Goal: Task Accomplishment & Management: Manage account settings

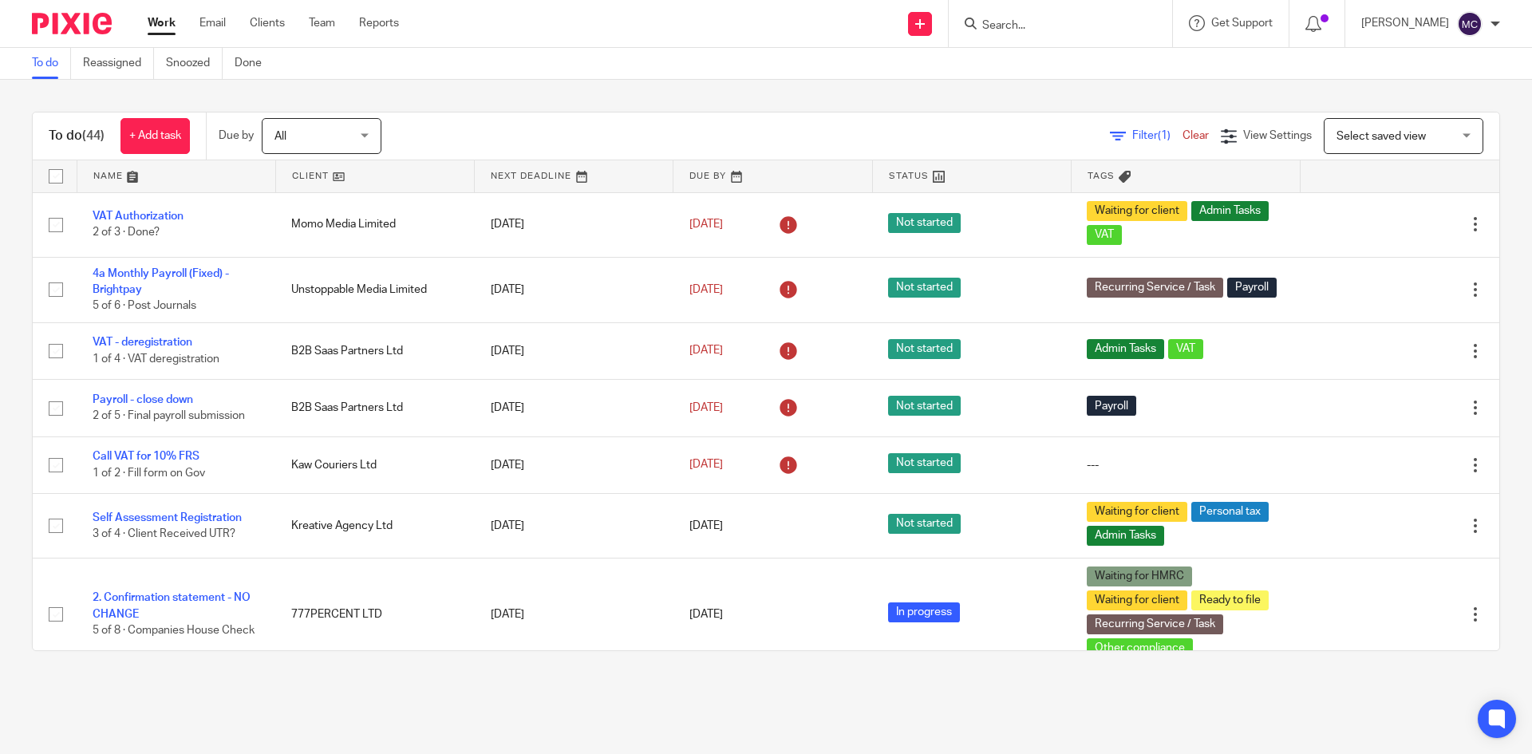
click at [1014, 31] on input "Search" at bounding box center [1053, 26] width 144 height 14
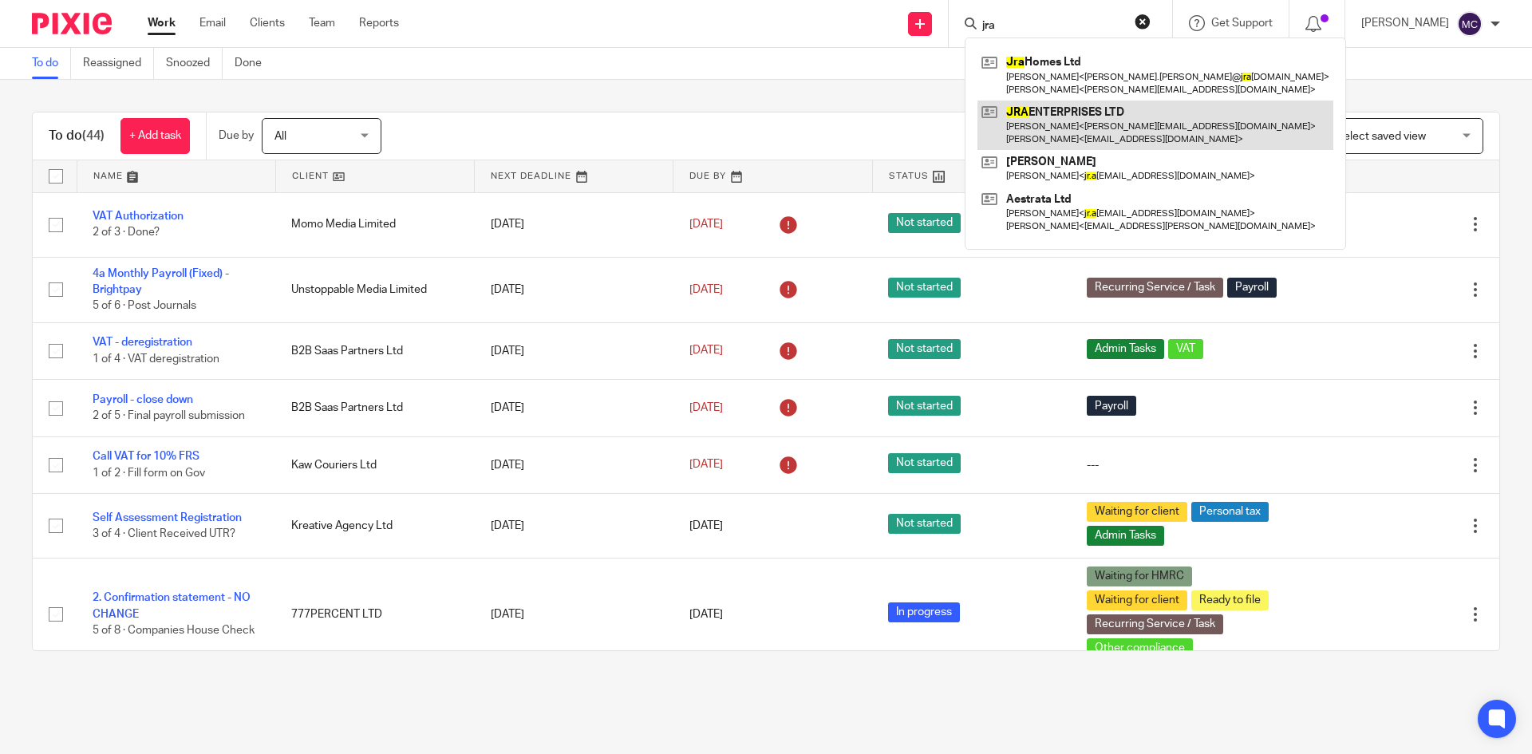
type input "jra"
click at [1064, 121] on link at bounding box center [1156, 125] width 356 height 49
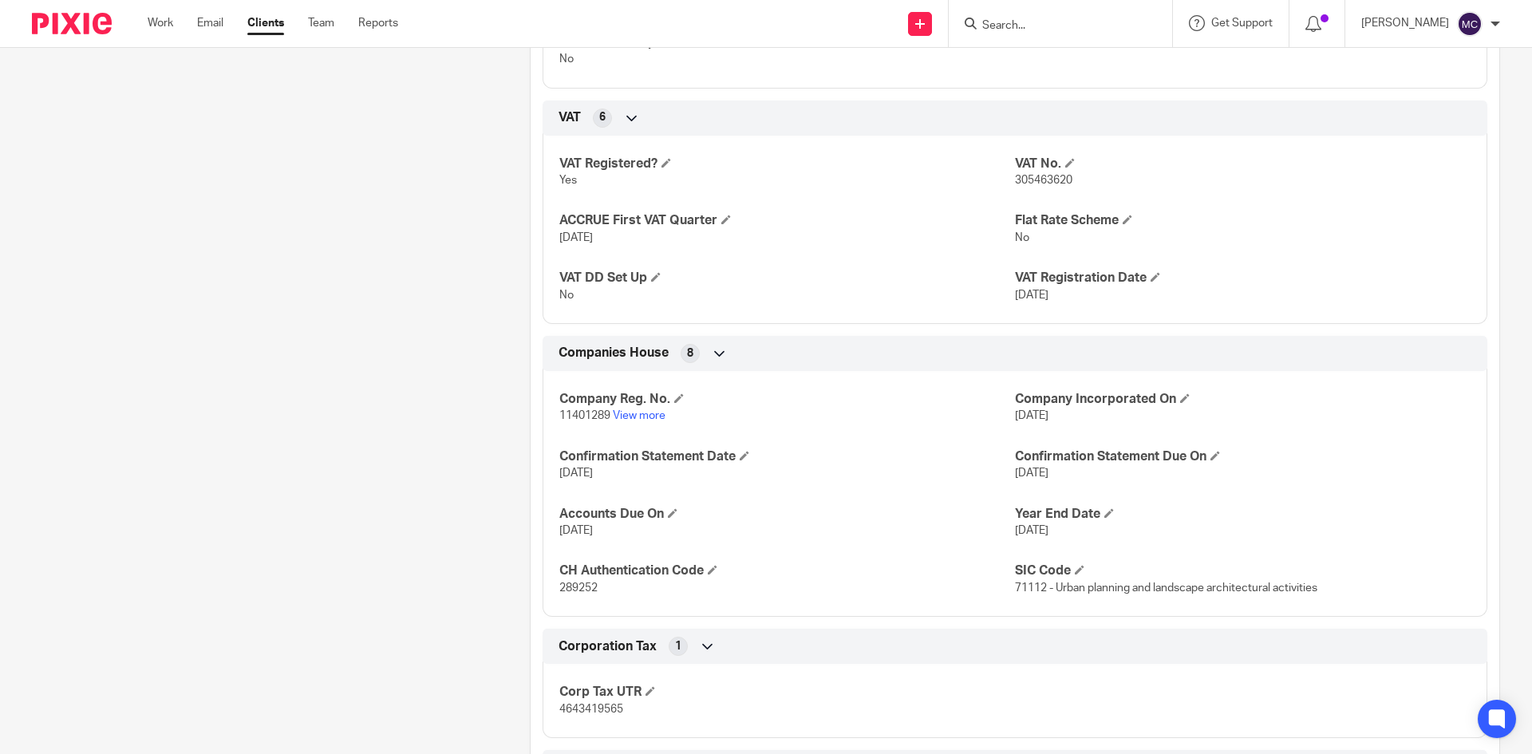
scroll to position [1437, 0]
click at [587, 418] on span "11401289" at bounding box center [585, 412] width 51 height 11
copy p "11401289"
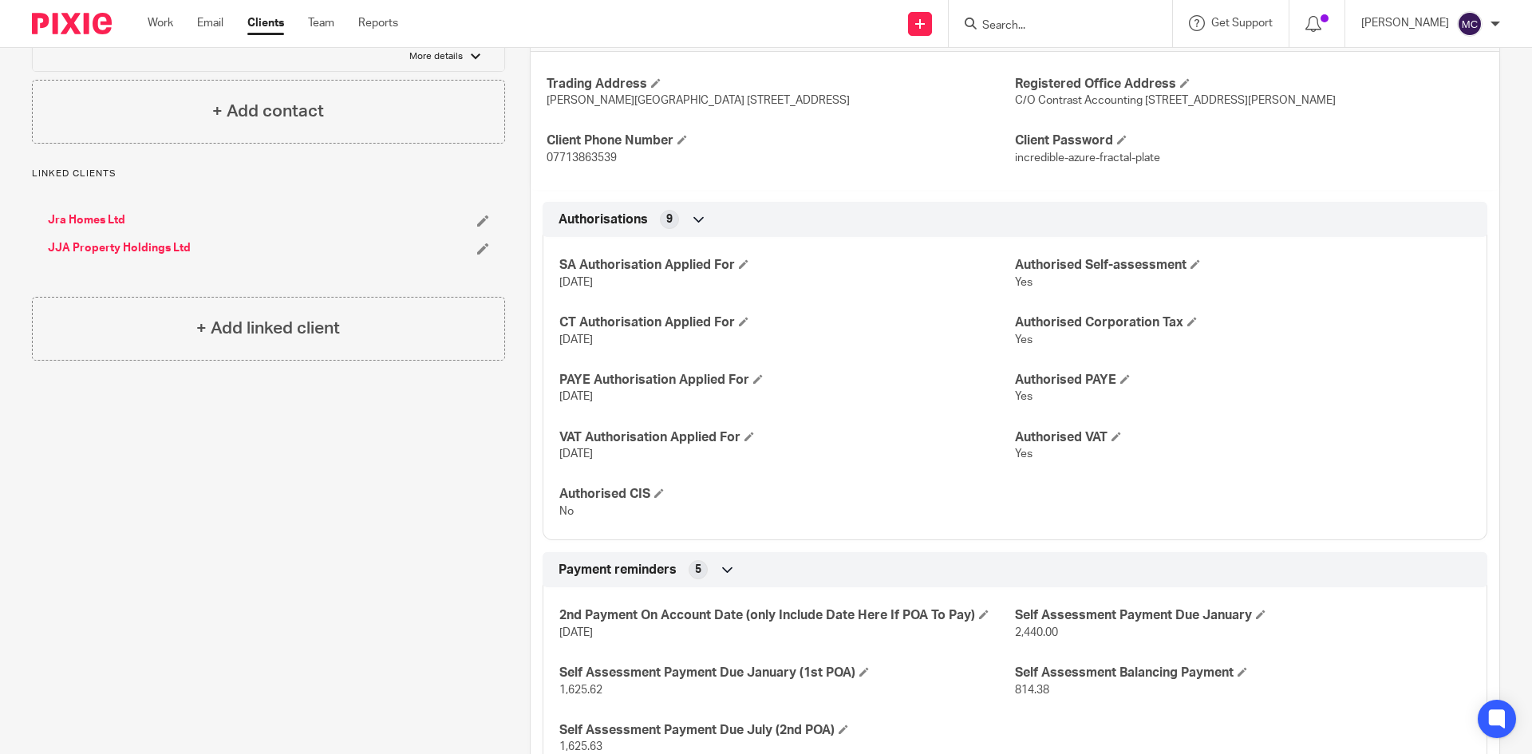
scroll to position [0, 0]
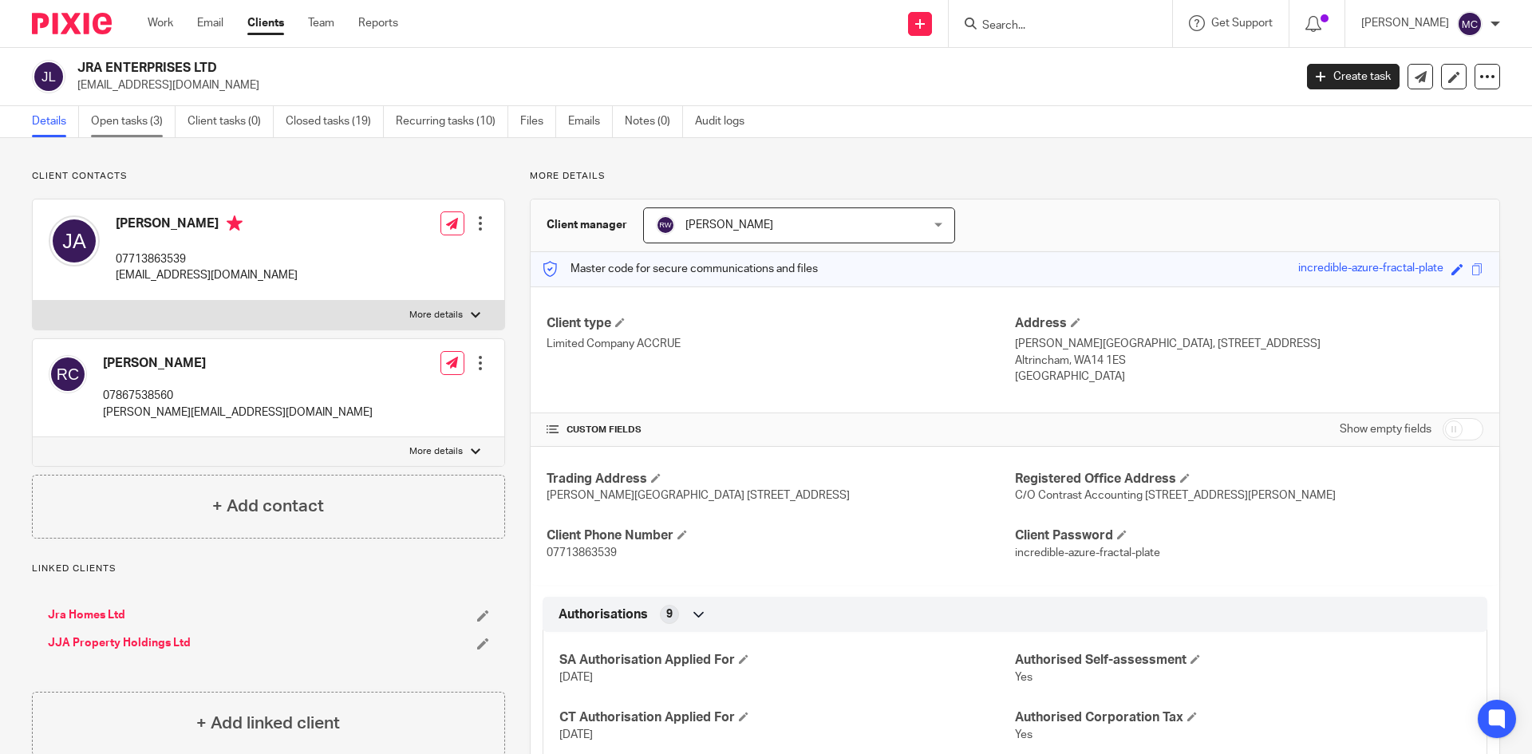
click at [152, 118] on link "Open tasks (3)" at bounding box center [133, 121] width 85 height 31
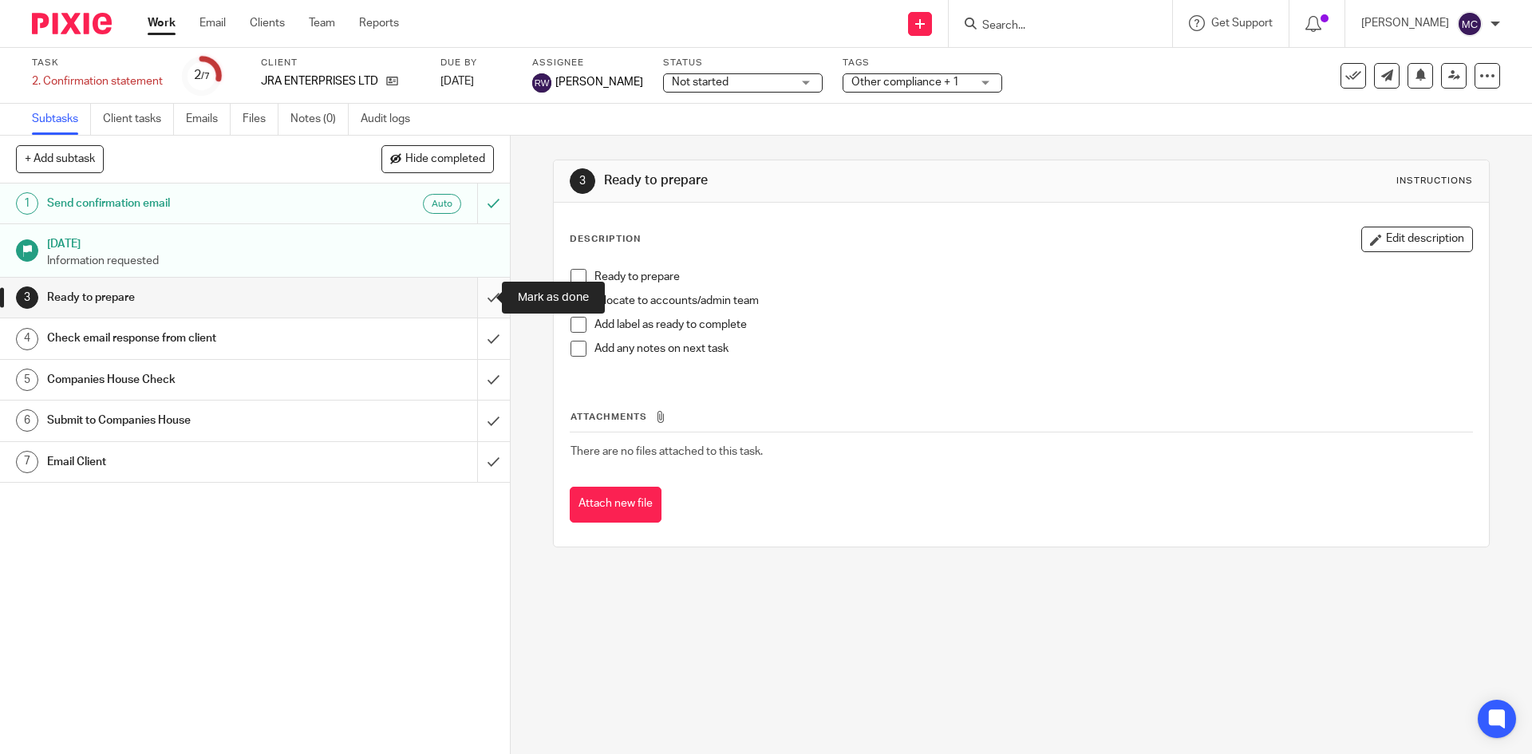
drag, startPoint x: 485, startPoint y: 303, endPoint x: 485, endPoint y: 315, distance: 12.8
click at [485, 303] on input "submit" at bounding box center [255, 298] width 510 height 40
click at [488, 346] on input "submit" at bounding box center [255, 338] width 510 height 40
click at [487, 414] on input "submit" at bounding box center [255, 421] width 510 height 40
click at [484, 382] on input "submit" at bounding box center [255, 380] width 510 height 40
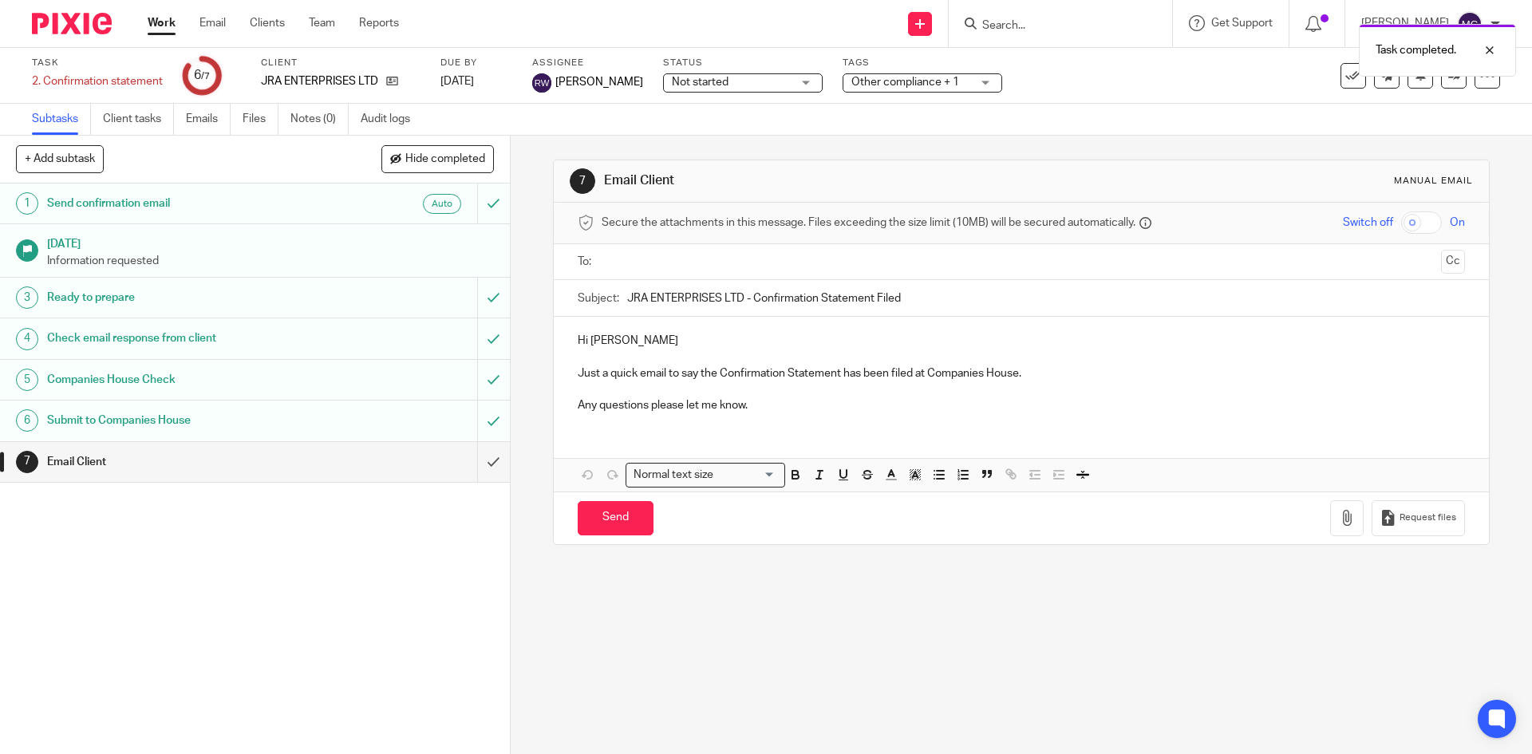
click at [644, 266] on input "text" at bounding box center [1020, 262] width 827 height 18
drag, startPoint x: 657, startPoint y: 340, endPoint x: 572, endPoint y: 334, distance: 84.8
click at [572, 334] on div "Hi Jonathon Just a quick email to say the Confirmation Statement has been filed…" at bounding box center [1021, 374] width 935 height 109
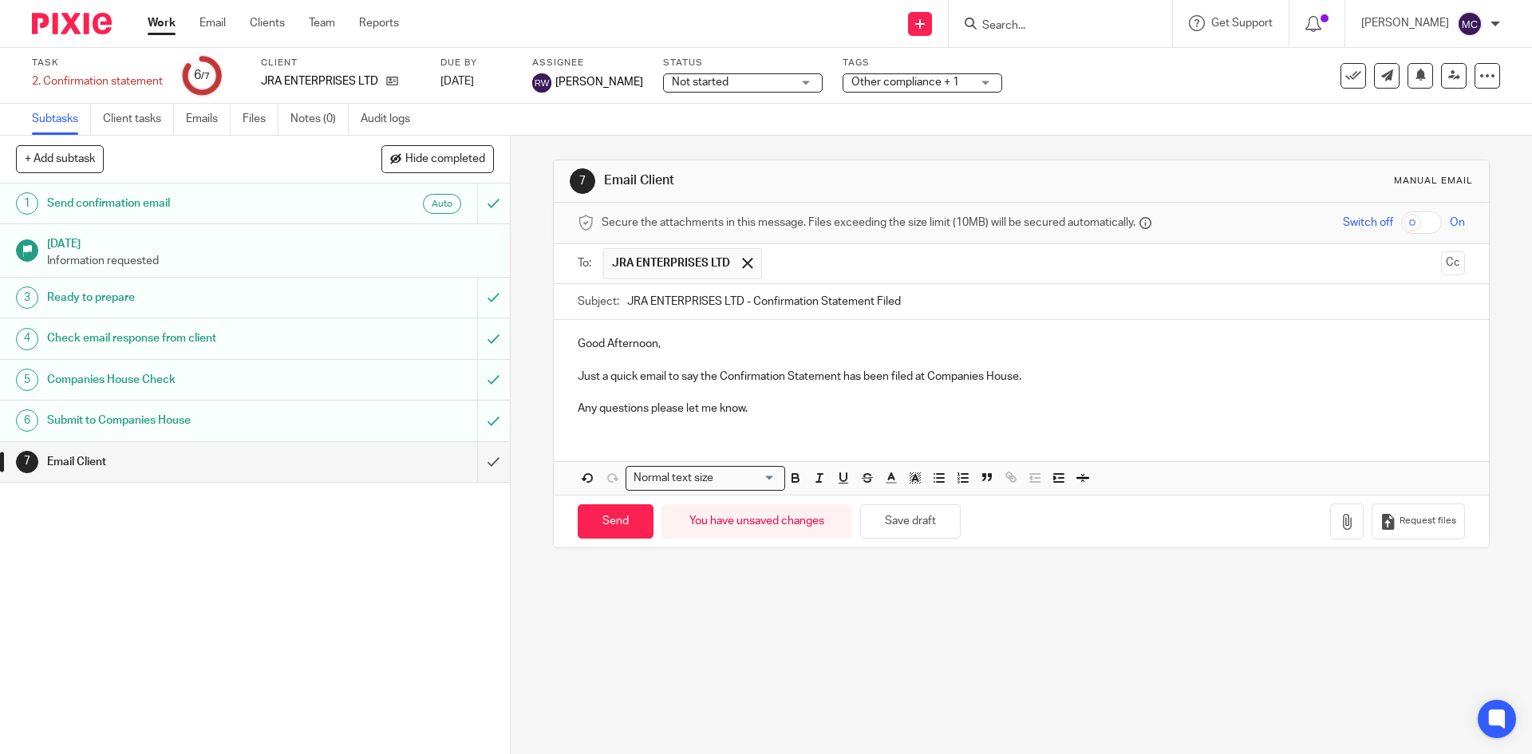
click at [775, 411] on p "Any questions please let me know." at bounding box center [1021, 409] width 887 height 16
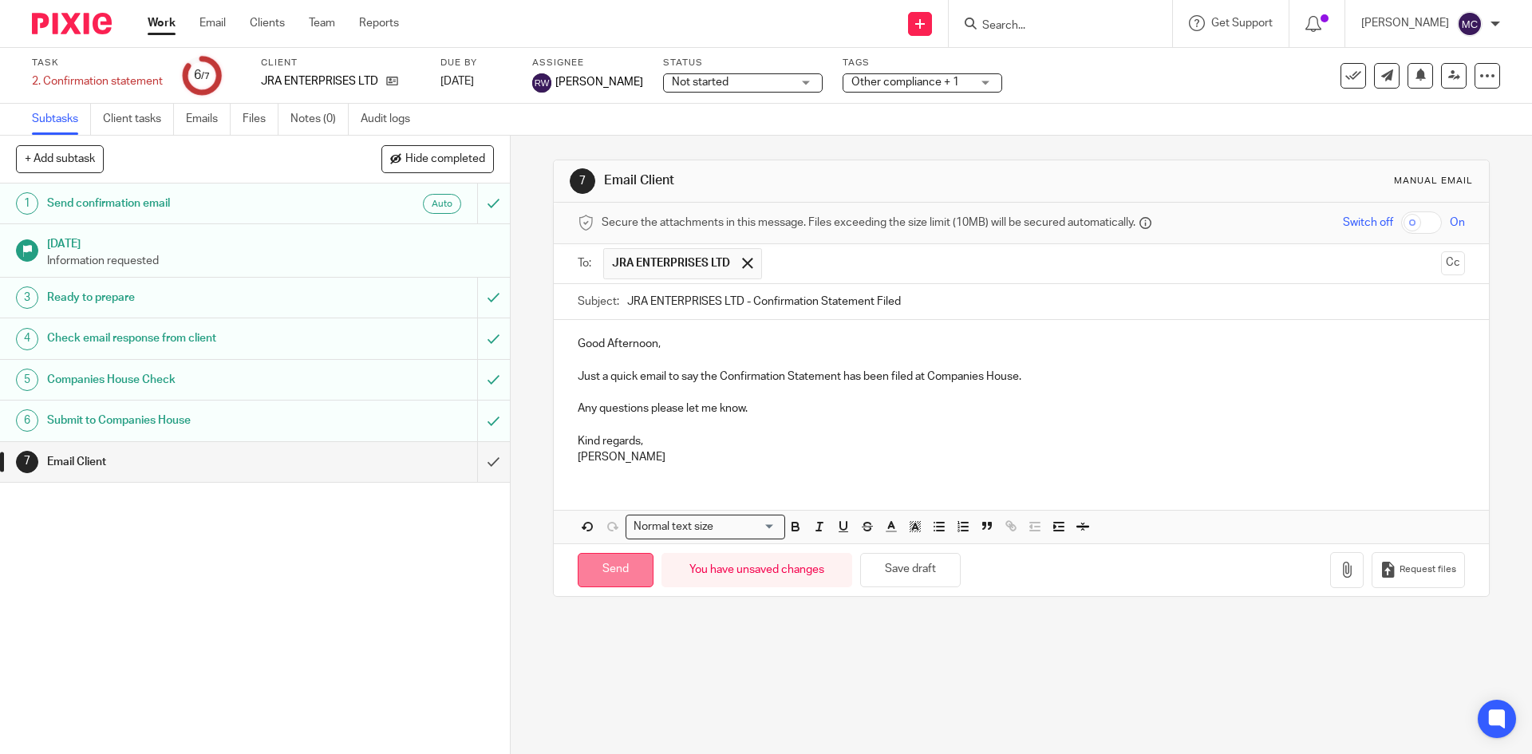
click at [623, 575] on input "Send" at bounding box center [616, 570] width 76 height 34
type input "Sent"
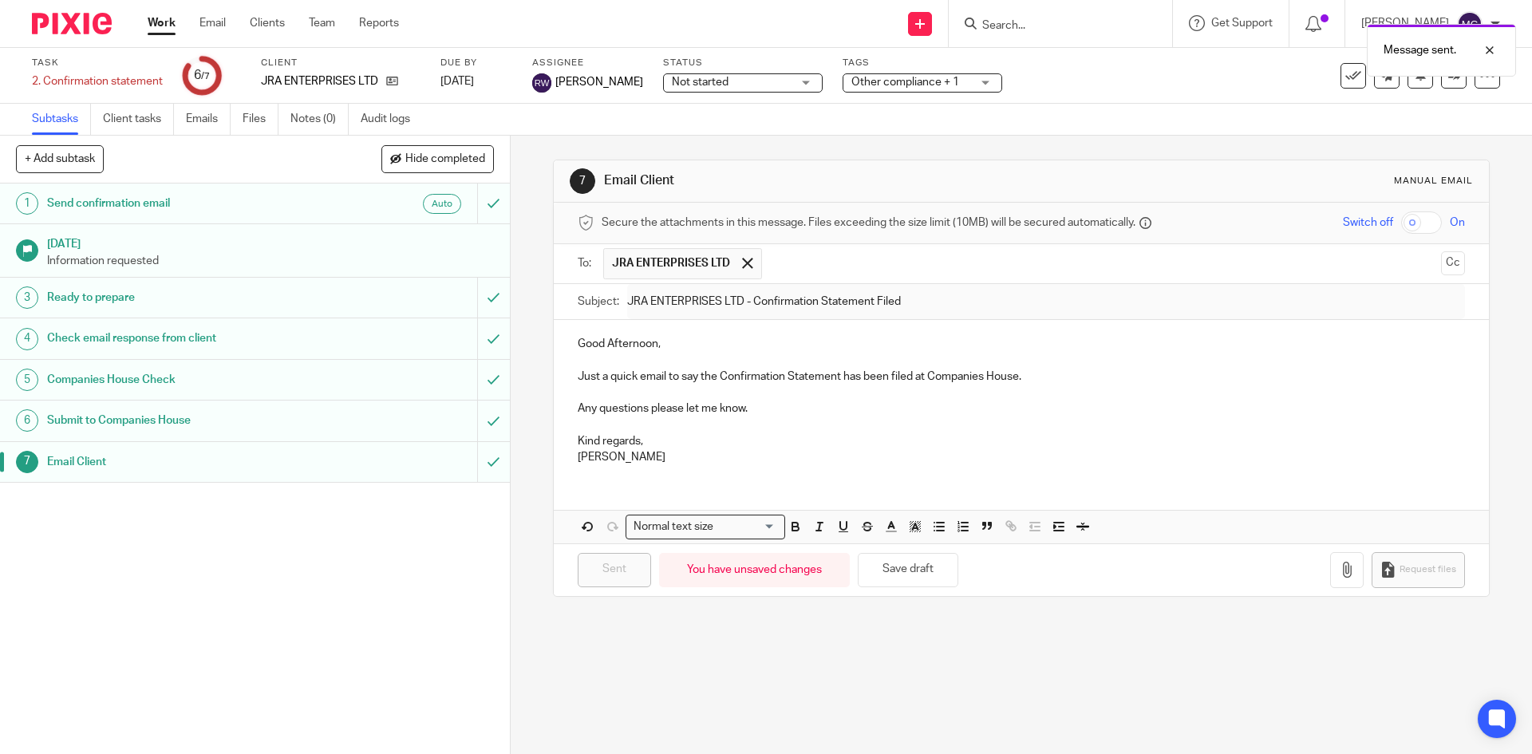
click at [250, 259] on p "Information requested" at bounding box center [270, 261] width 447 height 16
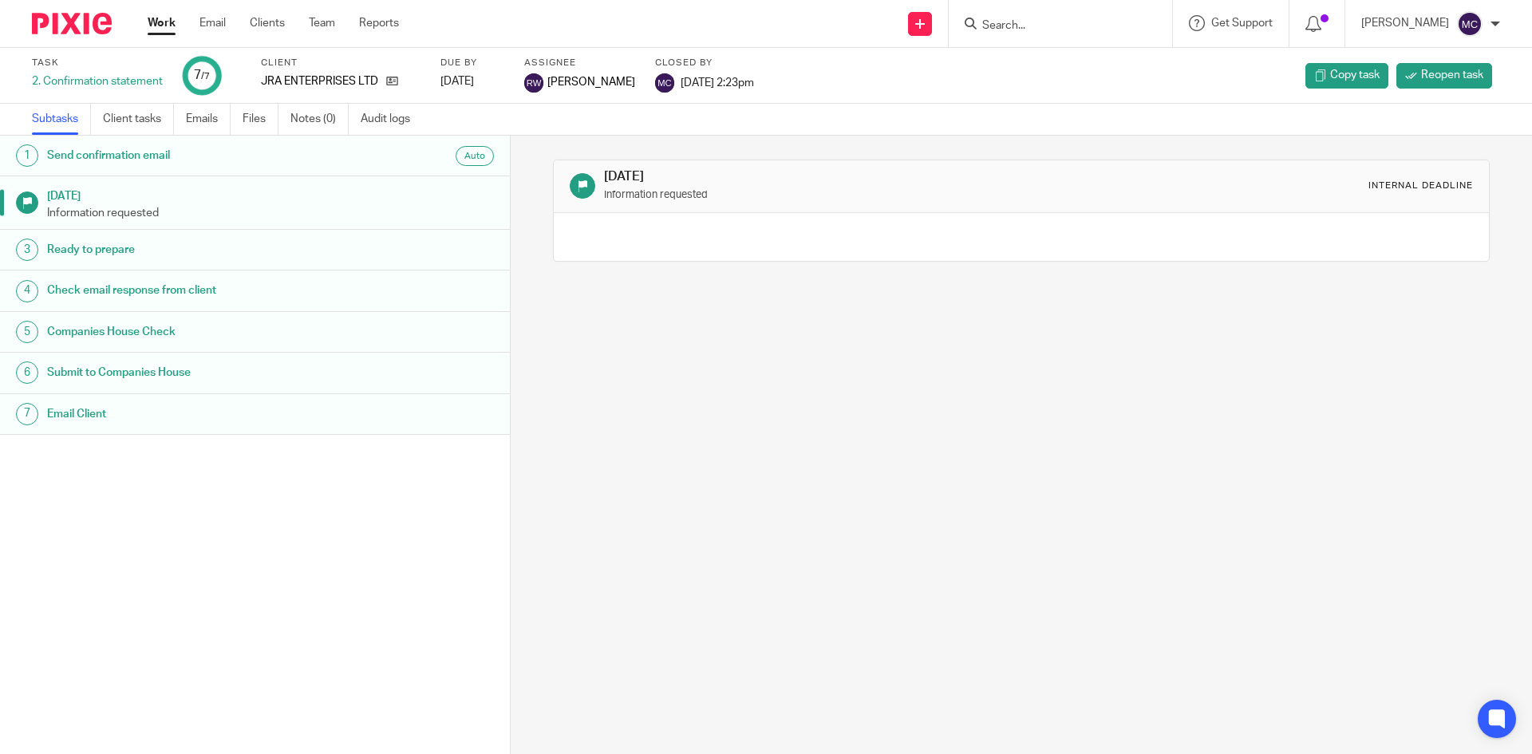
click at [164, 26] on link "Work" at bounding box center [162, 23] width 28 height 16
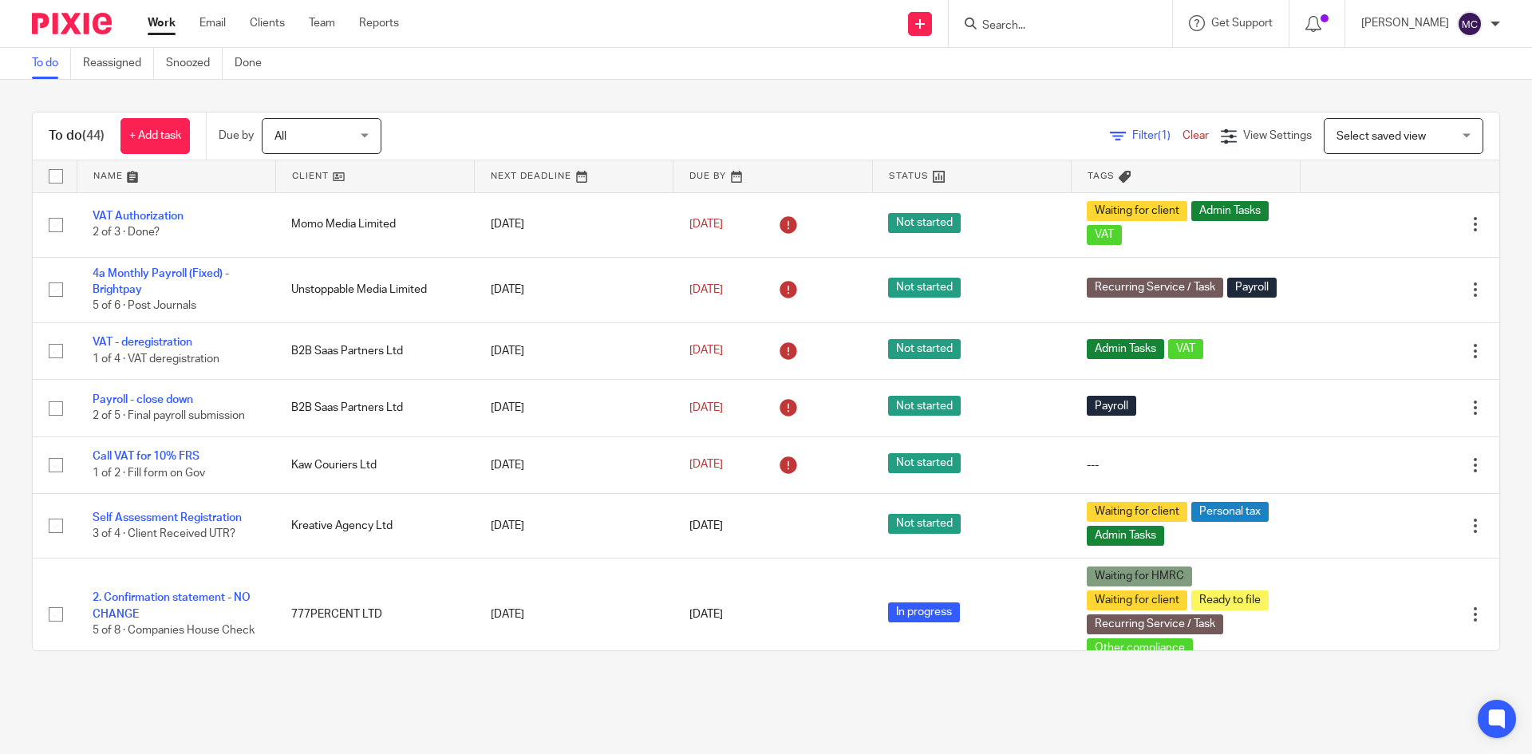
click at [1050, 21] on input "Search" at bounding box center [1053, 26] width 144 height 14
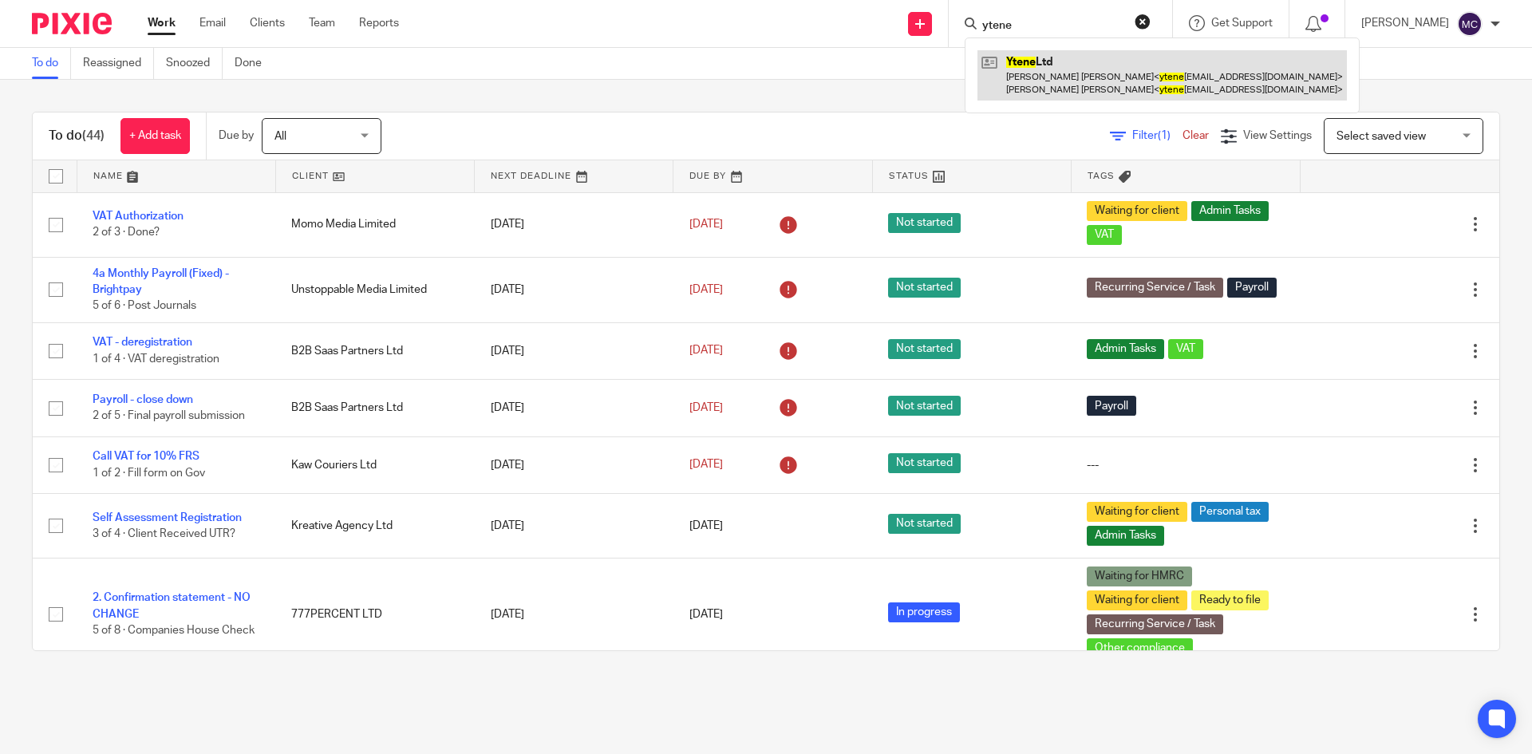
type input "ytene"
click at [1046, 77] on link at bounding box center [1163, 74] width 370 height 49
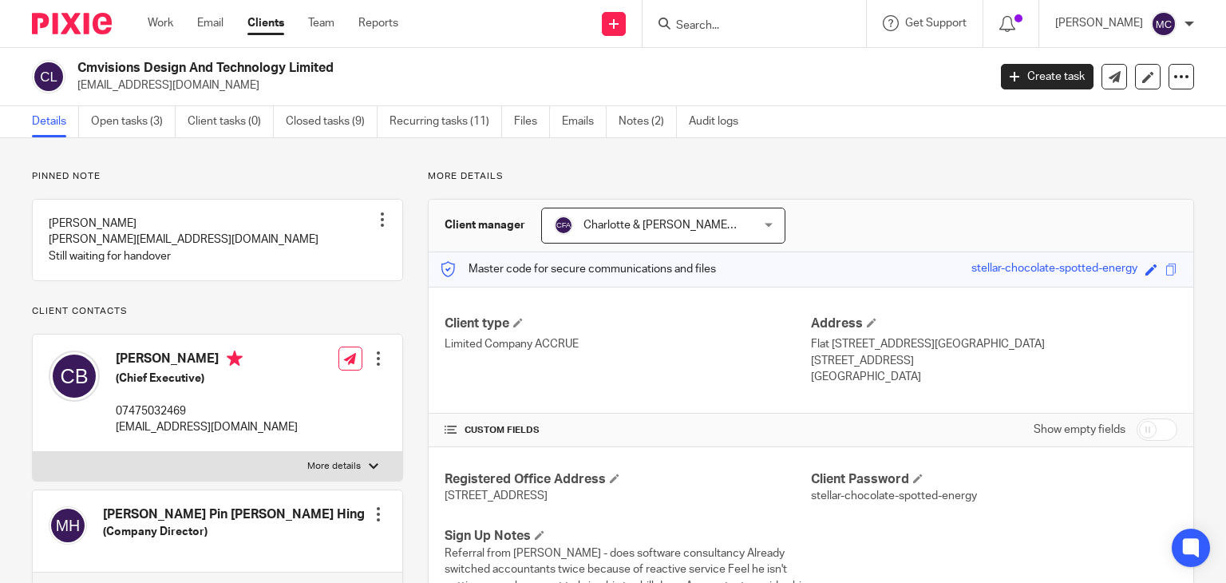
click at [734, 26] on input "Search" at bounding box center [746, 26] width 144 height 14
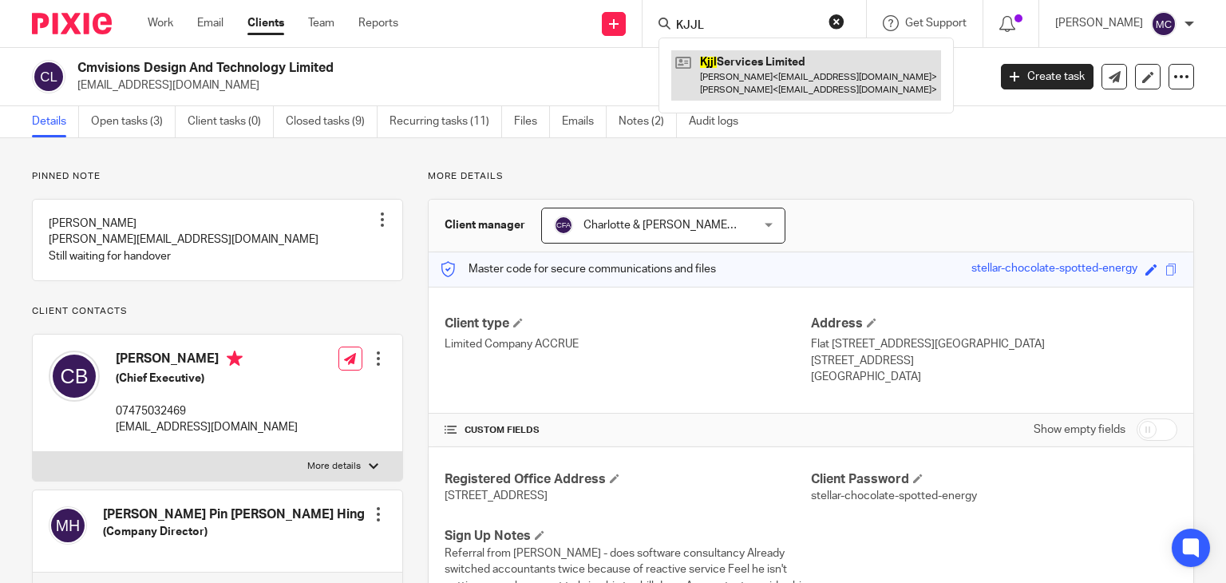
type input "KJJL"
click at [738, 53] on link at bounding box center [806, 74] width 270 height 49
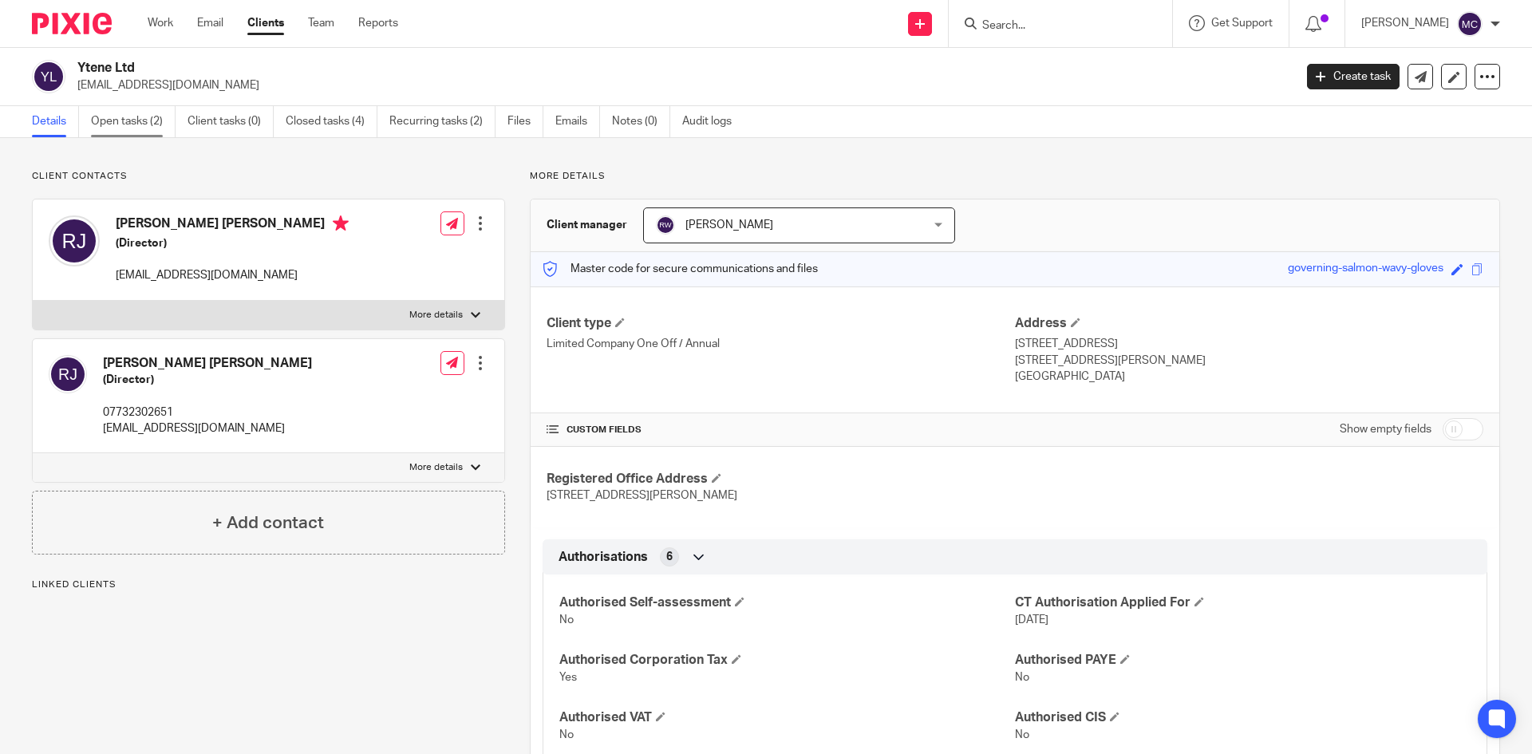
click at [168, 118] on link "Open tasks (2)" at bounding box center [133, 121] width 85 height 31
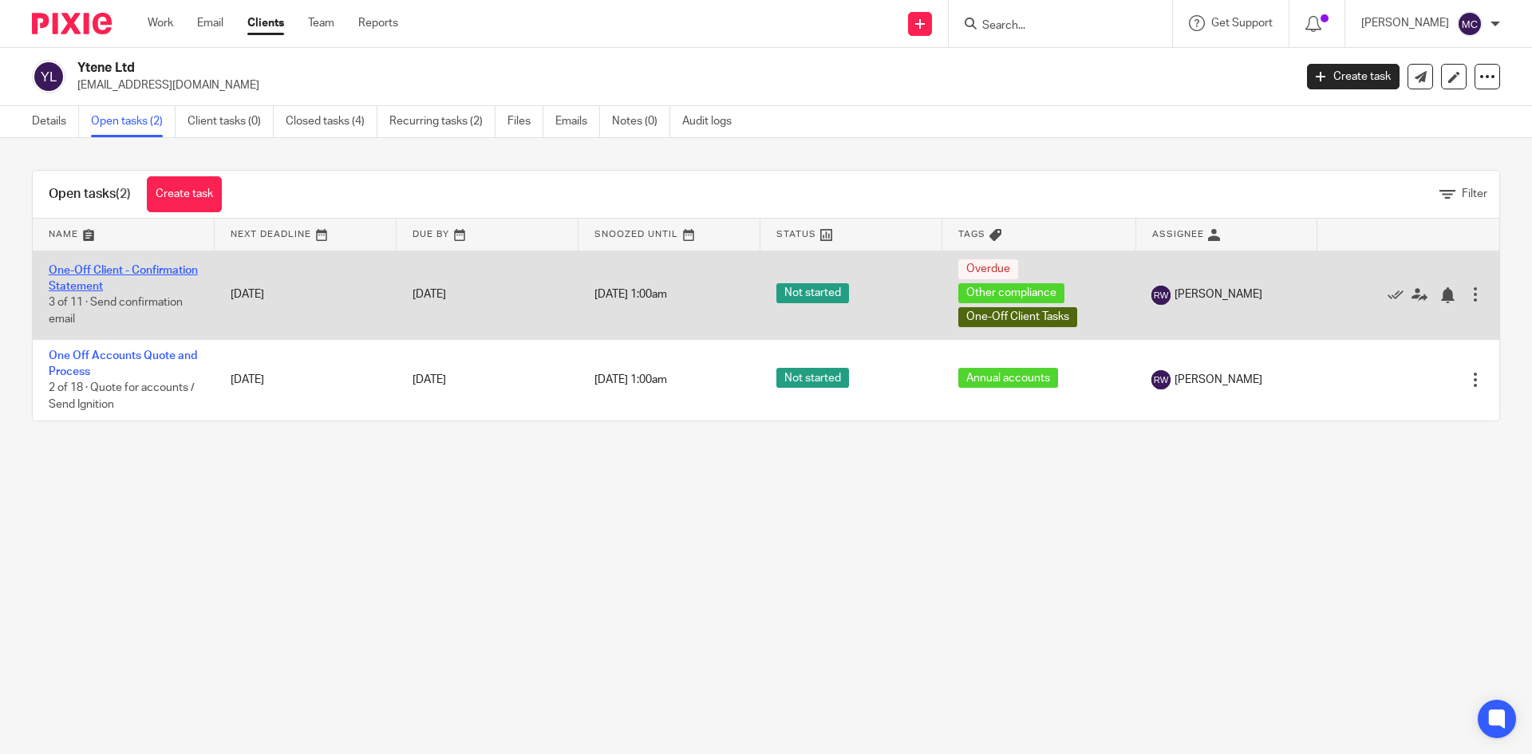
click at [125, 287] on link "One-Off Client - Confirmation Statement" at bounding box center [123, 278] width 149 height 27
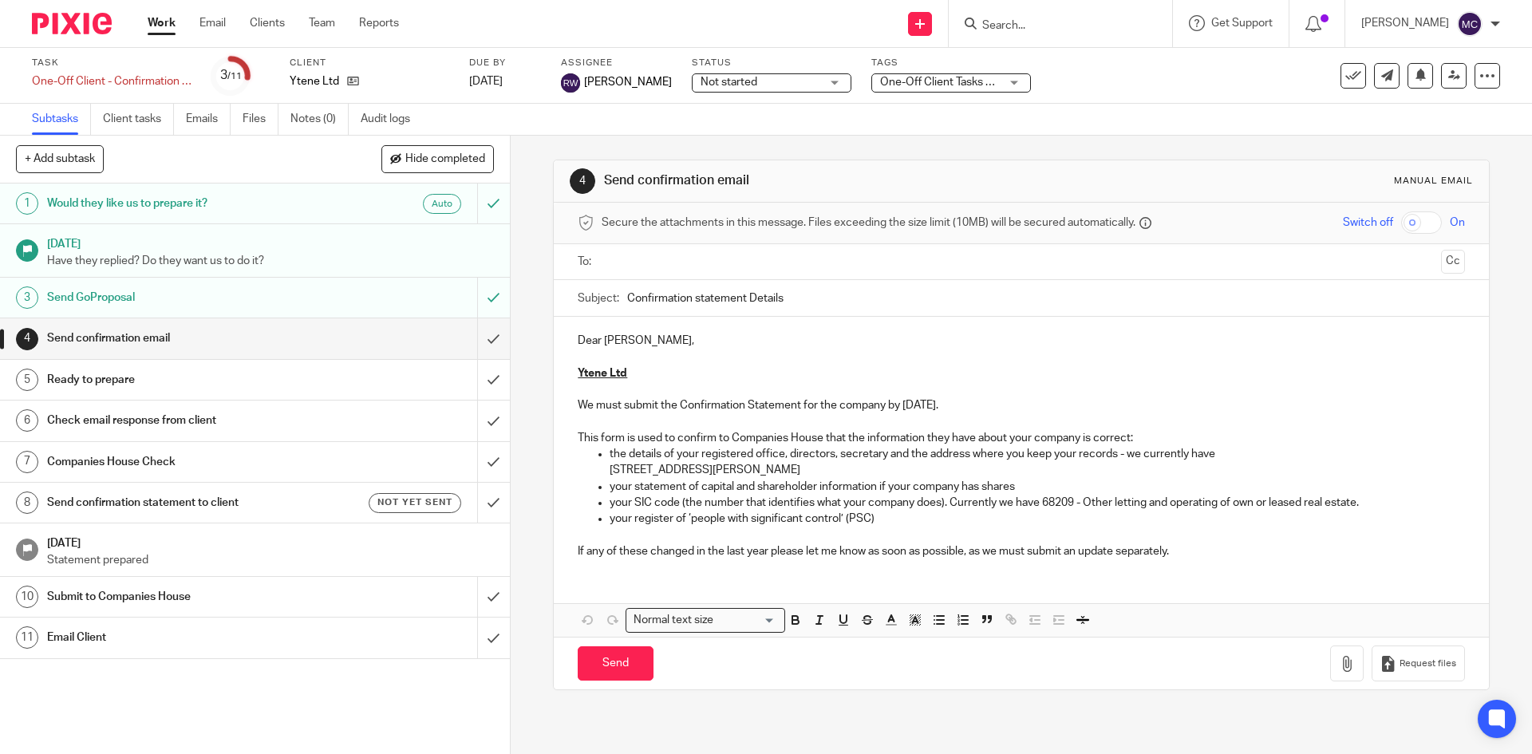
click at [384, 625] on link "11 Email Client" at bounding box center [238, 638] width 477 height 40
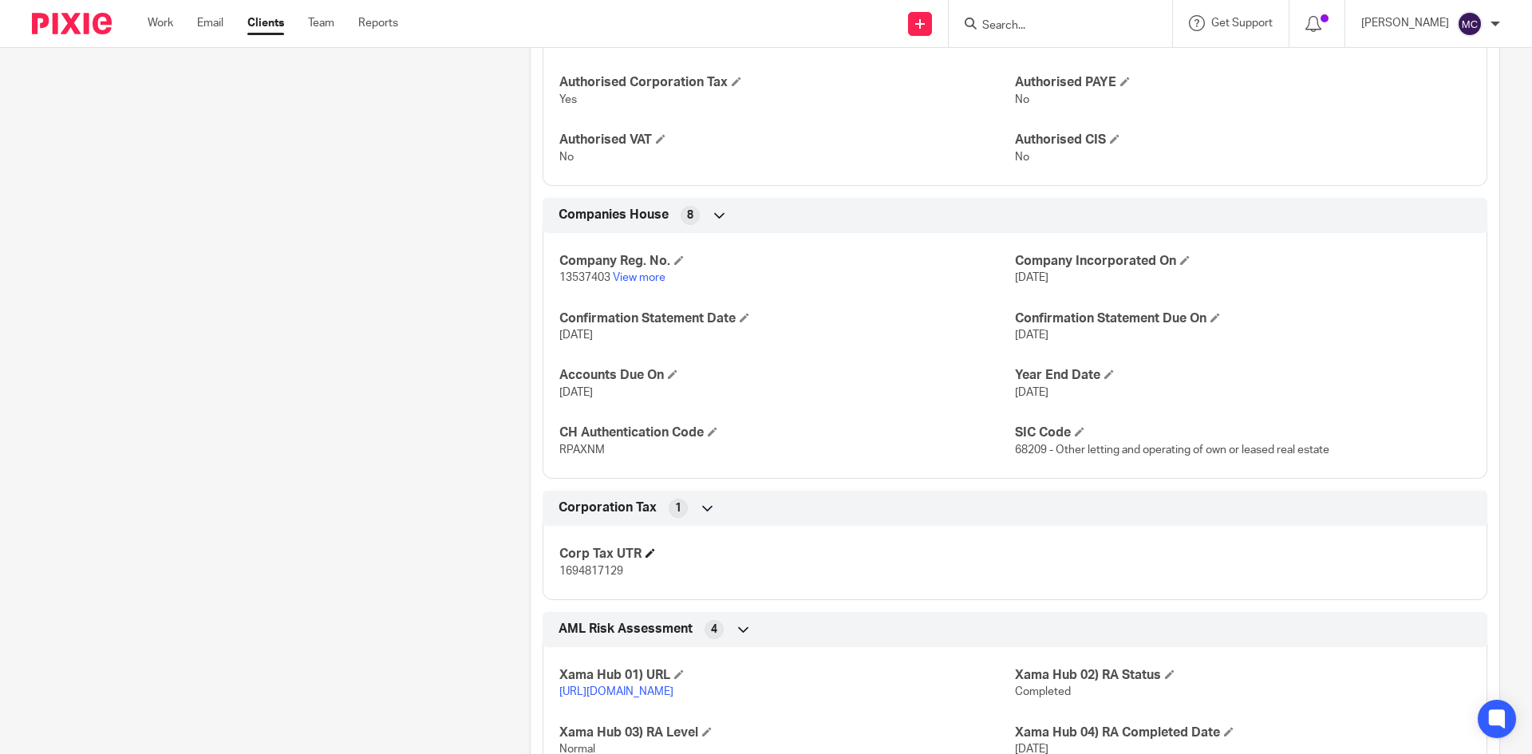
scroll to position [559, 0]
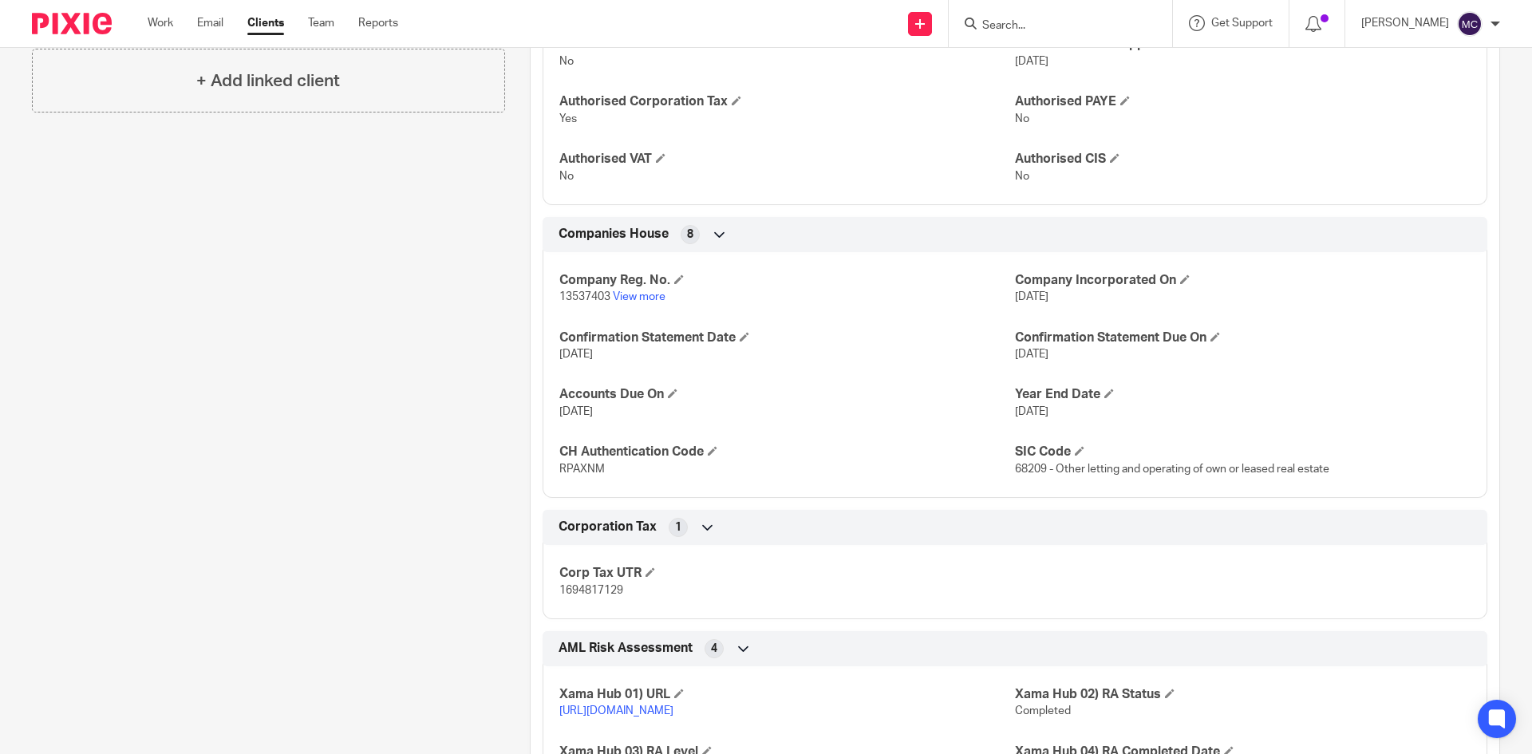
click at [577, 299] on span "13537403" at bounding box center [585, 296] width 51 height 11
copy p "13537403"
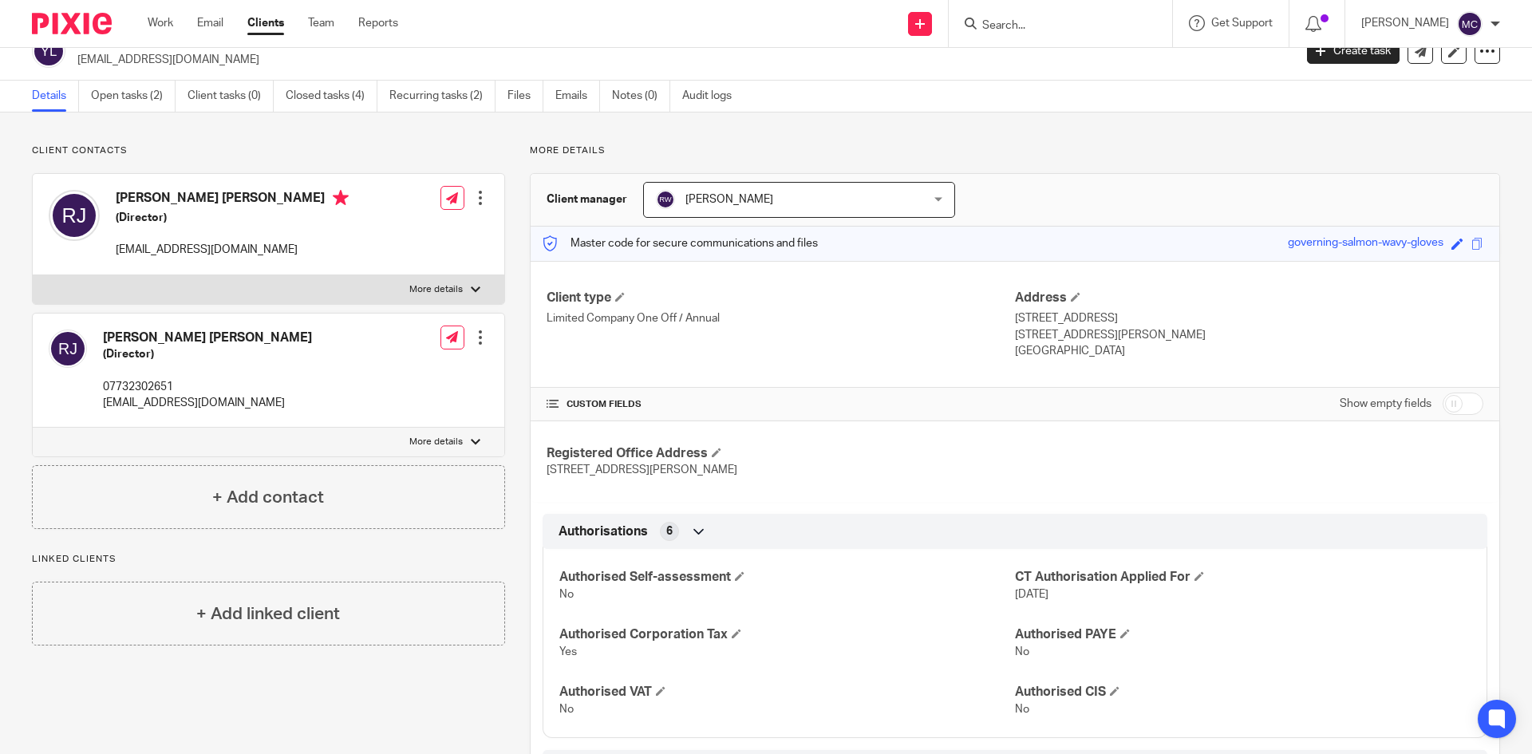
scroll to position [0, 0]
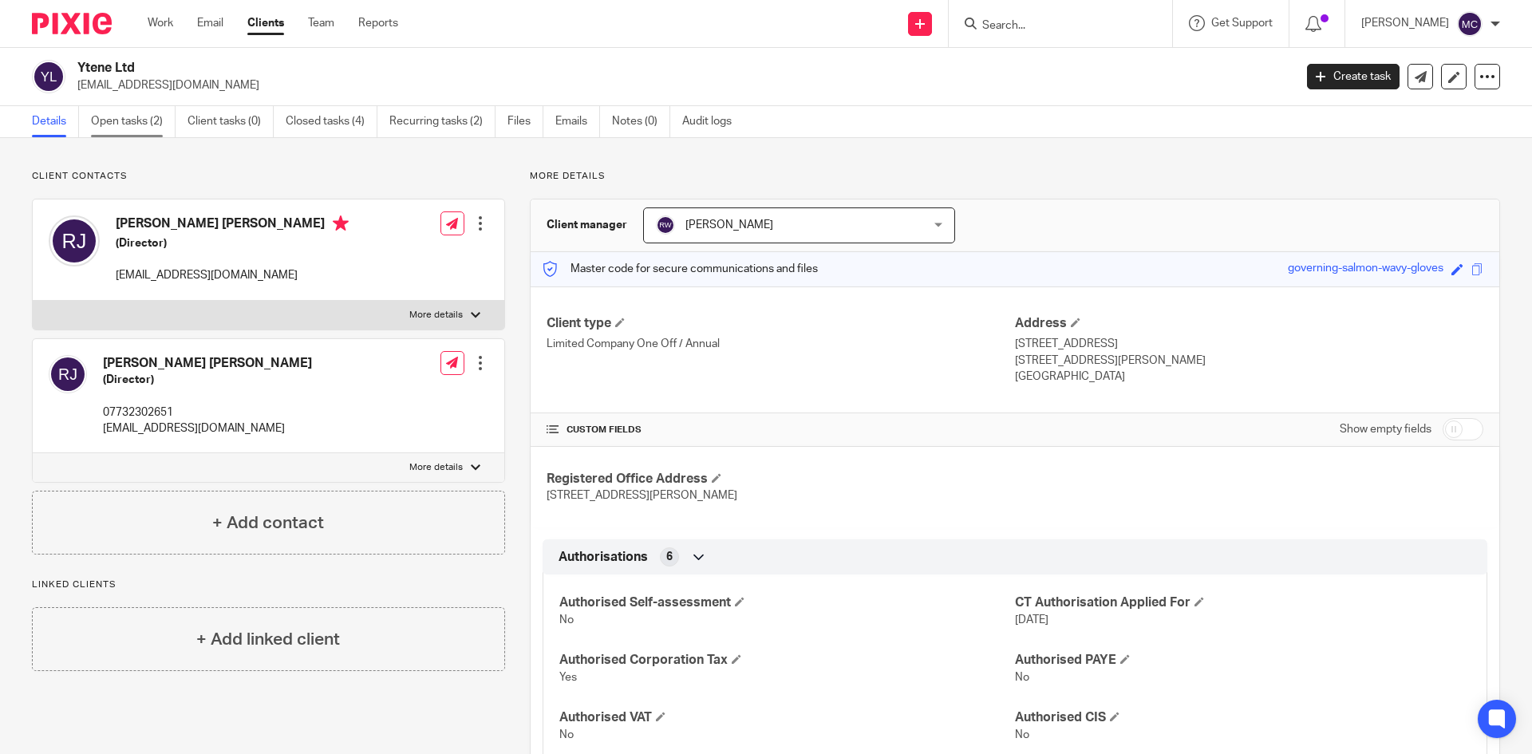
click at [147, 123] on link "Open tasks (2)" at bounding box center [133, 121] width 85 height 31
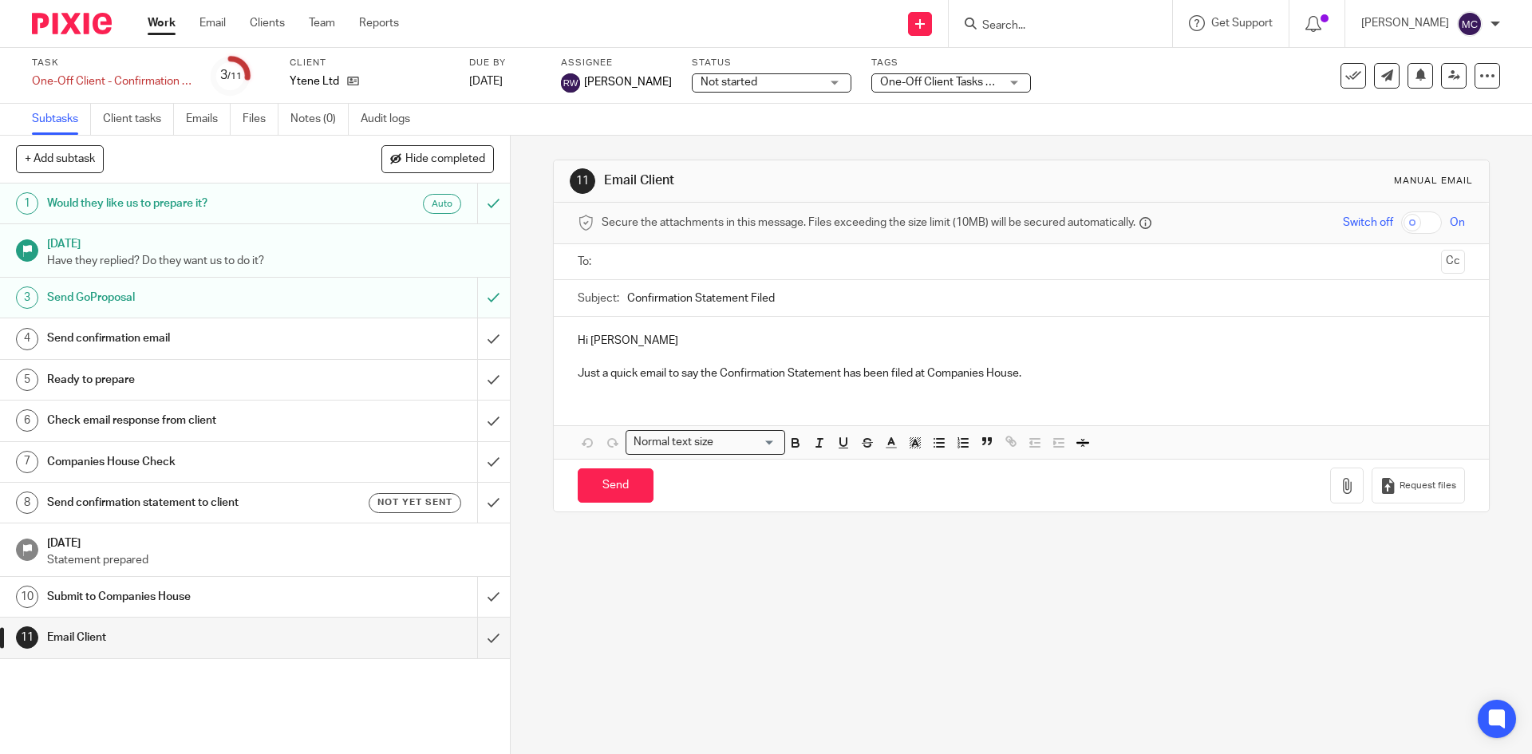
click at [1125, 369] on p "Just a quick email to say the Confirmation Statement has been filed at Companie…" at bounding box center [1021, 374] width 887 height 16
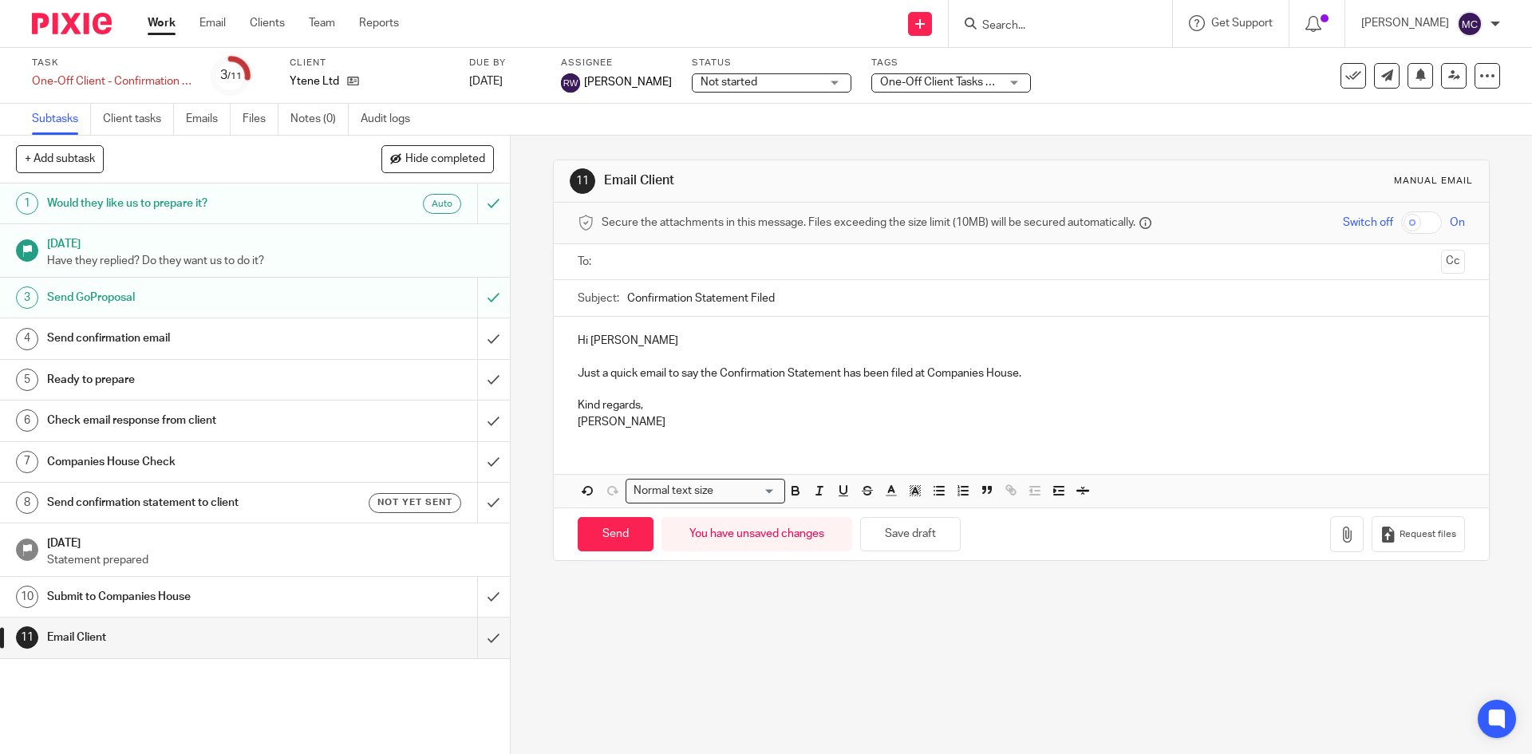
click at [765, 263] on input "text" at bounding box center [1020, 262] width 827 height 18
click at [615, 529] on input "Send" at bounding box center [616, 537] width 76 height 34
type input "Sent"
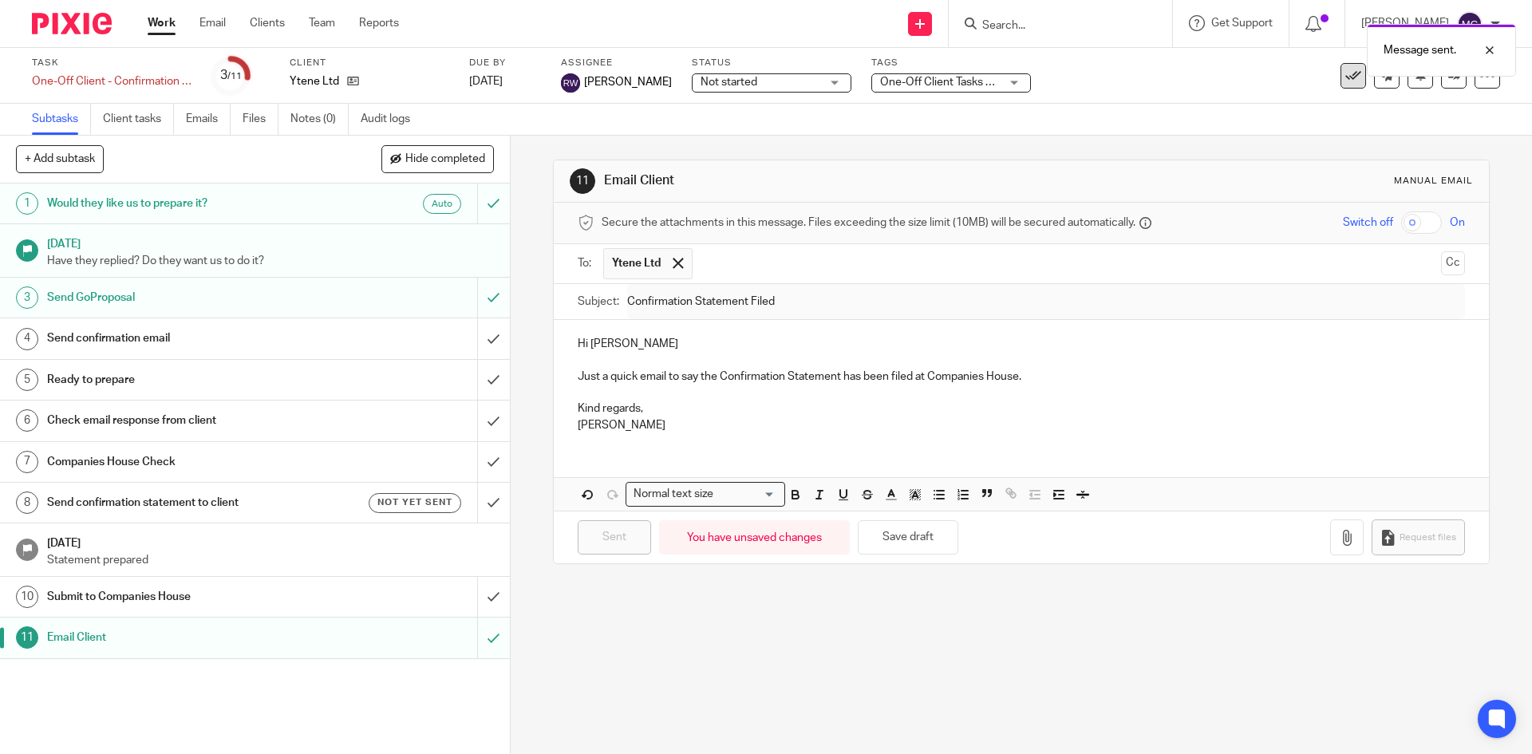
click at [1346, 77] on icon at bounding box center [1354, 76] width 16 height 16
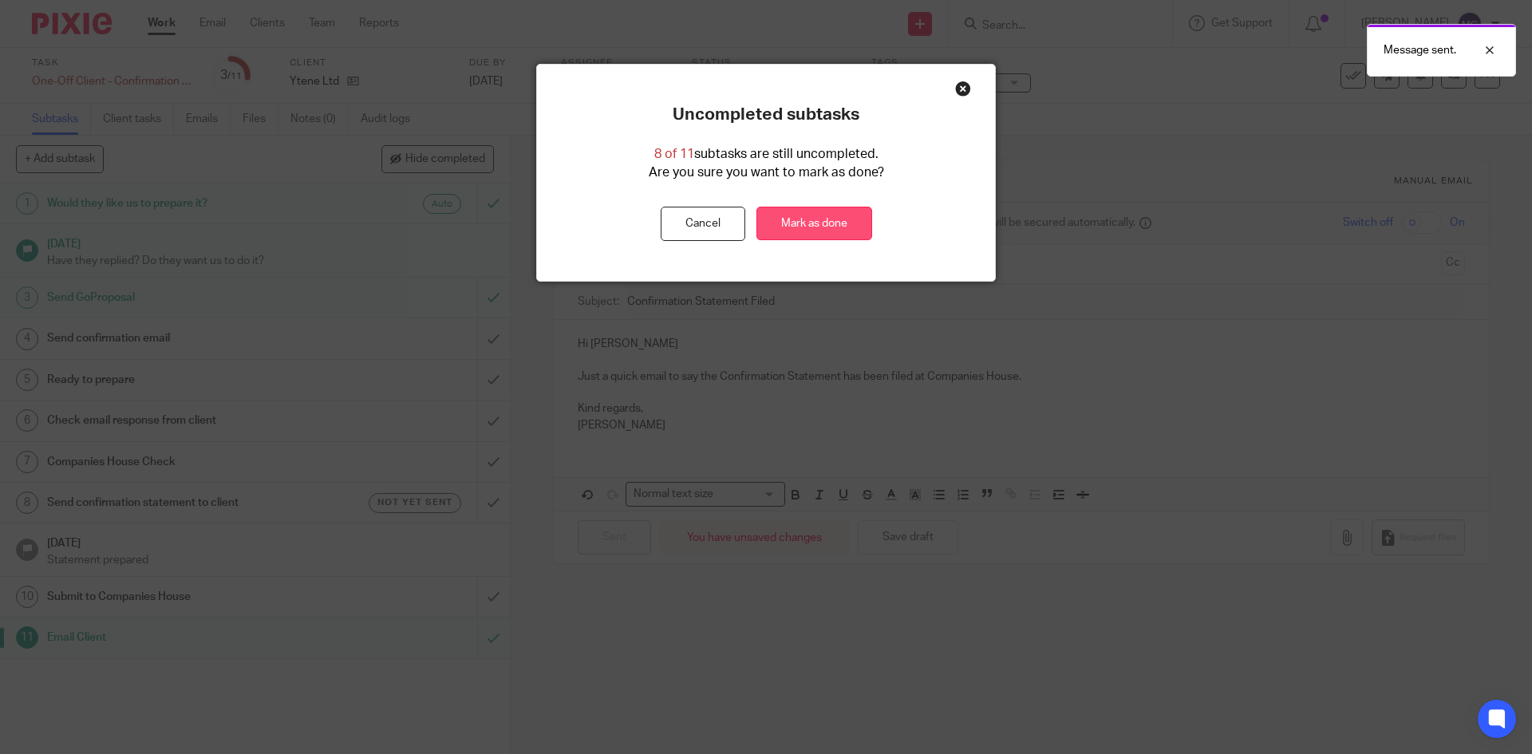
click at [821, 227] on link "Mark as done" at bounding box center [815, 224] width 116 height 34
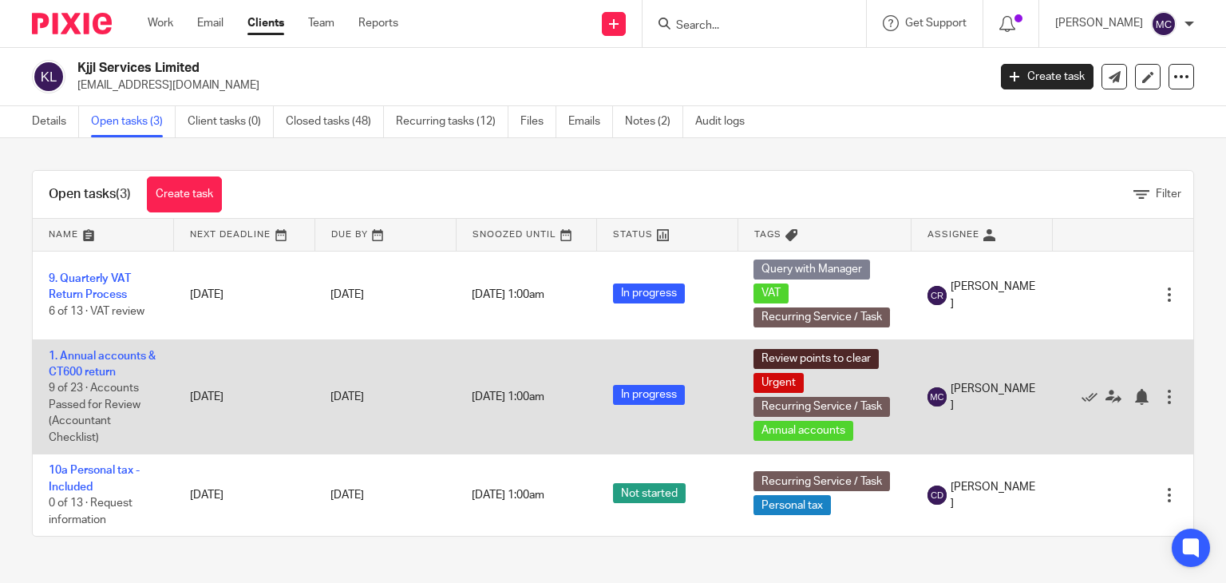
click at [107, 349] on td "1. Annual accounts & CT600 return 9 of 23 · Accounts Passed for Review (Account…" at bounding box center [103, 396] width 141 height 115
click at [134, 350] on link "1. Annual accounts & CT600 return" at bounding box center [102, 363] width 107 height 27
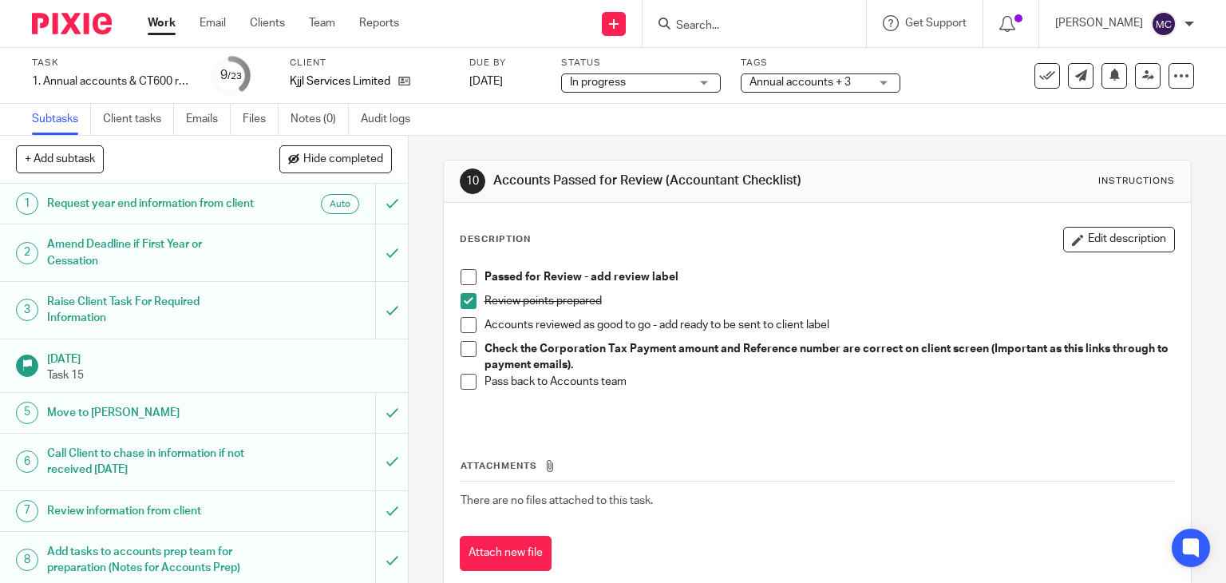
click at [771, 81] on span "Annual accounts + 3" at bounding box center [799, 82] width 101 height 11
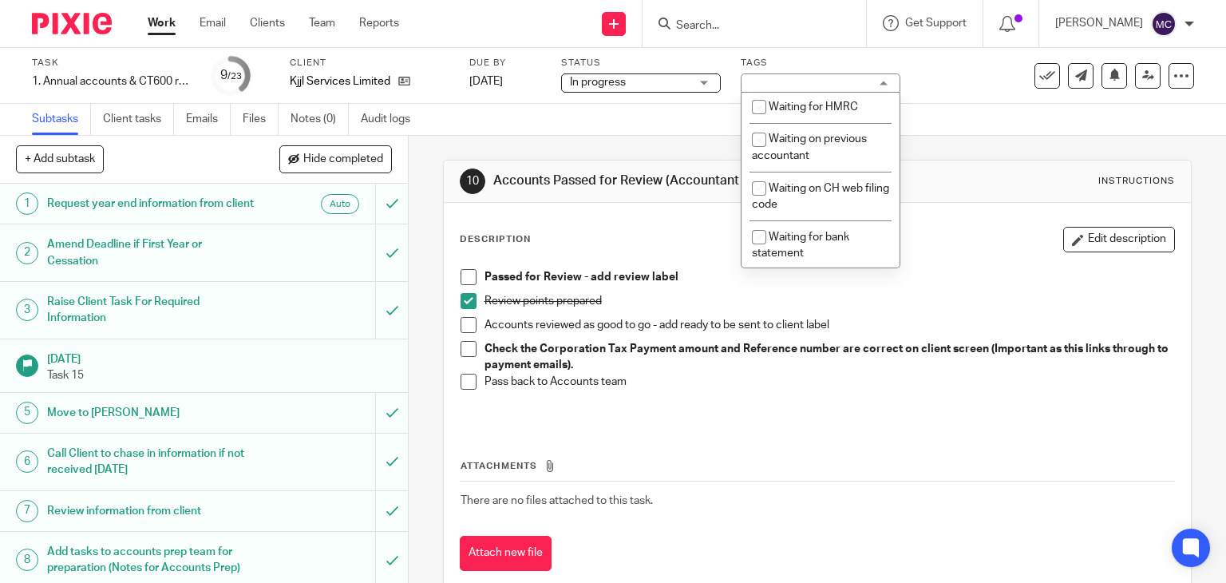
scroll to position [798, 0]
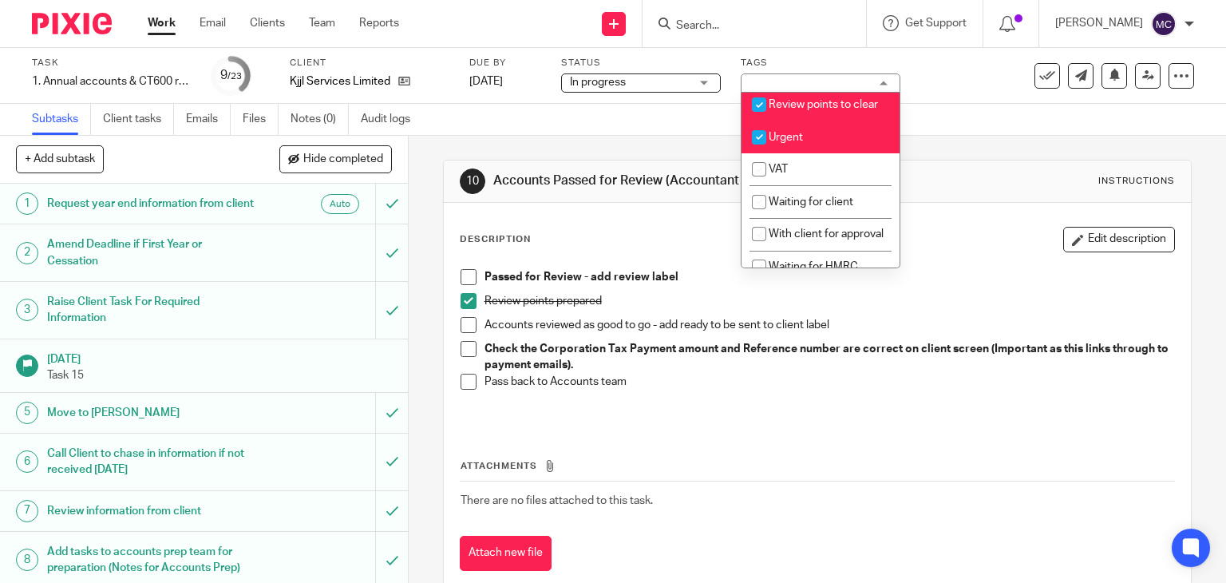
click at [797, 143] on span "Urgent" at bounding box center [786, 137] width 34 height 11
checkbox input "true"
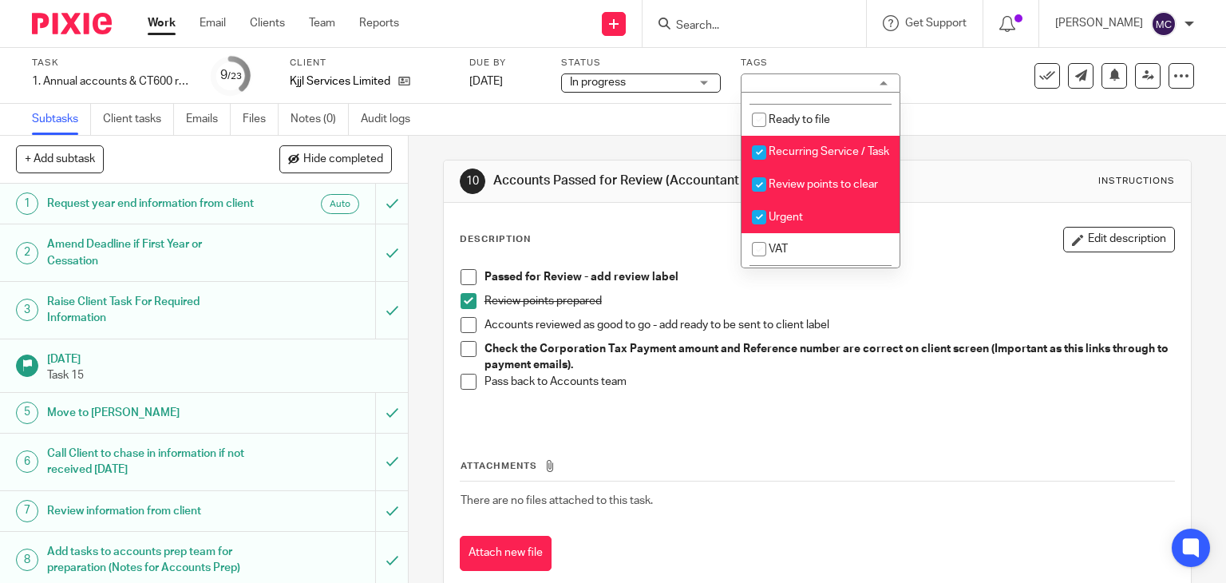
click at [798, 190] on span "Review points to clear" at bounding box center [823, 184] width 109 height 11
checkbox input "false"
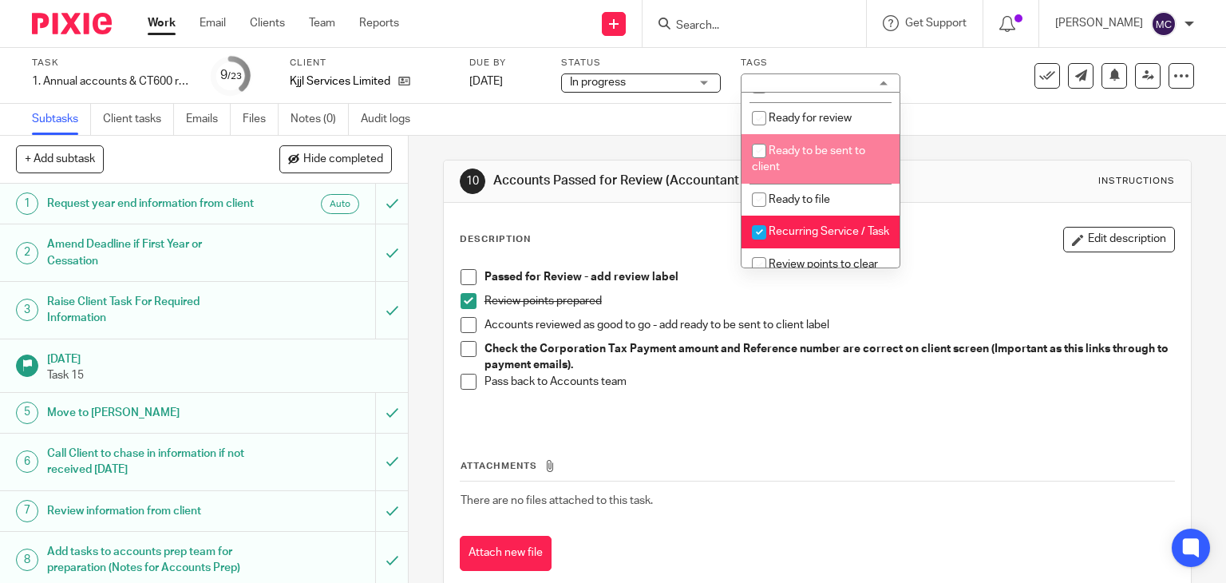
click at [793, 124] on span "Ready for review" at bounding box center [810, 118] width 83 height 11
checkbox input "true"
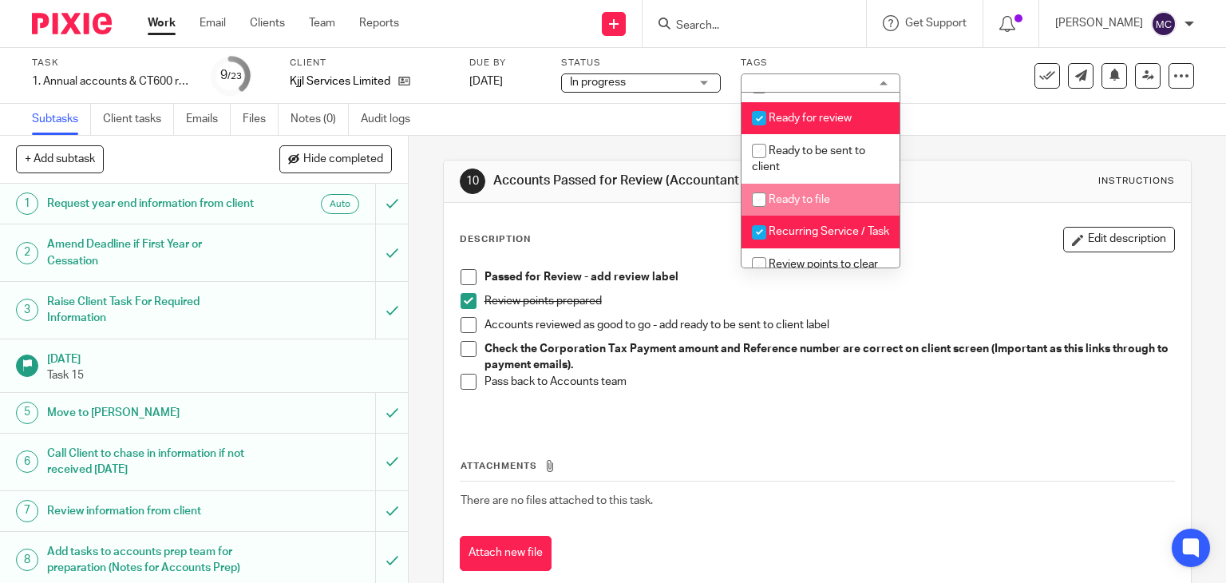
drag, startPoint x: 950, startPoint y: 255, endPoint x: 937, endPoint y: 251, distance: 13.2
click at [948, 255] on div "Description Edit description Passed for Review - add review label Review points…" at bounding box center [818, 327] width 716 height 200
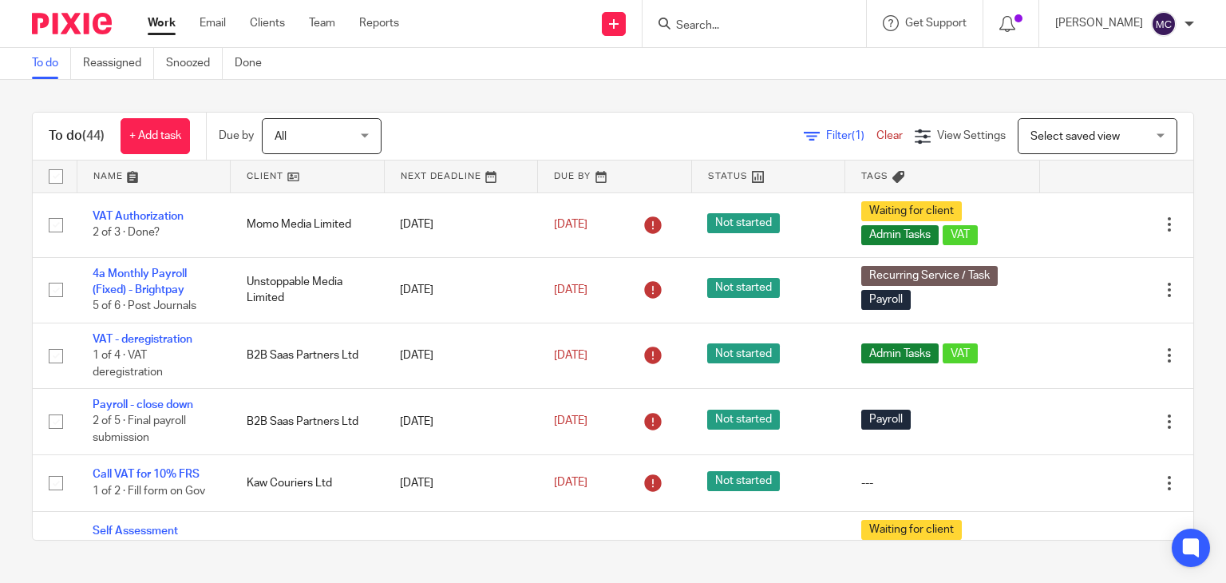
click at [693, 25] on input "Search" at bounding box center [746, 26] width 144 height 14
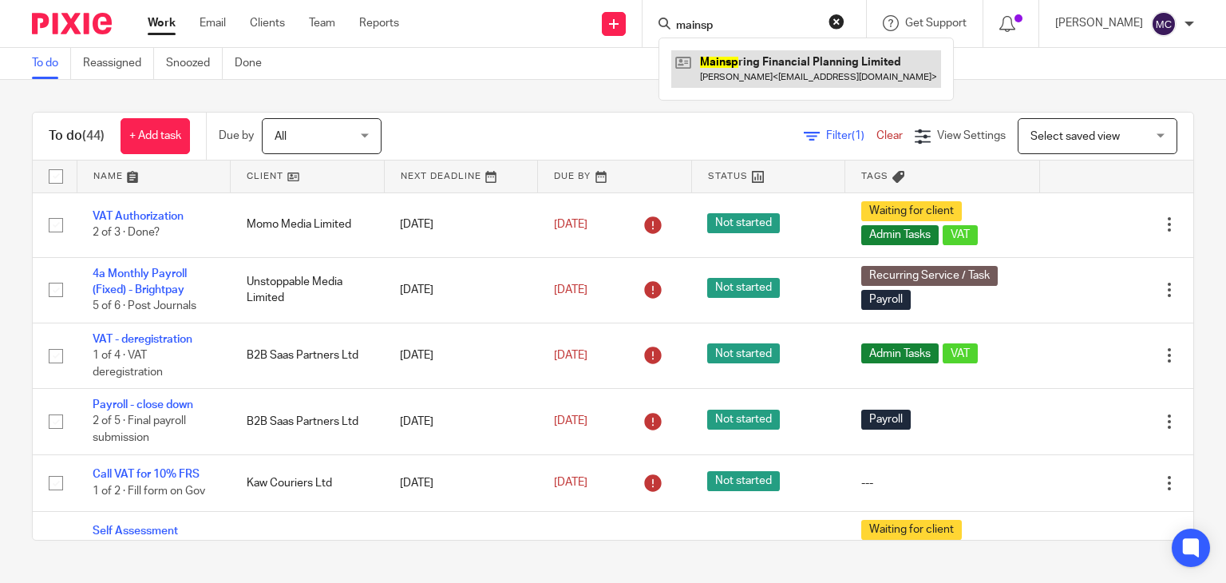
type input "mainsp"
click at [717, 76] on link at bounding box center [806, 68] width 270 height 37
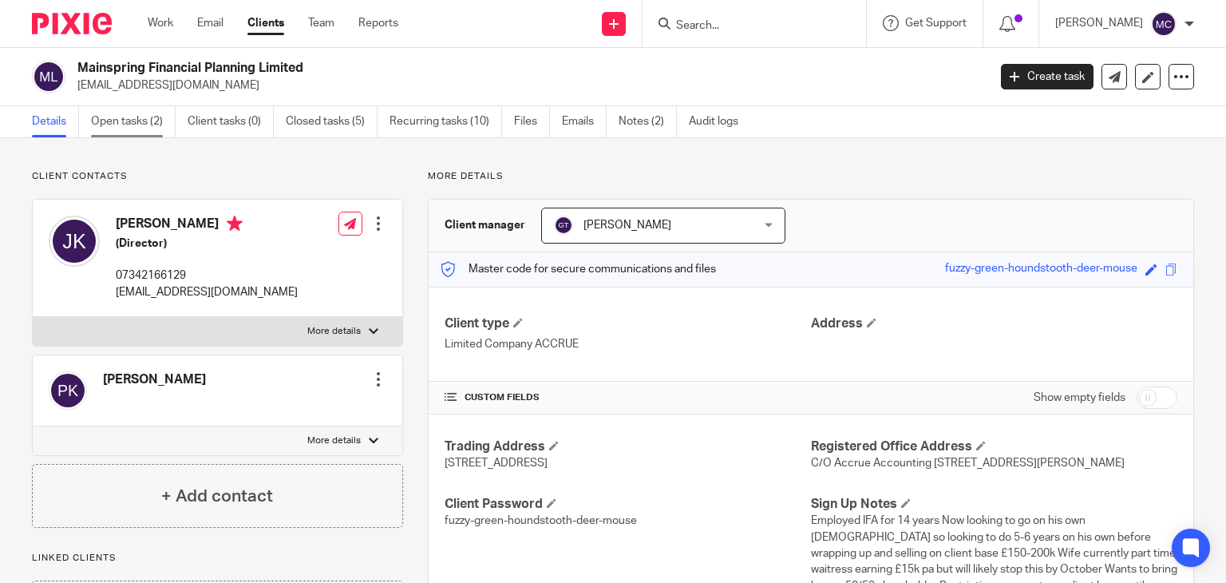
click at [114, 125] on link "Open tasks (2)" at bounding box center [133, 121] width 85 height 31
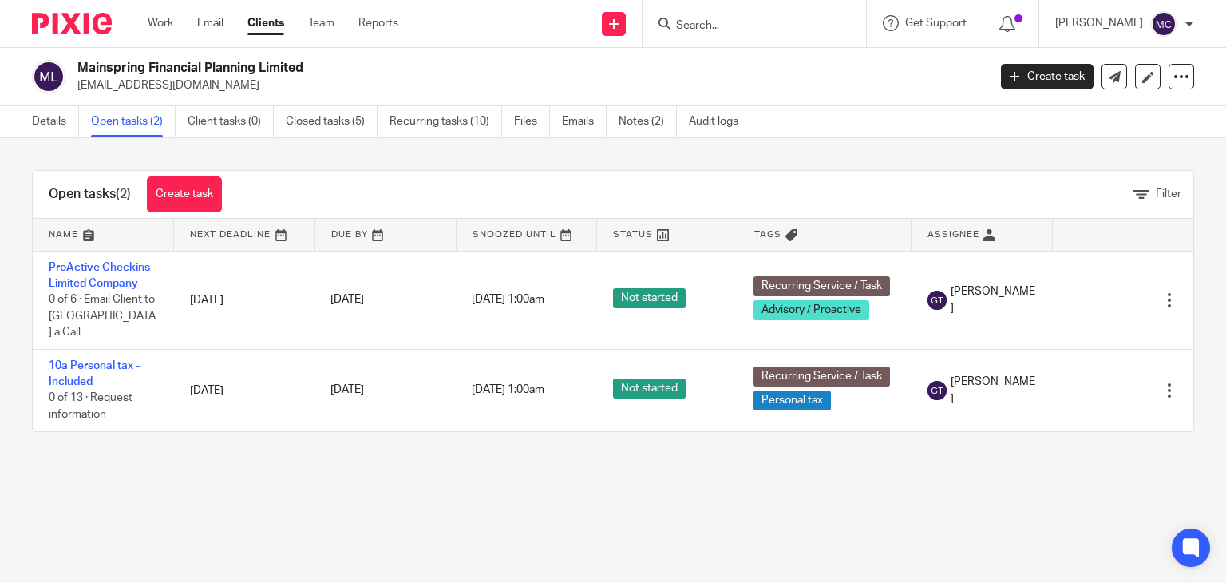
click at [75, 138] on div "Open tasks (2) Create task Filter Name Next Deadline Due By Snoozed Until Statu…" at bounding box center [613, 301] width 1226 height 326
click at [66, 129] on link "Details" at bounding box center [55, 121] width 47 height 31
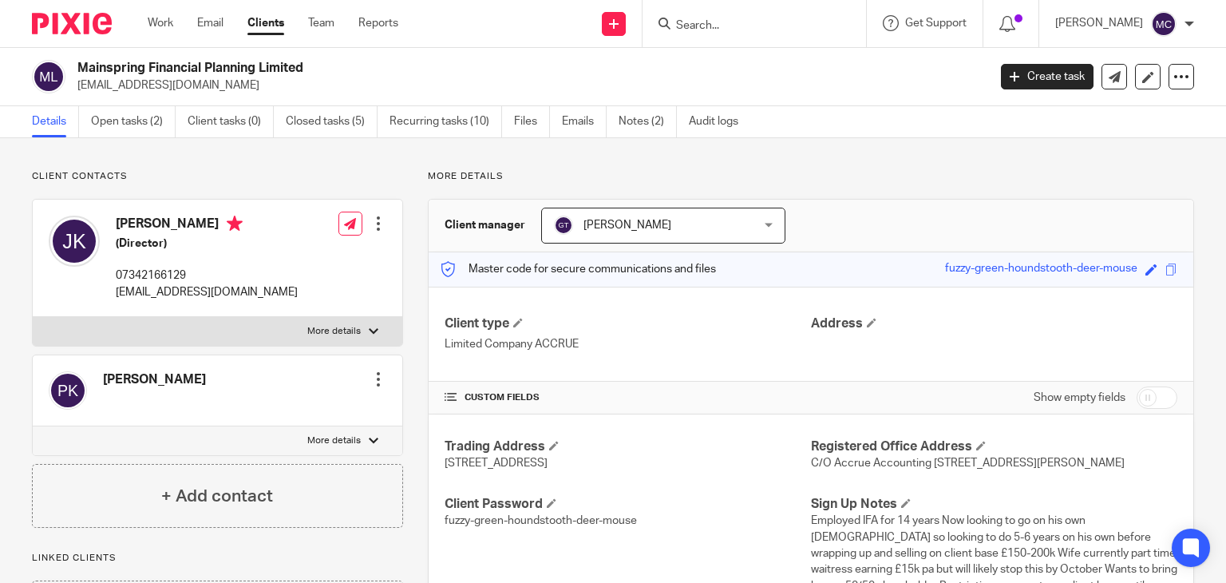
click at [728, 26] on input "Search" at bounding box center [746, 26] width 144 height 14
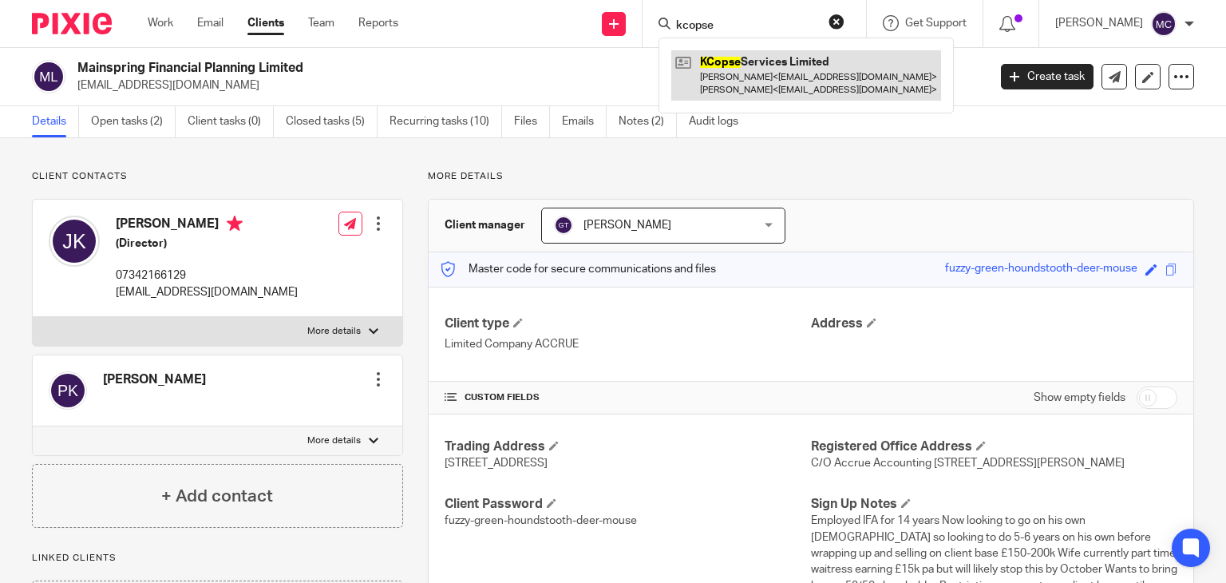
type input "kcopse"
click at [778, 74] on link at bounding box center [806, 74] width 270 height 49
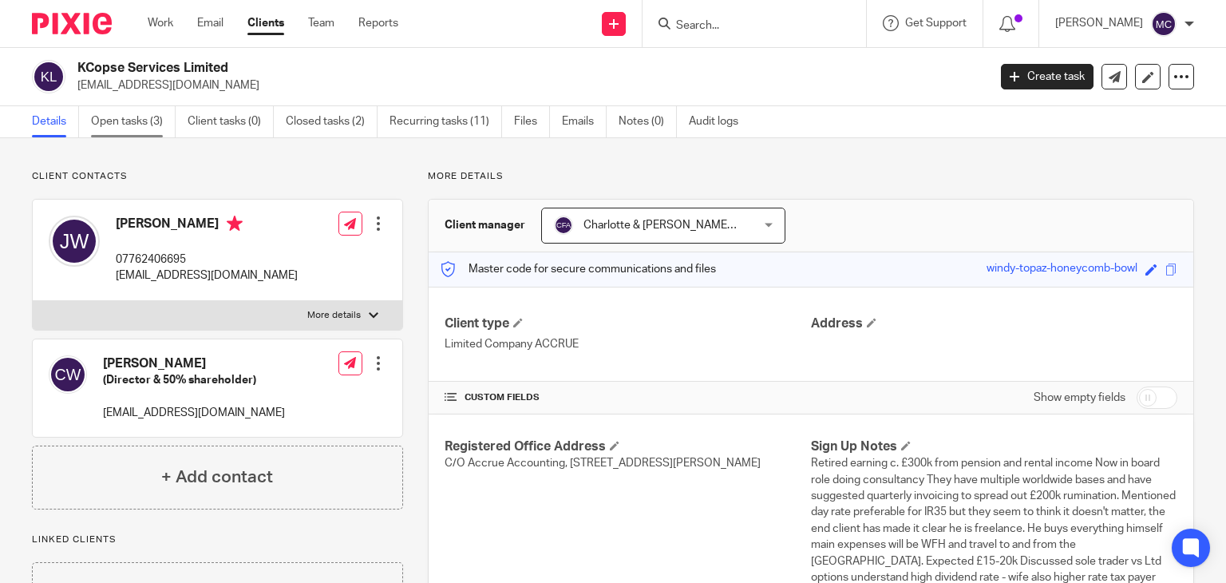
click at [129, 119] on link "Open tasks (3)" at bounding box center [133, 121] width 85 height 31
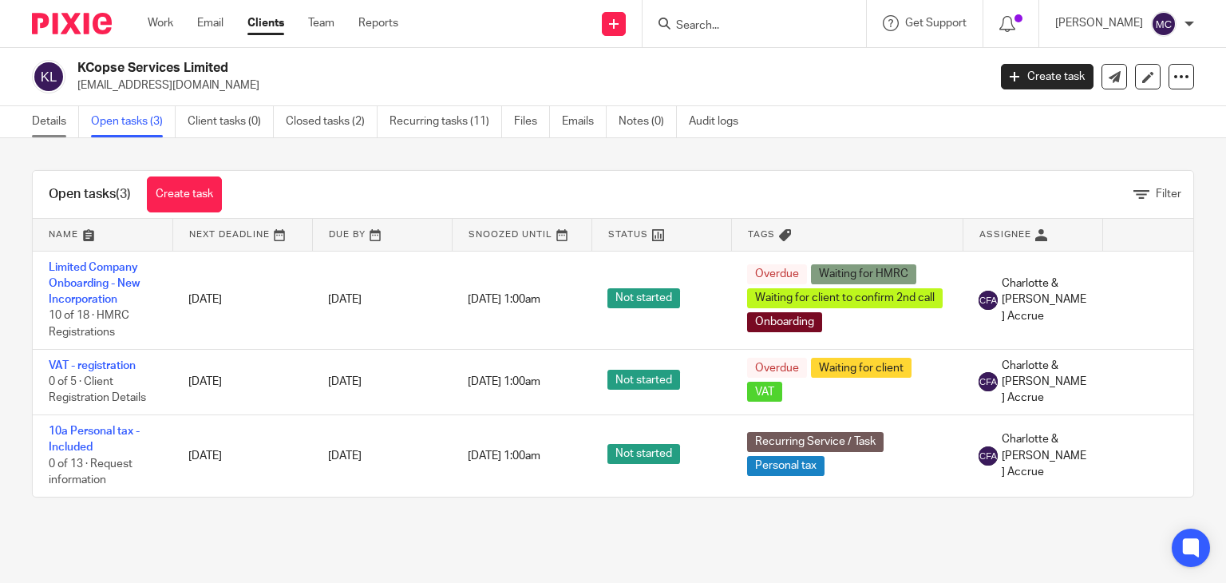
click at [72, 121] on link "Details" at bounding box center [55, 121] width 47 height 31
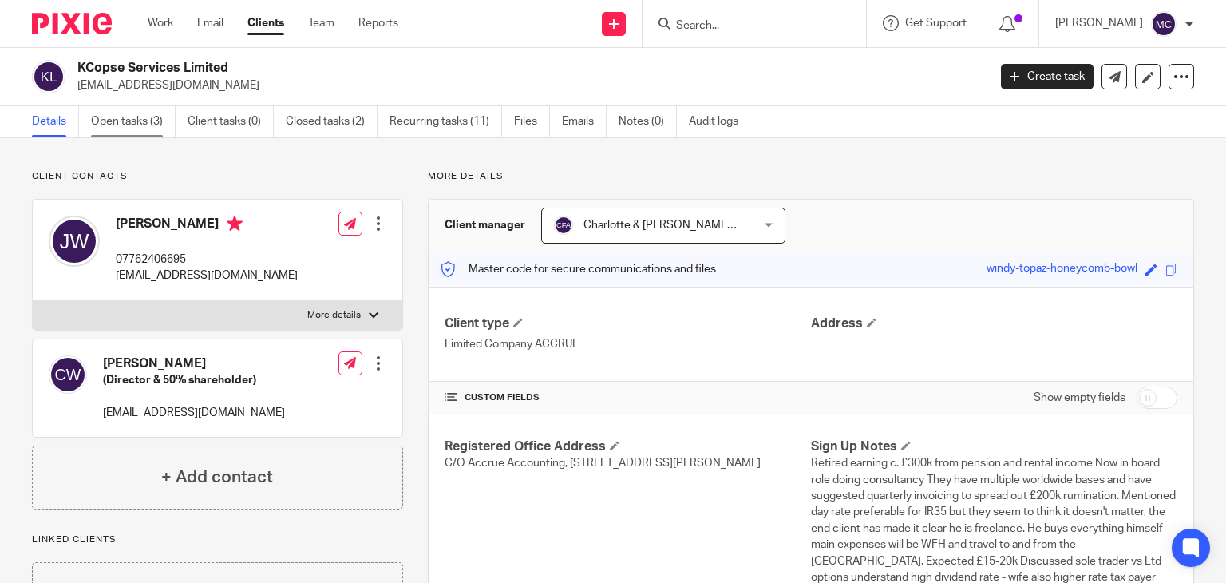
click at [134, 124] on link "Open tasks (3)" at bounding box center [133, 121] width 85 height 31
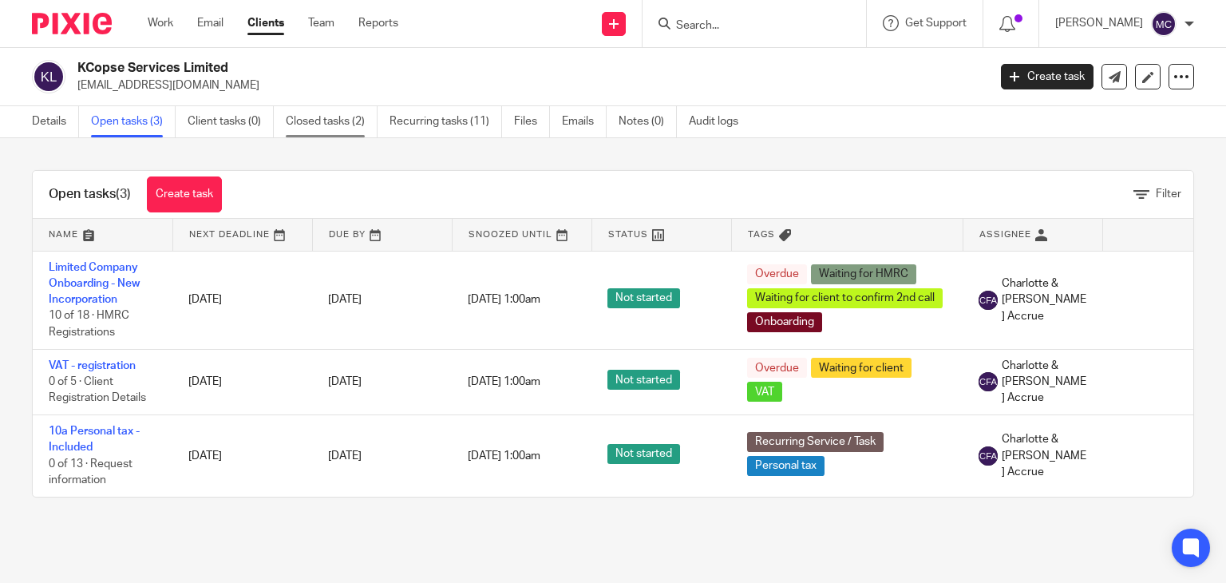
click at [335, 124] on link "Closed tasks (2)" at bounding box center [332, 121] width 92 height 31
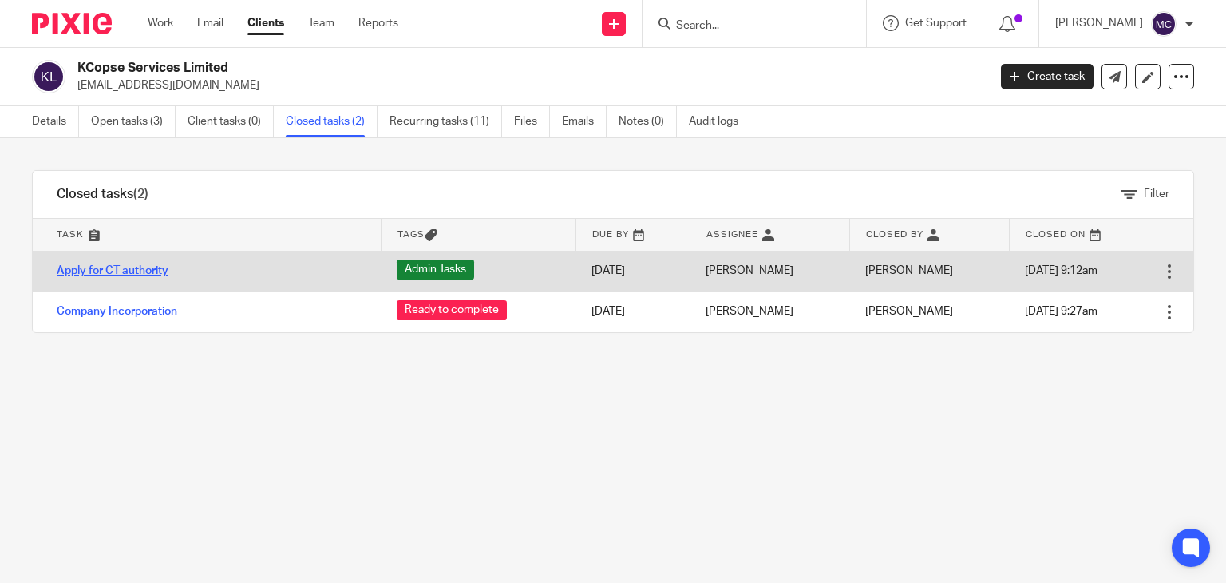
click at [148, 269] on link "Apply for CT authority" at bounding box center [113, 270] width 112 height 11
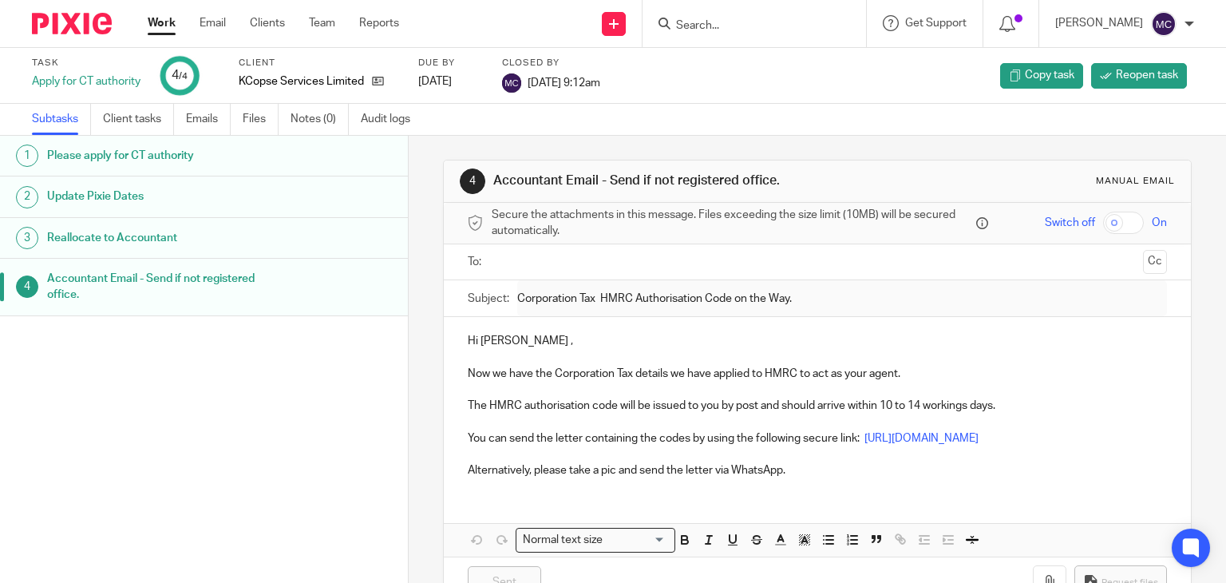
click at [84, 120] on link "Subtasks" at bounding box center [61, 119] width 59 height 31
click at [374, 87] on icon at bounding box center [378, 81] width 12 height 12
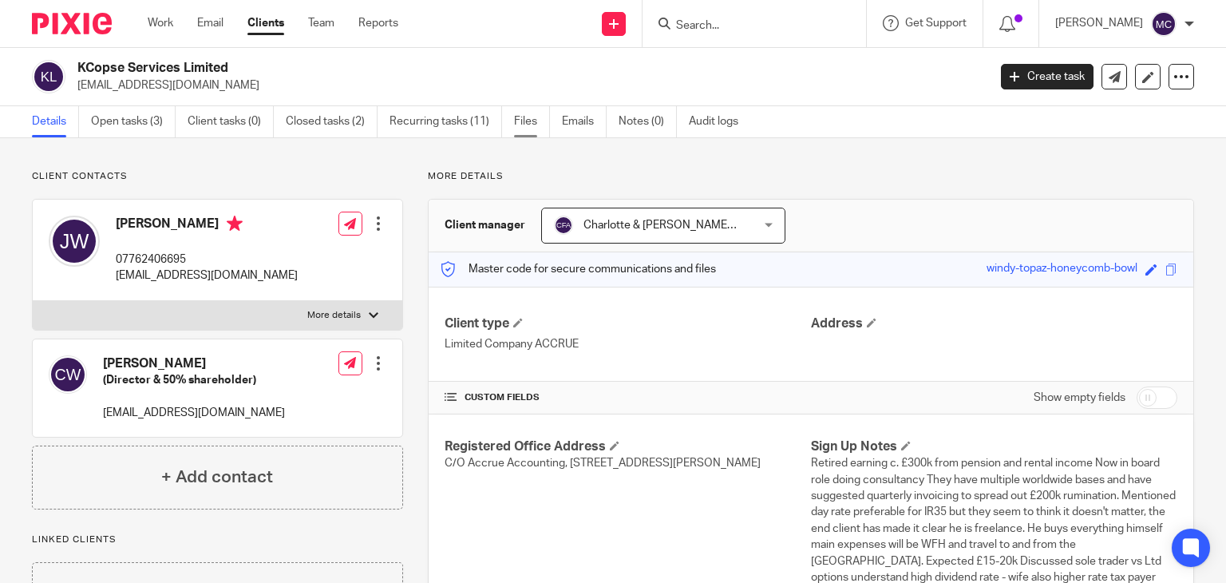
click at [533, 129] on link "Files" at bounding box center [532, 121] width 36 height 31
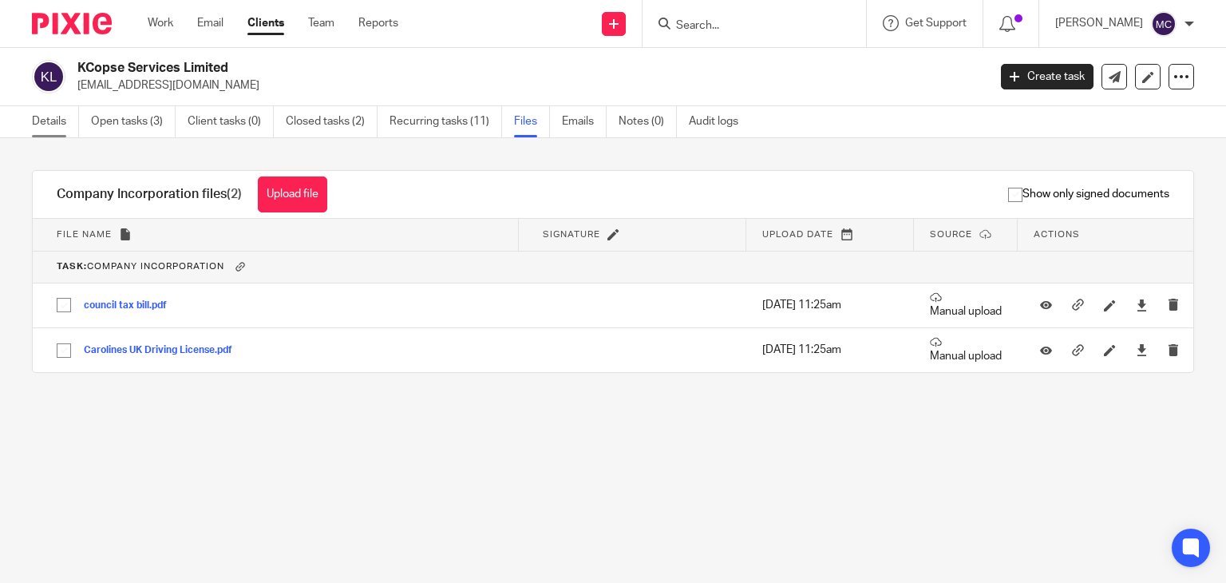
click at [56, 129] on link "Details" at bounding box center [55, 121] width 47 height 31
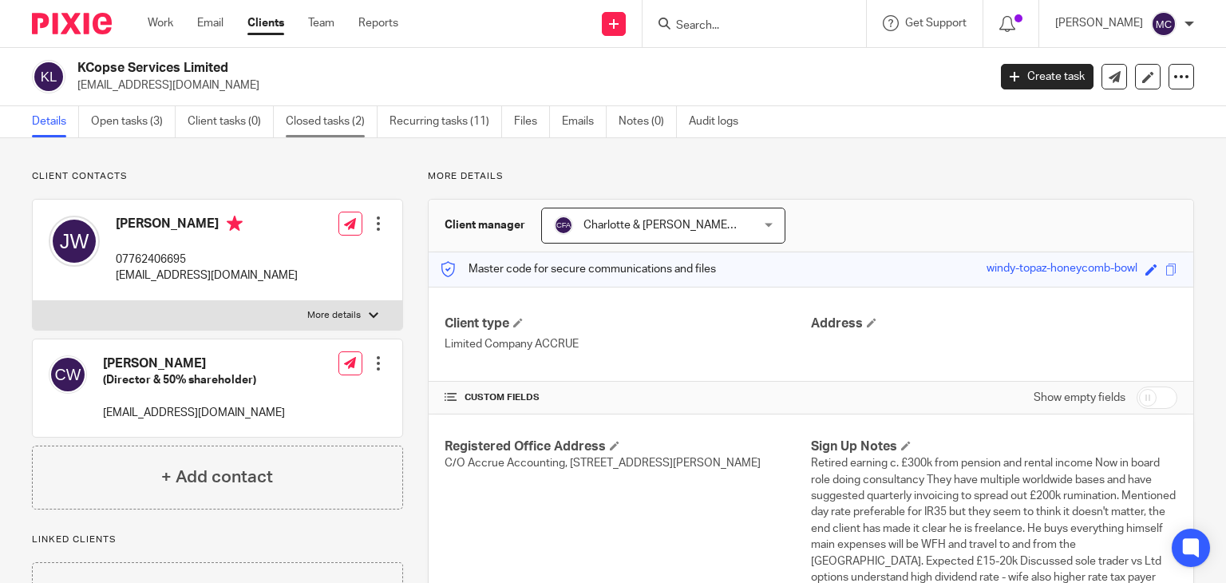
click at [336, 129] on link "Closed tasks (2)" at bounding box center [332, 121] width 92 height 31
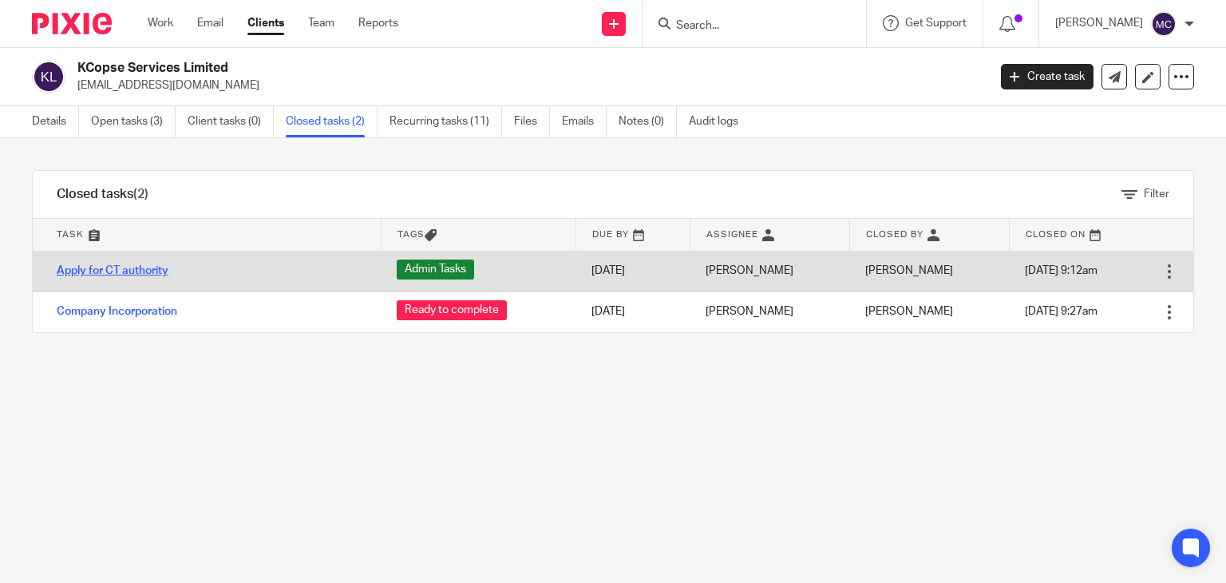
click at [125, 270] on link "Apply for CT authority" at bounding box center [113, 270] width 112 height 11
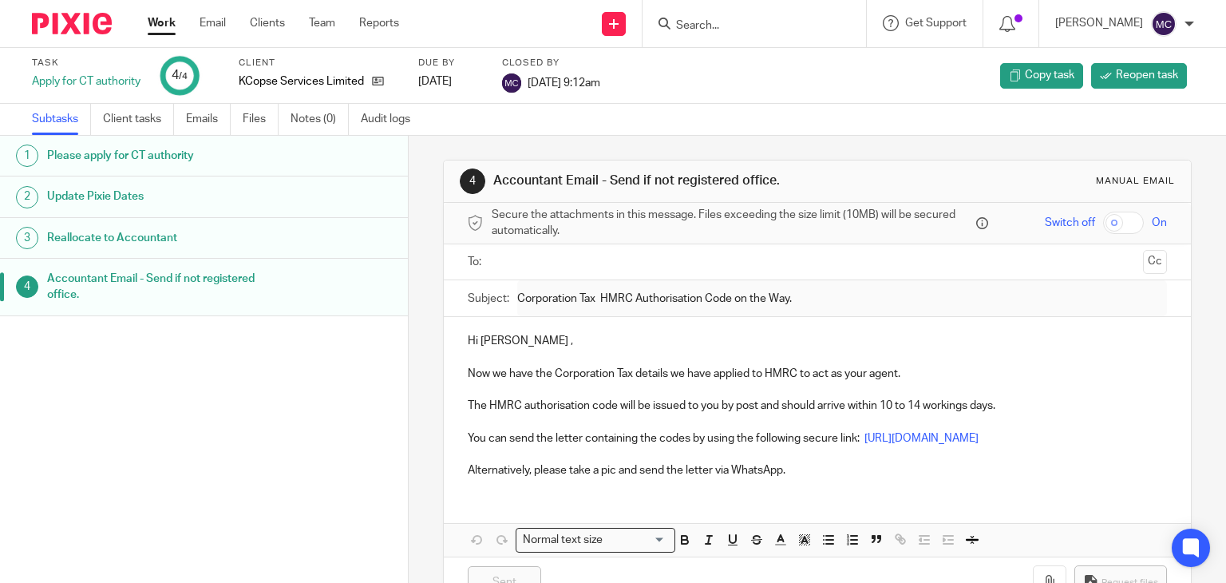
click at [214, 176] on link "2 Update Pixie Dates" at bounding box center [204, 196] width 408 height 40
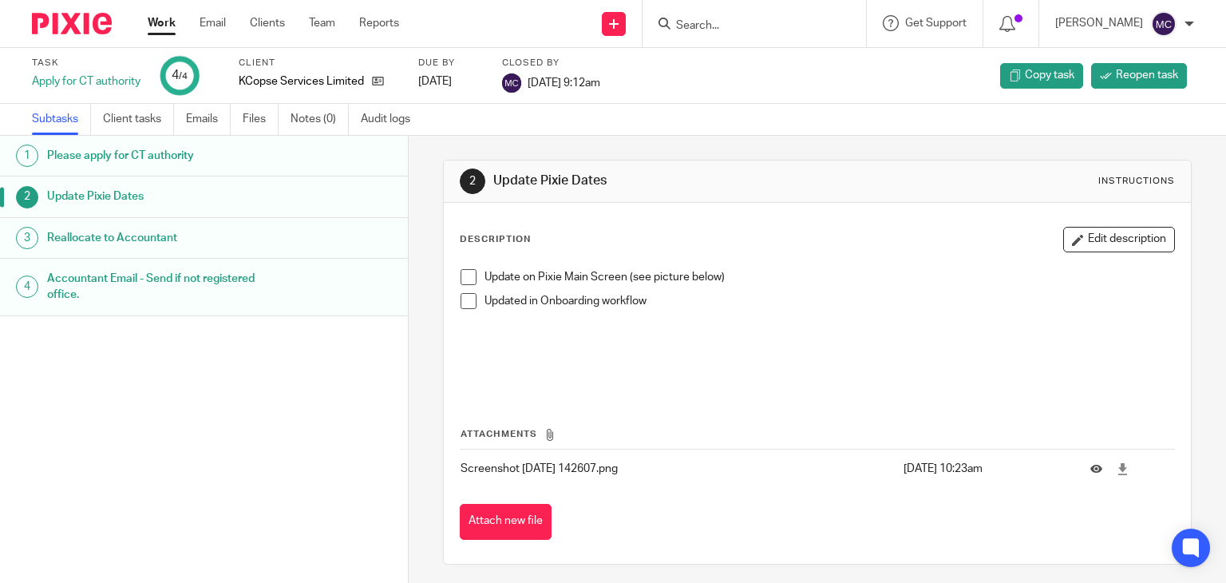
click at [160, 157] on h1 "Please apply for CT authority" at bounding box center [162, 156] width 230 height 24
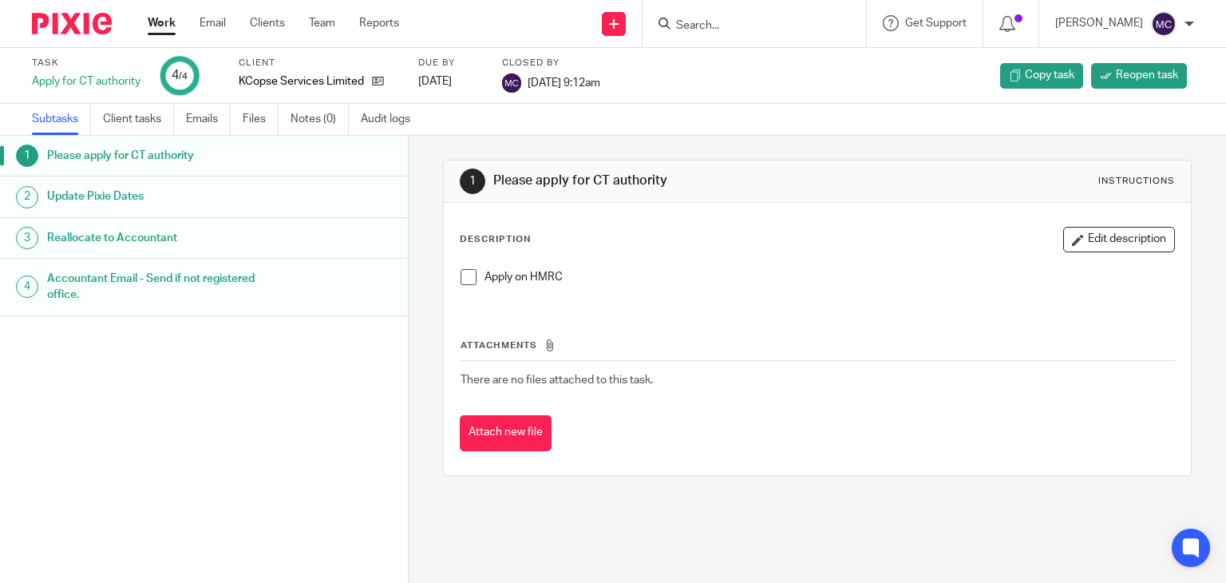
click at [49, 117] on link "Subtasks" at bounding box center [61, 119] width 59 height 31
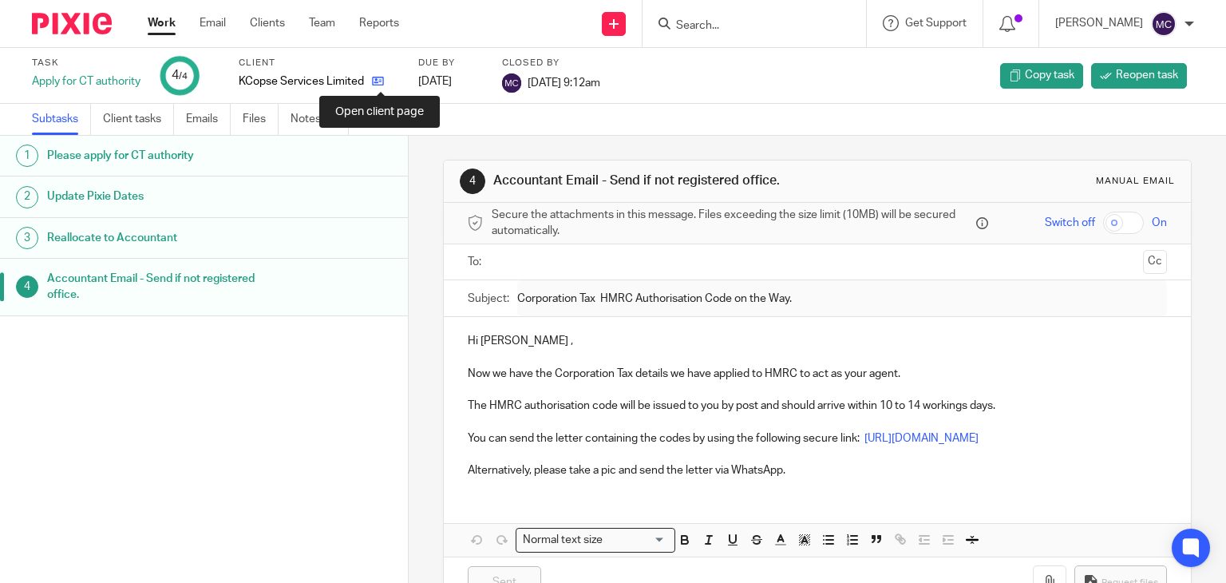
click at [383, 77] on icon at bounding box center [378, 81] width 12 height 12
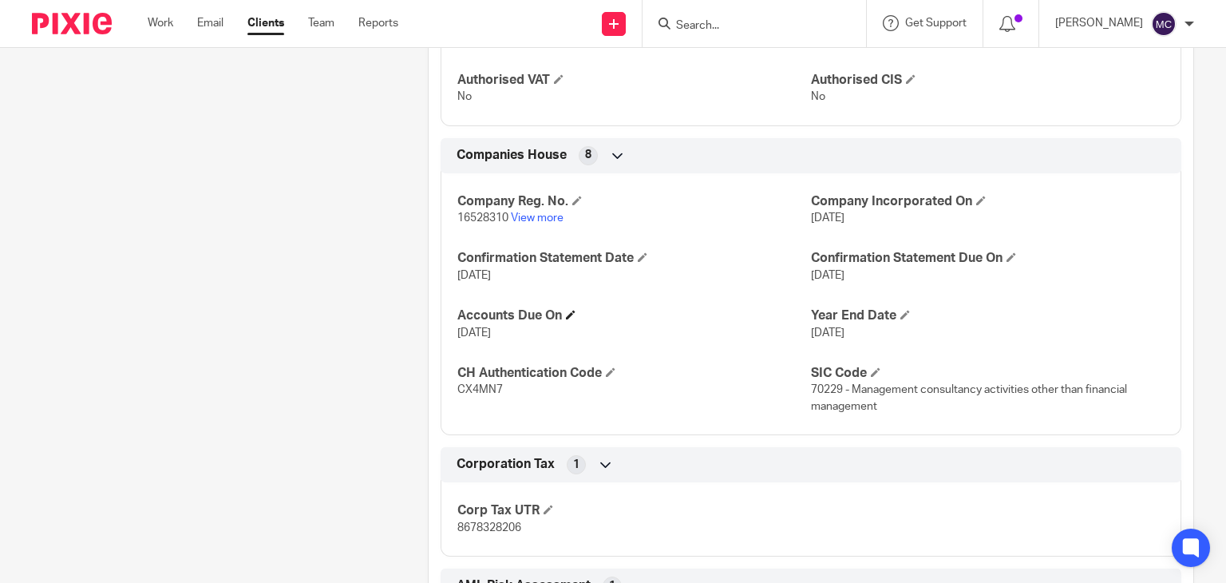
scroll to position [958, 0]
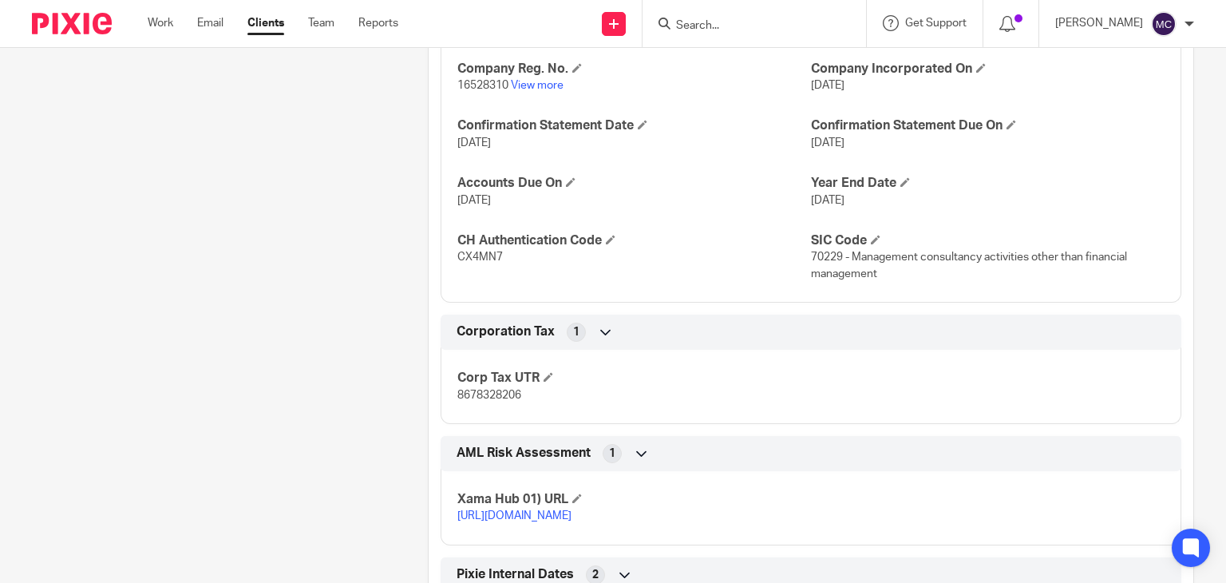
click at [479, 387] on p "8678328206" at bounding box center [634, 395] width 354 height 16
copy div "8678328206 Personal Tax 4"
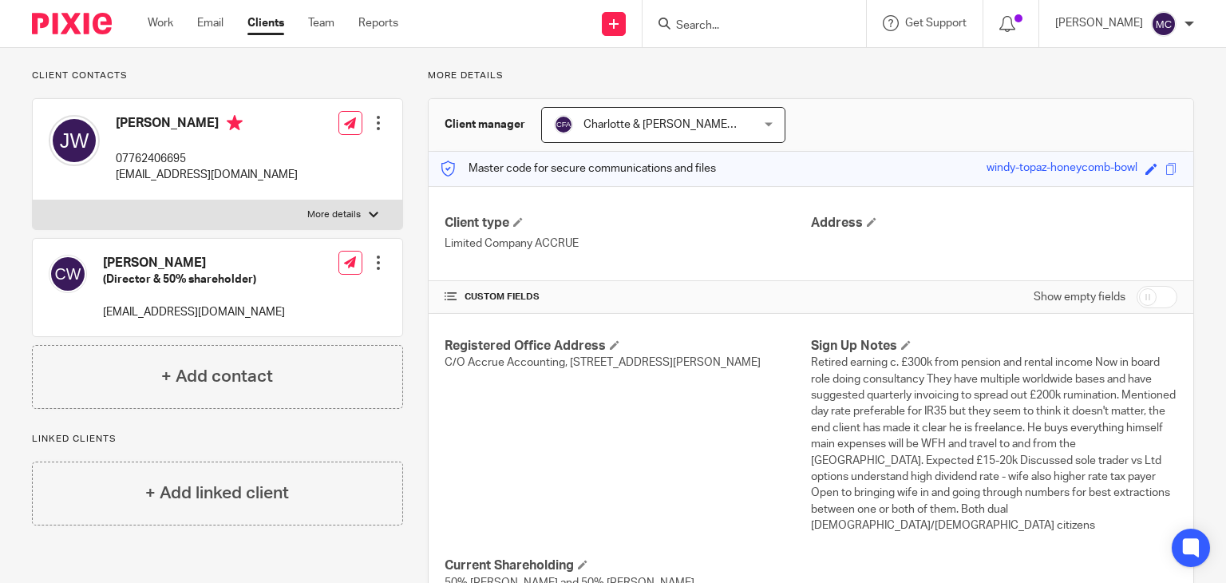
scroll to position [0, 0]
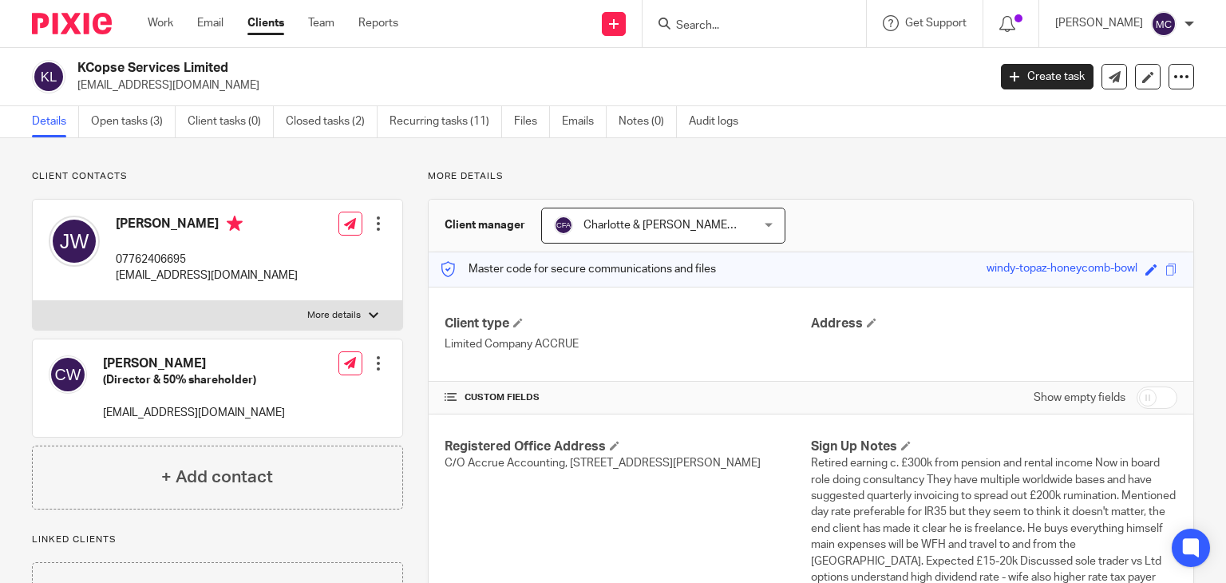
click at [172, 72] on h2 "KCopse Services Limited" at bounding box center [437, 68] width 720 height 17
copy div "KCopse Services Limited"
click at [180, 65] on h2 "KCopse Services Limited" at bounding box center [437, 68] width 720 height 17
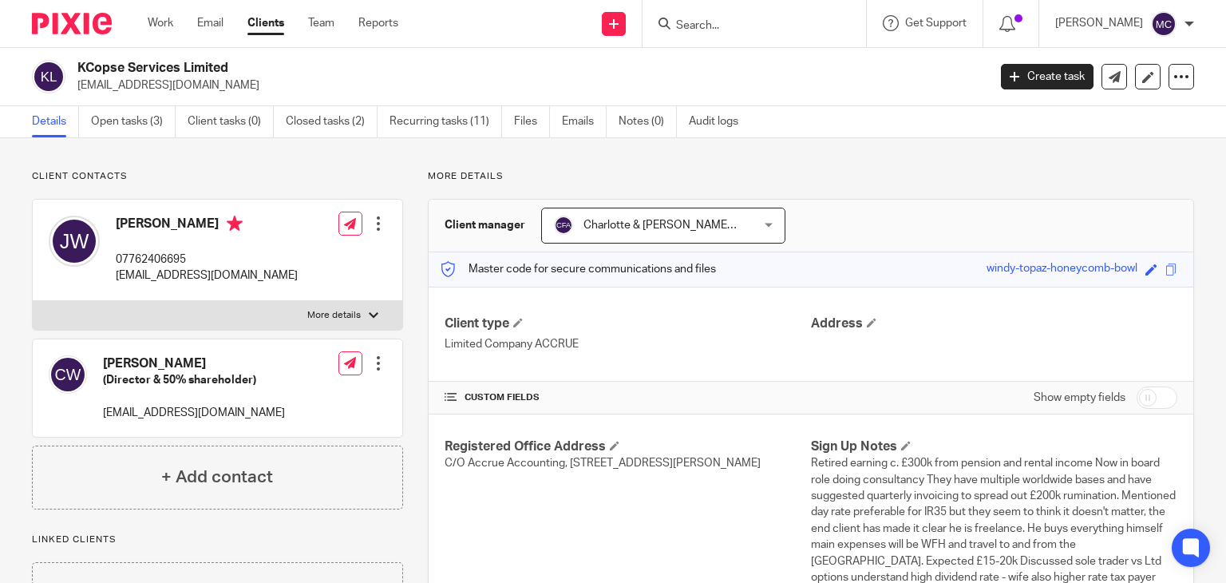
click at [180, 65] on h2 "KCopse Services Limited" at bounding box center [437, 68] width 720 height 17
click at [354, 321] on label "More details" at bounding box center [218, 315] width 370 height 29
click at [33, 301] on input "More details" at bounding box center [32, 300] width 1 height 1
checkbox input "true"
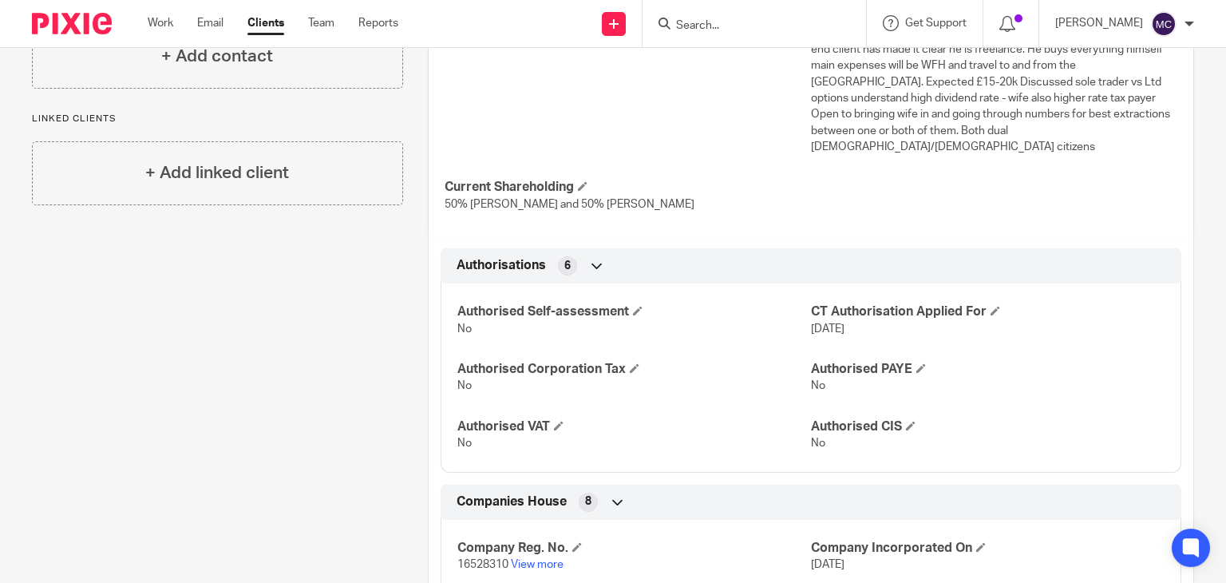
scroll to position [798, 0]
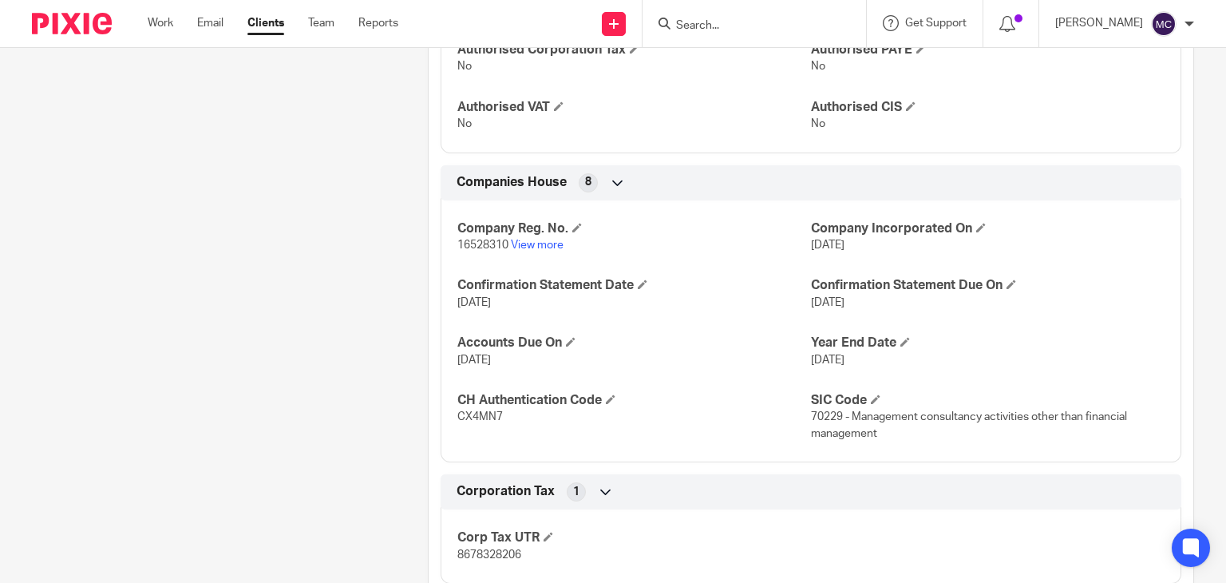
click at [479, 239] on span "16528310" at bounding box center [482, 244] width 51 height 11
copy p "16528310"
click at [317, 251] on div "Client contacts Caroline Wyatt (Director & 50% shareholder) wyattcaroline@hotma…" at bounding box center [205, 369] width 396 height 1995
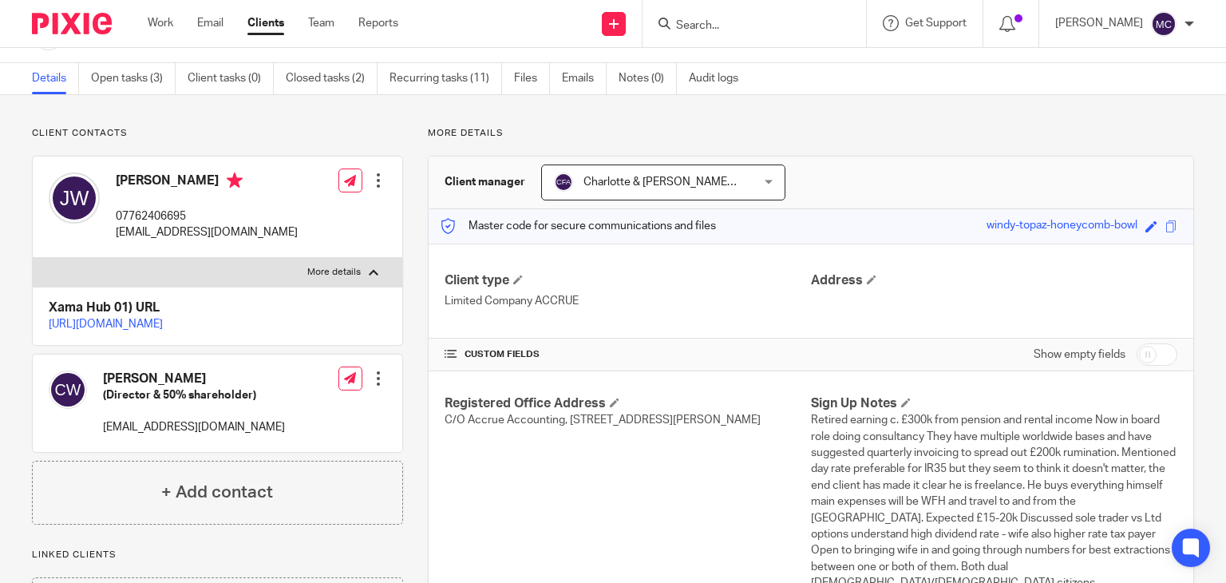
scroll to position [0, 0]
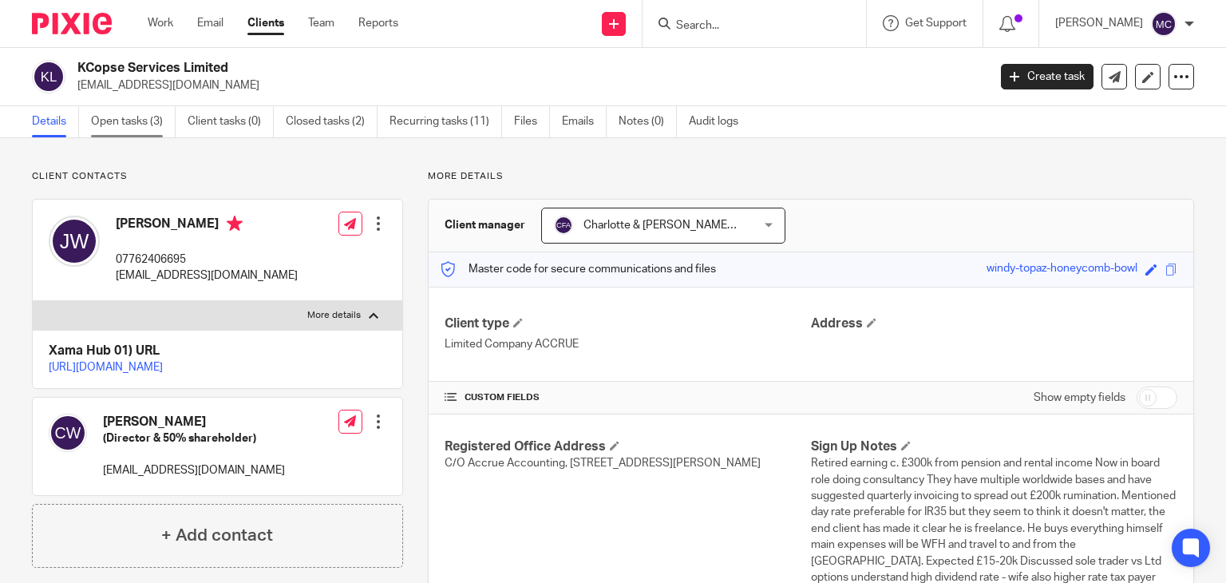
click at [129, 119] on link "Open tasks (3)" at bounding box center [133, 121] width 85 height 31
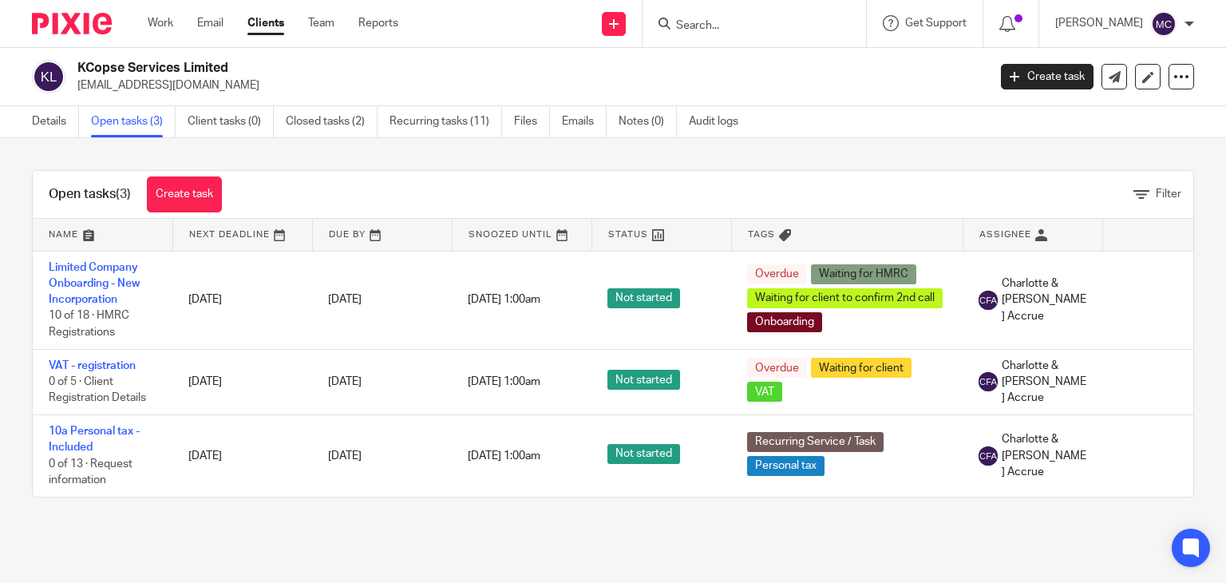
scroll to position [0, 73]
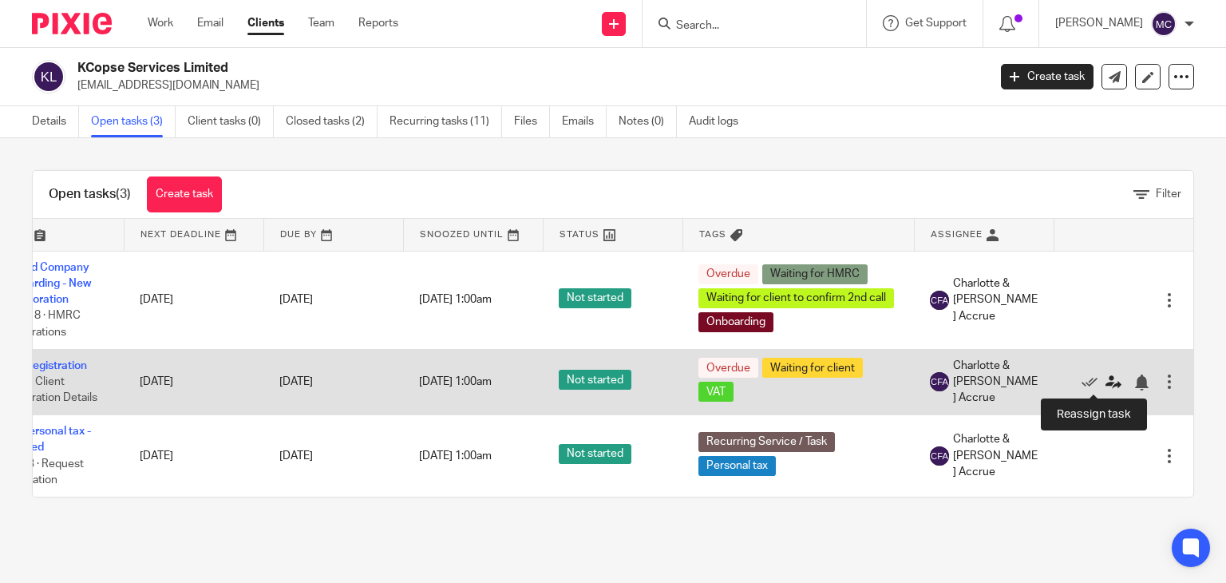
click at [1105, 384] on icon at bounding box center [1113, 382] width 16 height 16
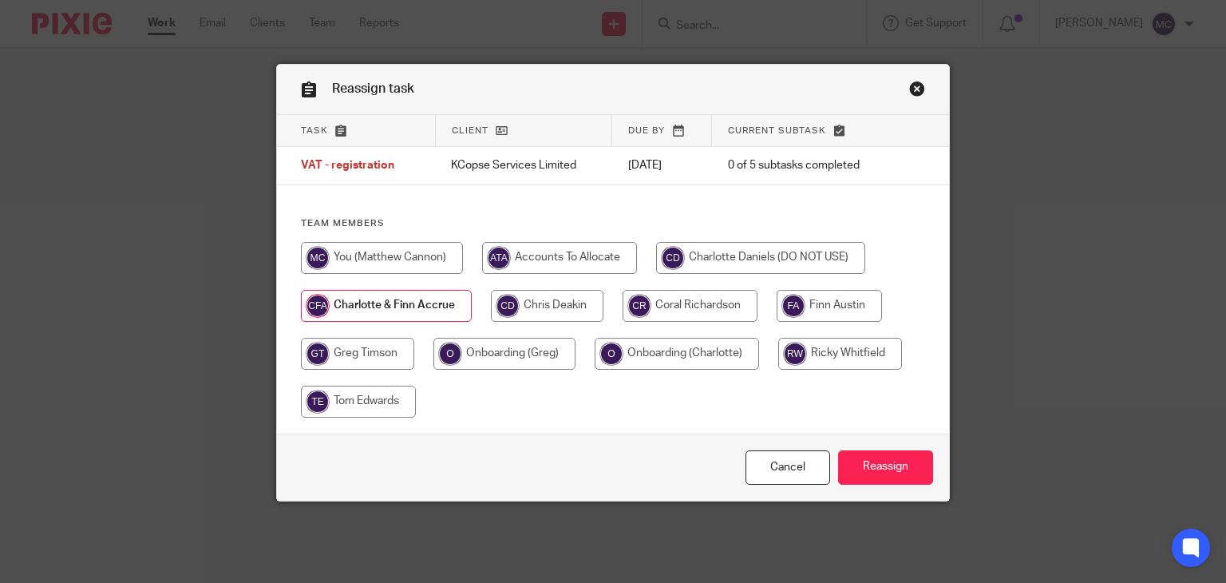
click at [412, 248] on input "radio" at bounding box center [382, 258] width 162 height 32
radio input "true"
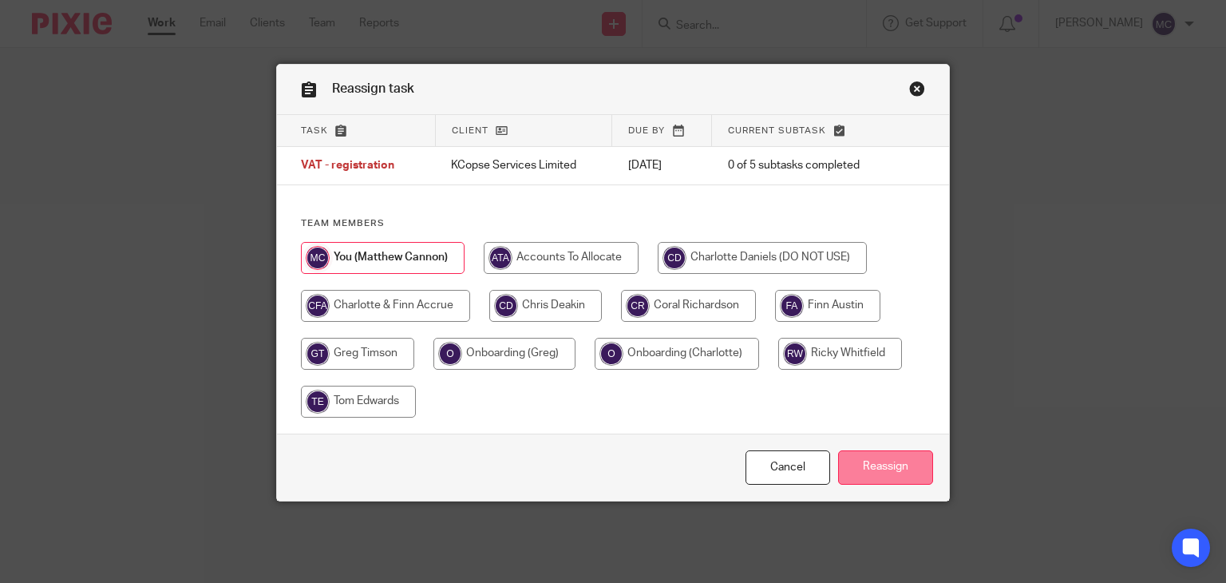
click at [859, 470] on input "Reassign" at bounding box center [885, 467] width 95 height 34
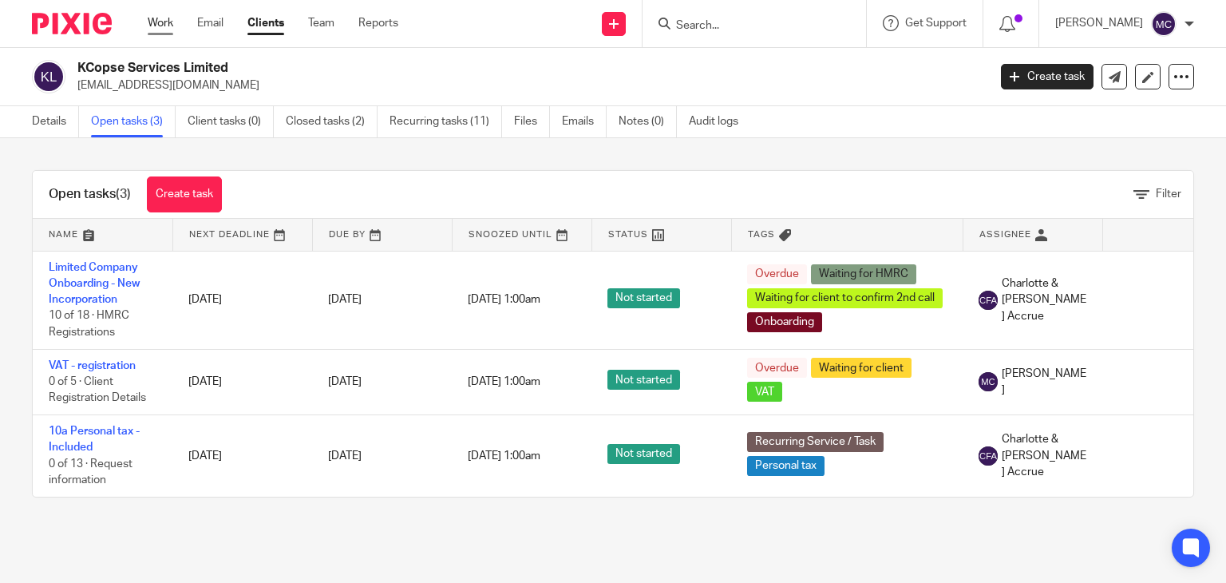
click at [155, 19] on link "Work" at bounding box center [161, 23] width 26 height 16
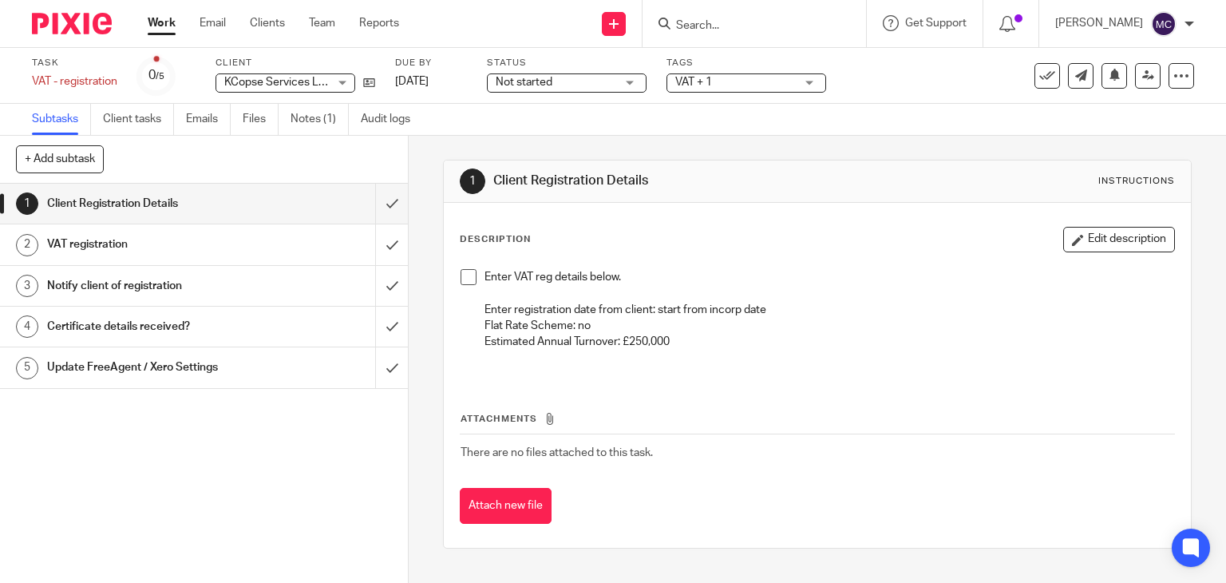
click at [238, 250] on h1 "VAT registration" at bounding box center [151, 244] width 208 height 24
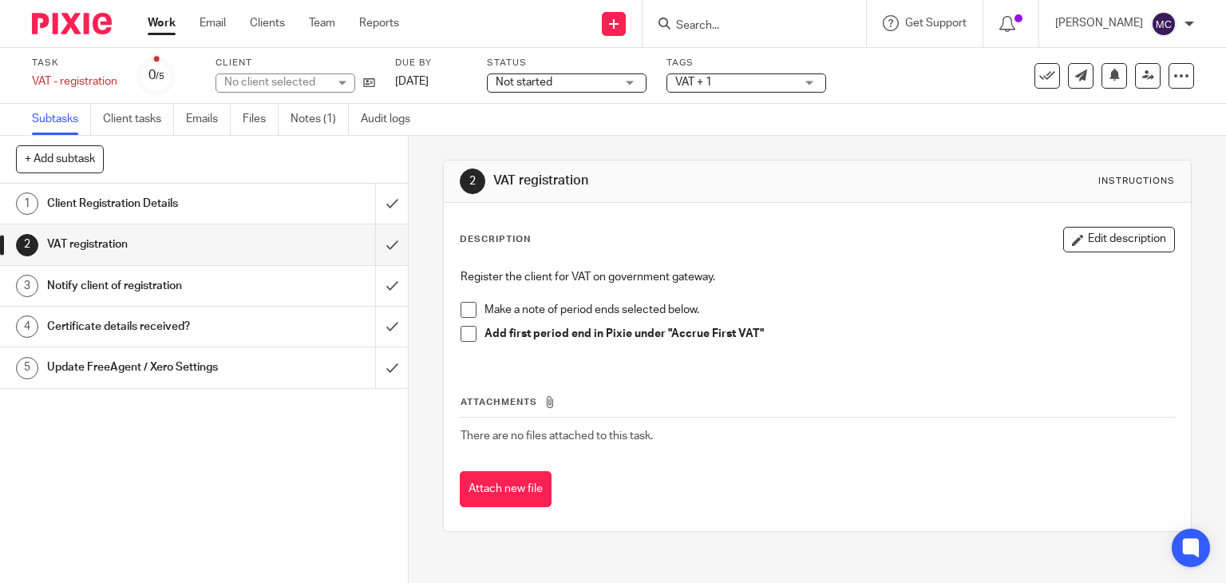
click at [212, 194] on h1 "Client Registration Details" at bounding box center [151, 204] width 208 height 24
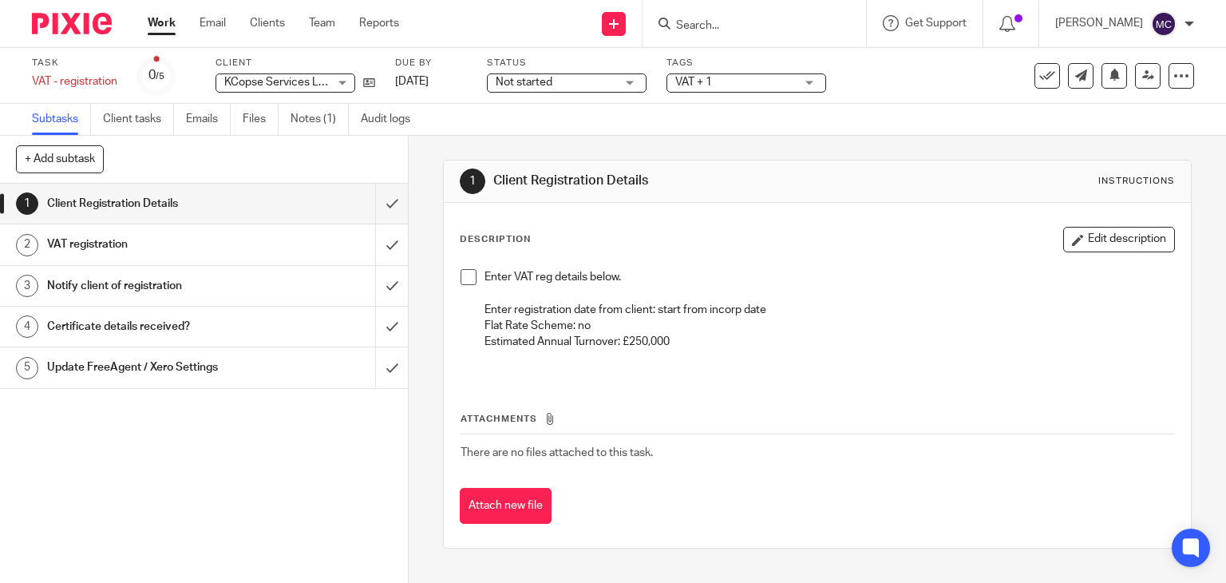
click at [189, 282] on h1 "Notify client of registration" at bounding box center [151, 286] width 208 height 24
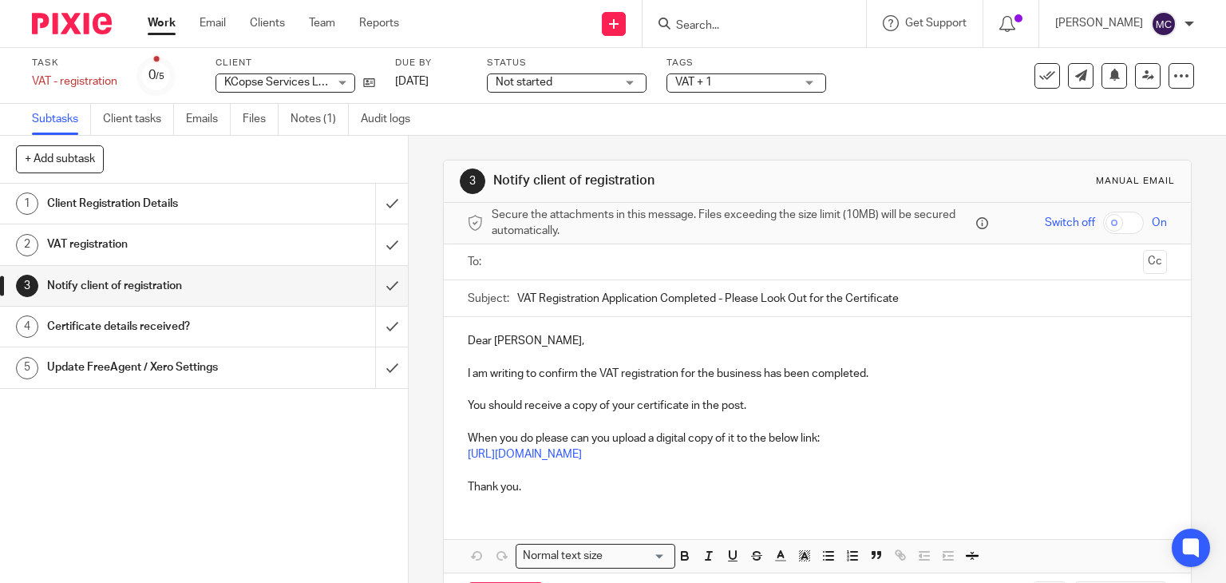
click at [163, 26] on link "Work" at bounding box center [162, 23] width 28 height 16
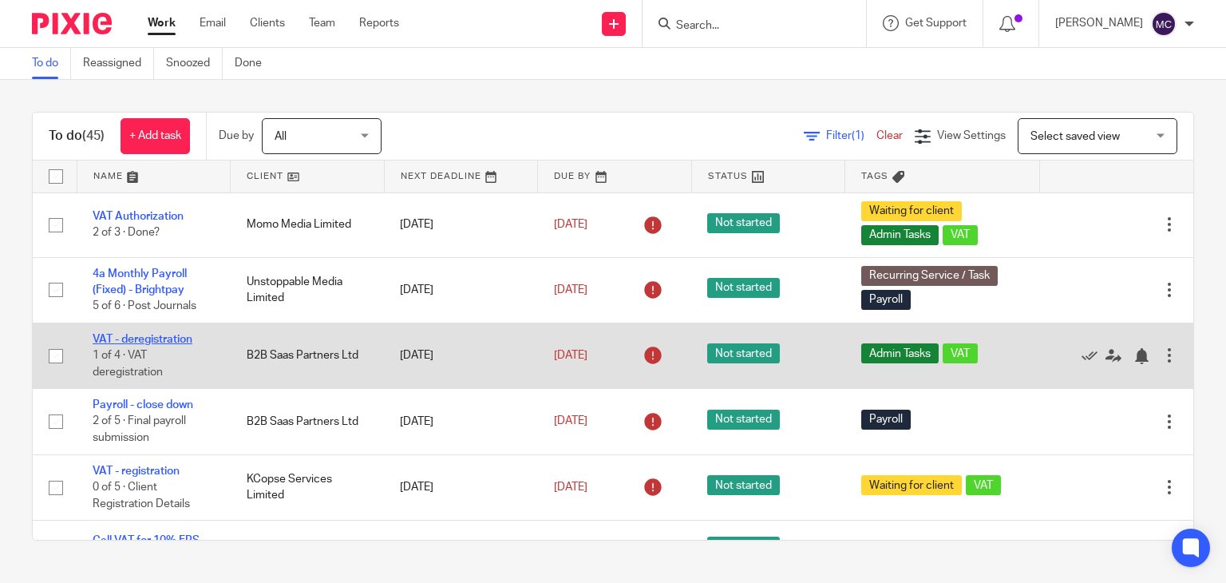
click at [129, 339] on link "VAT - deregistration" at bounding box center [143, 339] width 100 height 11
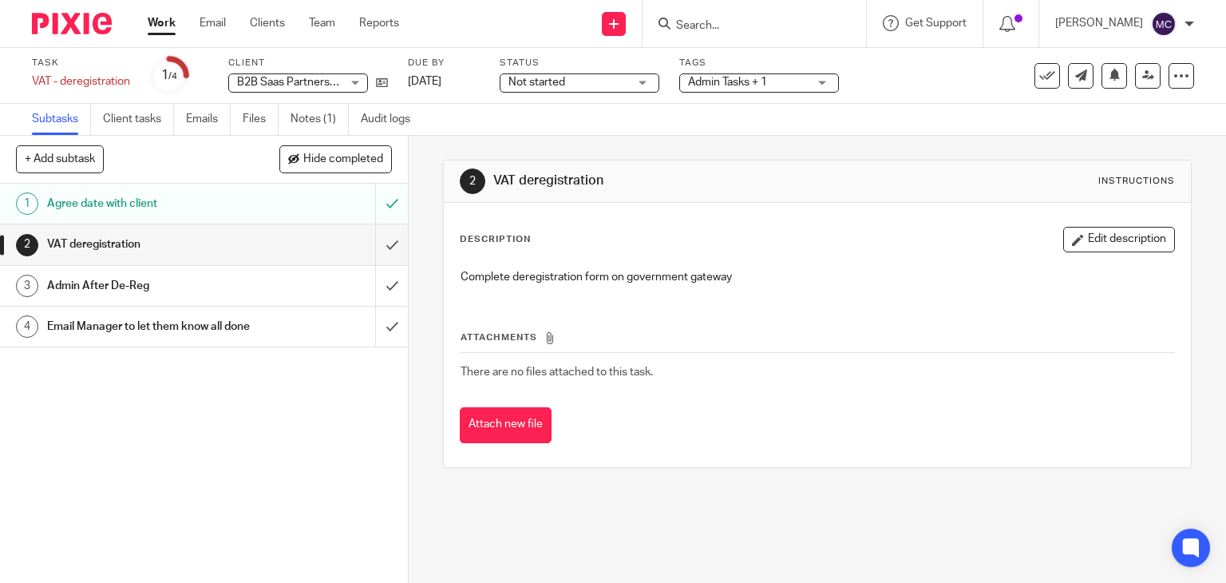
click at [280, 221] on link "1 Agree date with client" at bounding box center [187, 204] width 375 height 40
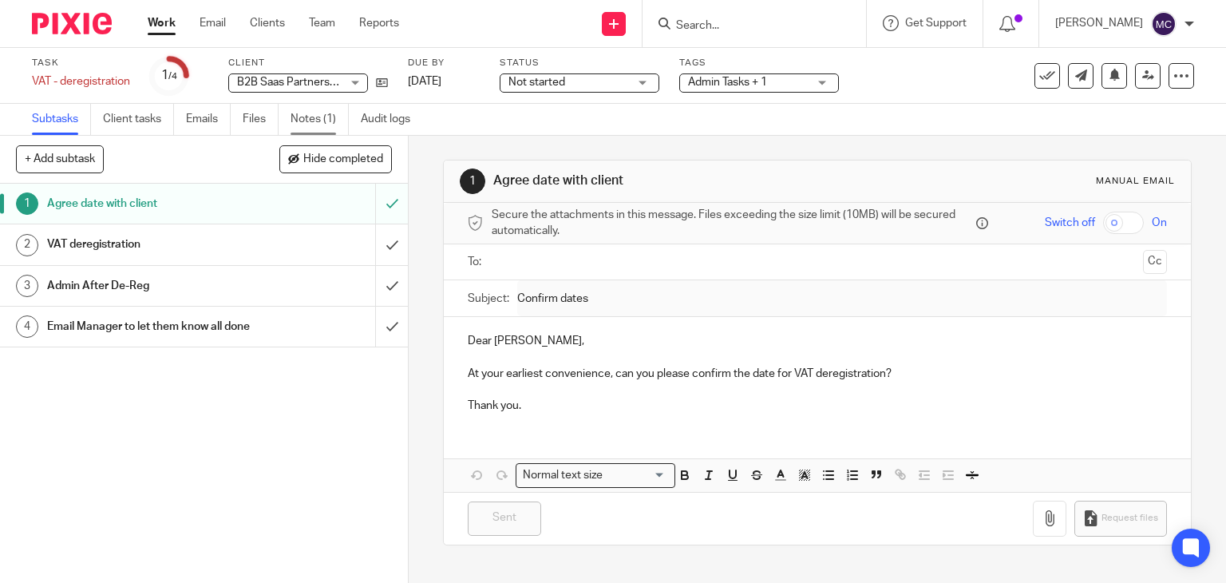
click at [339, 113] on link "Notes (1)" at bounding box center [320, 119] width 58 height 31
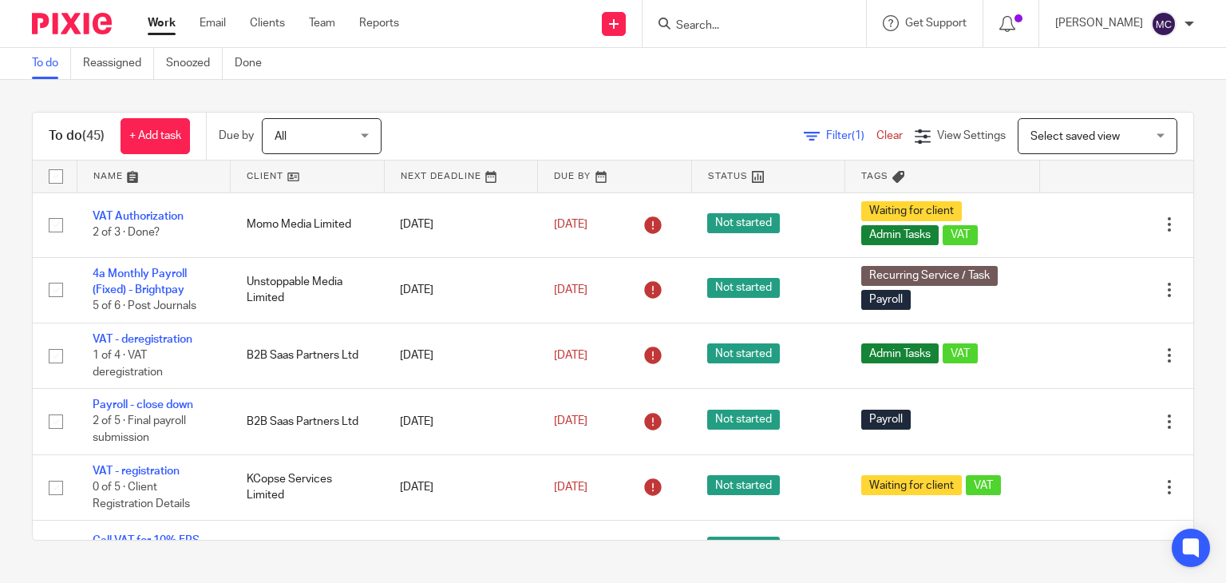
click at [706, 10] on div at bounding box center [754, 23] width 223 height 47
click at [706, 20] on input "Search" at bounding box center [746, 26] width 144 height 14
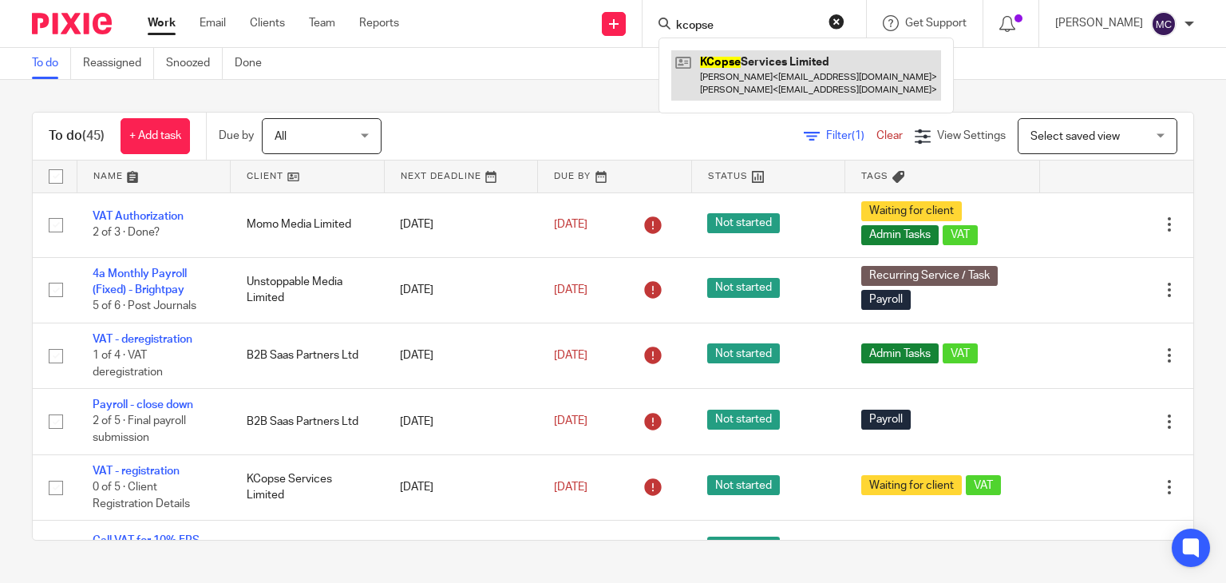
type input "kcopse"
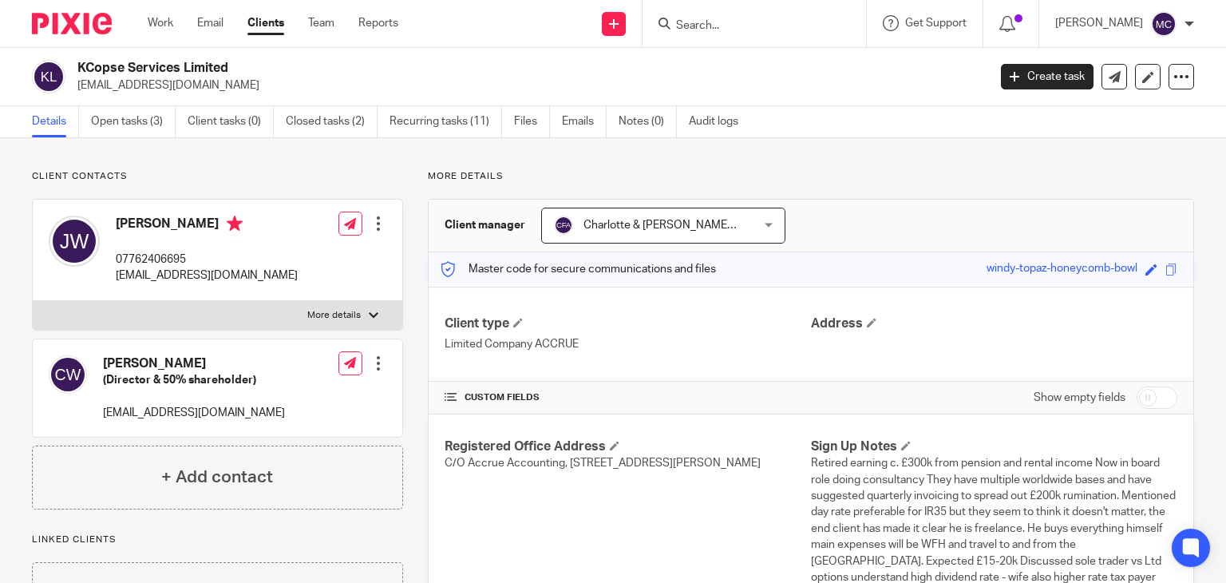
click at [203, 65] on h2 "KCopse Services Limited" at bounding box center [437, 68] width 720 height 17
copy div "KCopse Services Limited"
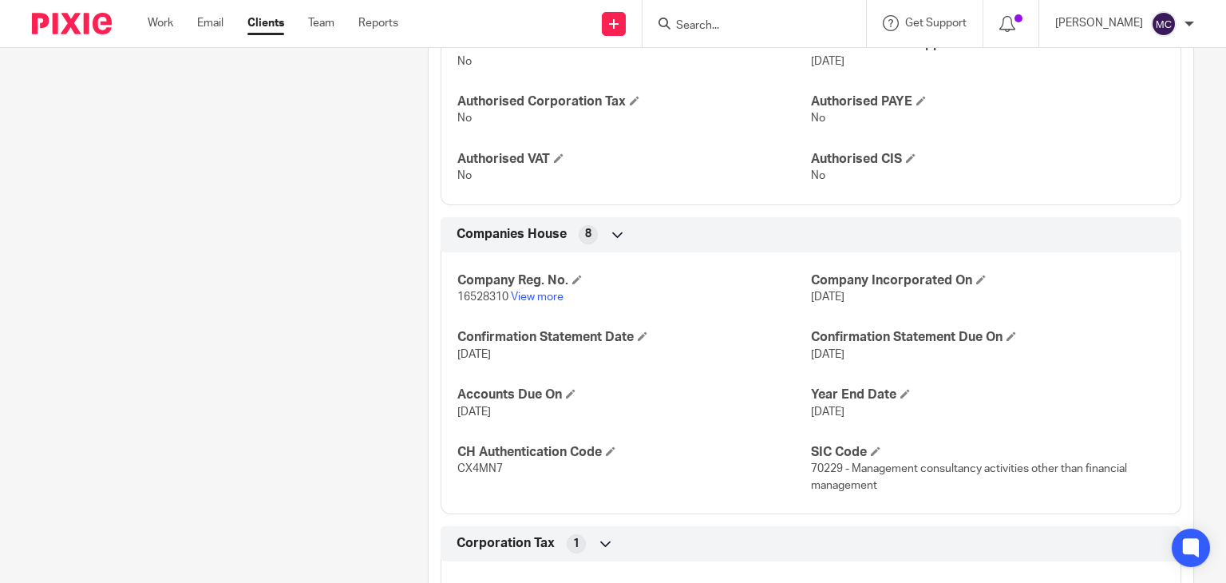
scroll to position [878, 0]
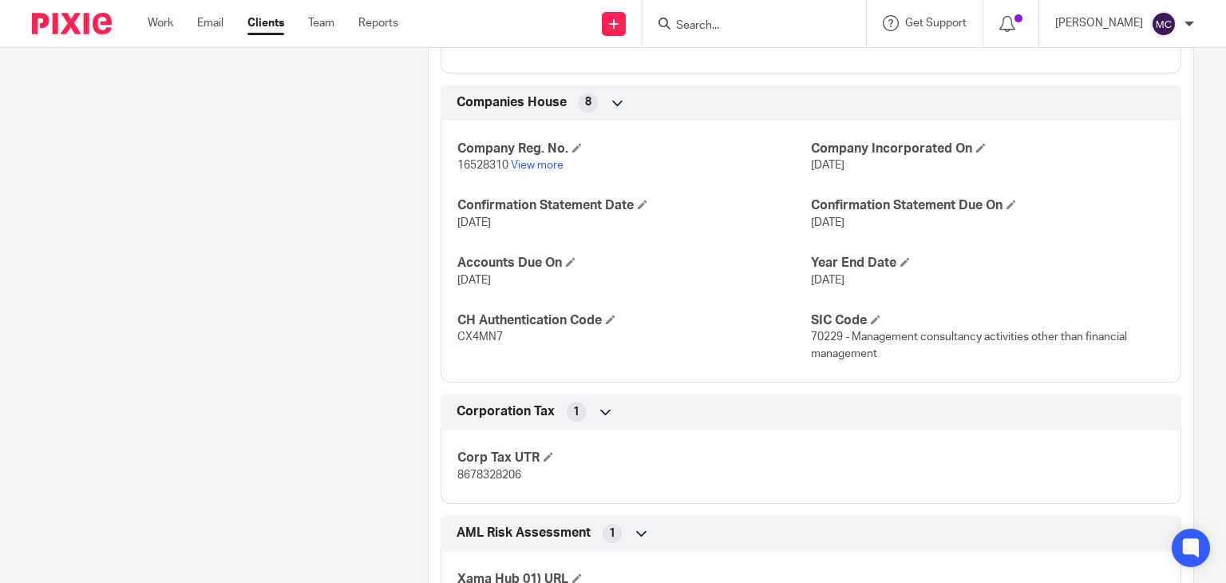
click at [483, 157] on p "16528310 View more" at bounding box center [634, 165] width 354 height 16
copy p "16528310"
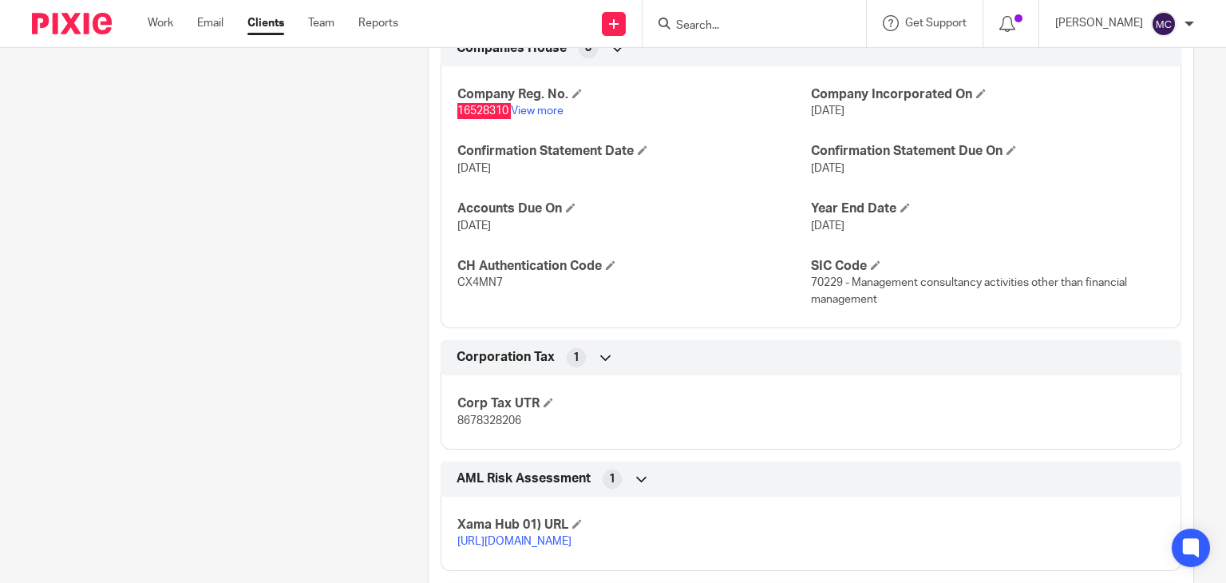
scroll to position [1197, 0]
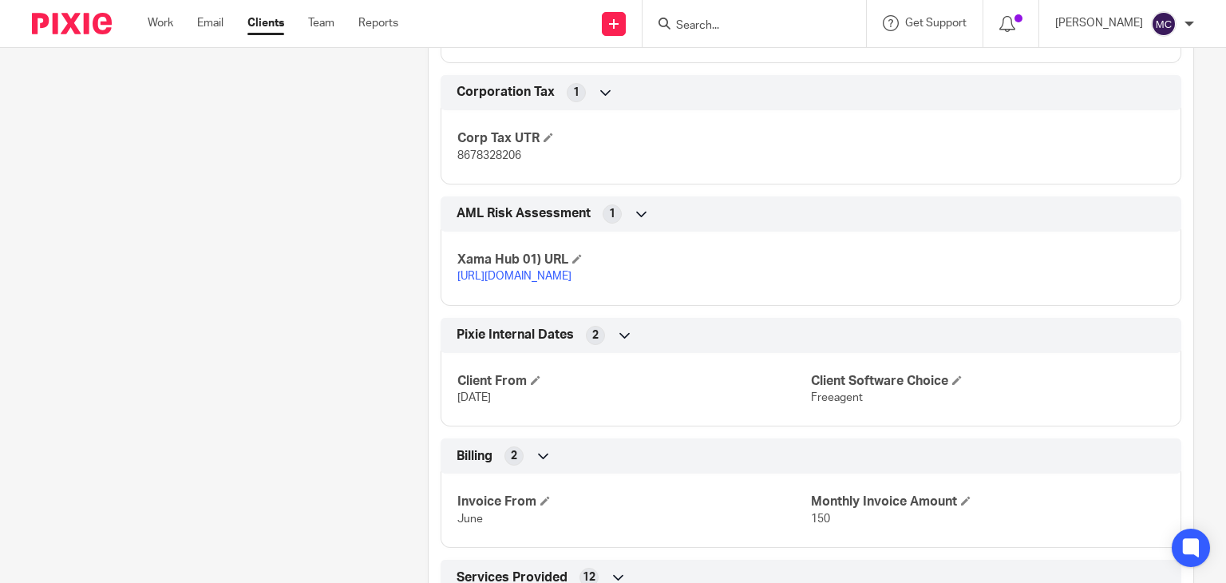
click at [492, 150] on span "8678328206" at bounding box center [489, 155] width 64 height 11
copy span "8678328206"
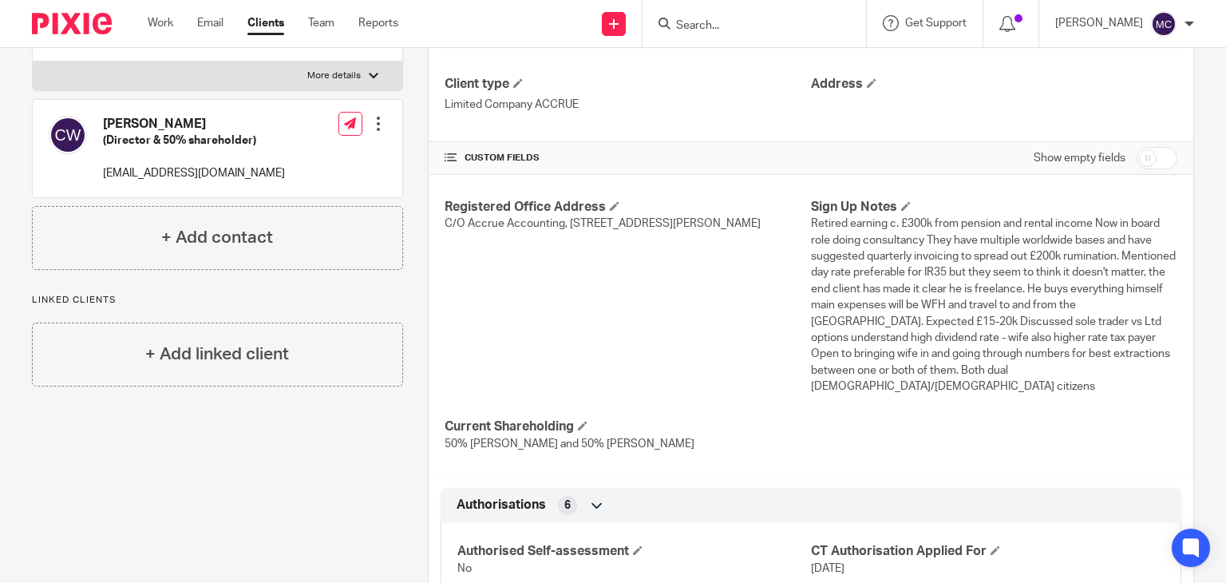
scroll to position [0, 0]
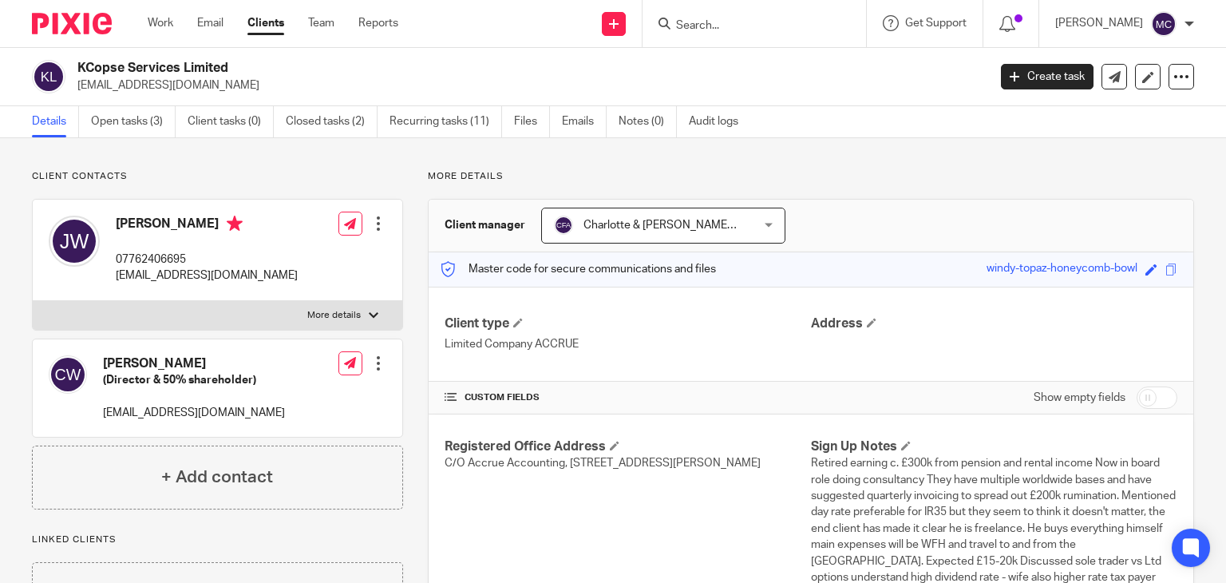
click at [326, 330] on div "Caroline Wyatt (Director & 50% shareholder) wyattcaroline@hotmail.com Edit cont…" at bounding box center [217, 322] width 371 height 247
click at [343, 314] on p "More details" at bounding box center [333, 315] width 53 height 13
click at [33, 301] on input "More details" at bounding box center [32, 300] width 1 height 1
checkbox input "true"
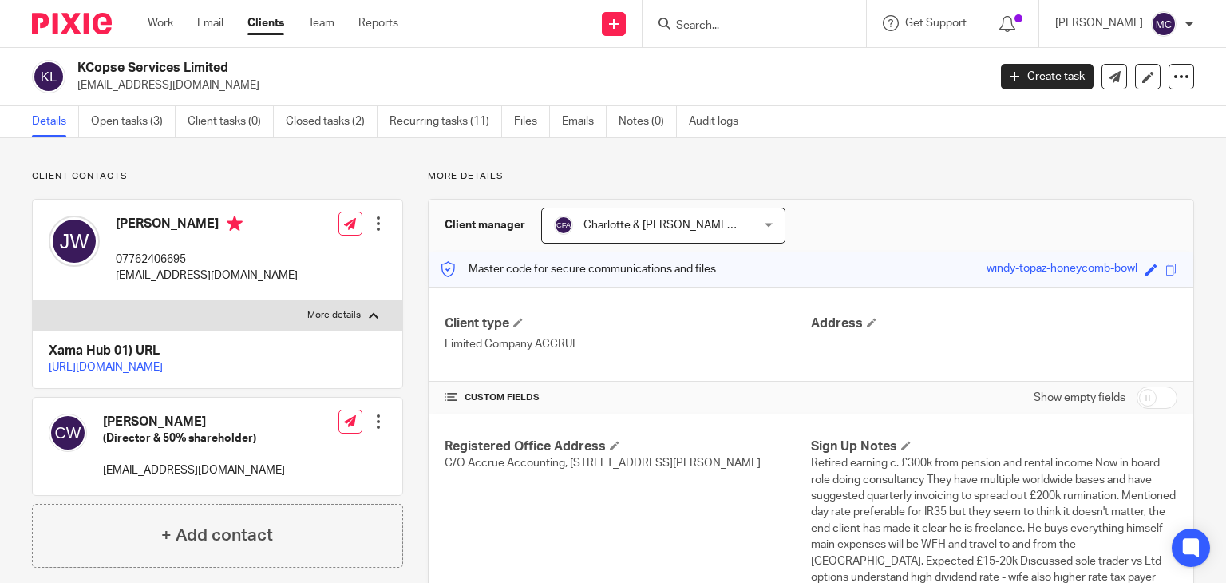
click at [763, 30] on input "Search" at bounding box center [746, 26] width 144 height 14
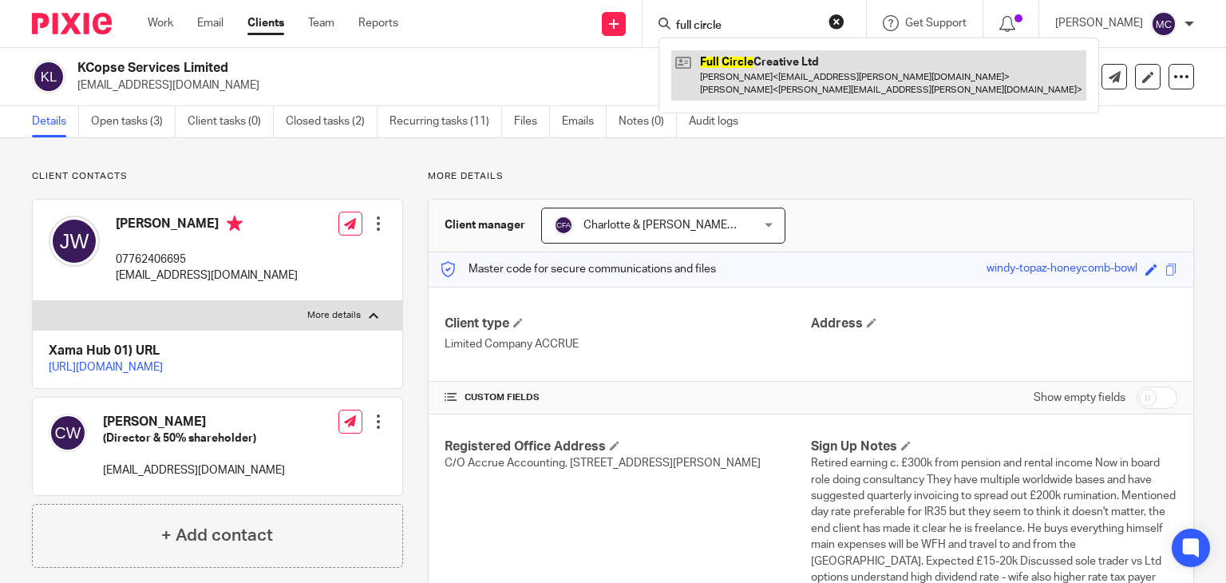
type input "full circle"
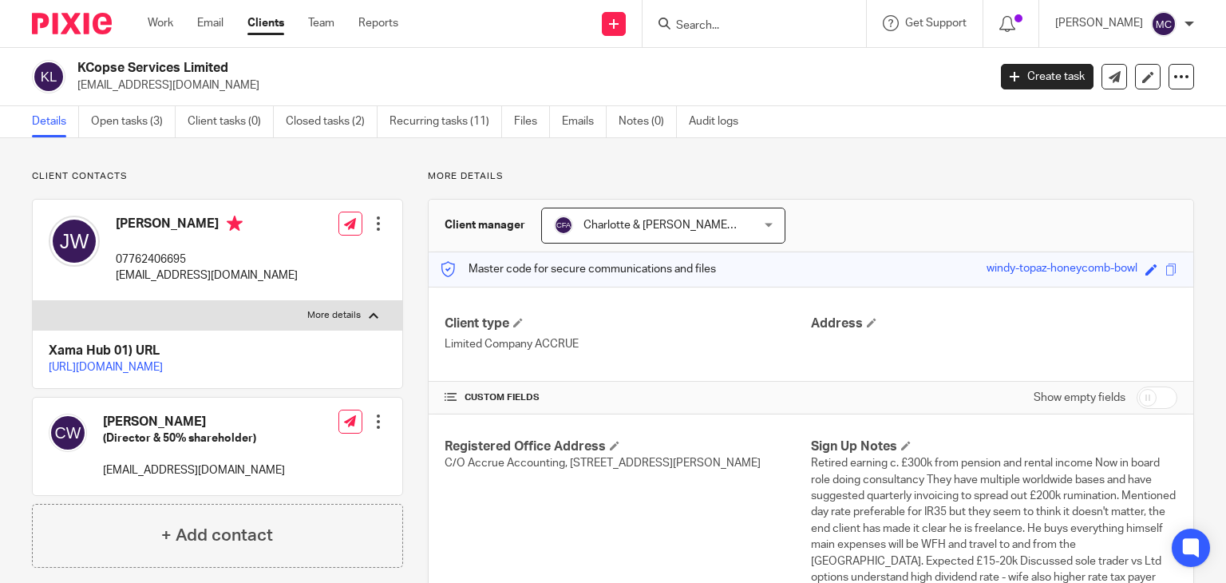
click at [216, 173] on p "Client contacts" at bounding box center [217, 176] width 371 height 13
click at [347, 313] on p "More details" at bounding box center [333, 315] width 53 height 13
click at [33, 301] on input "More details" at bounding box center [32, 300] width 1 height 1
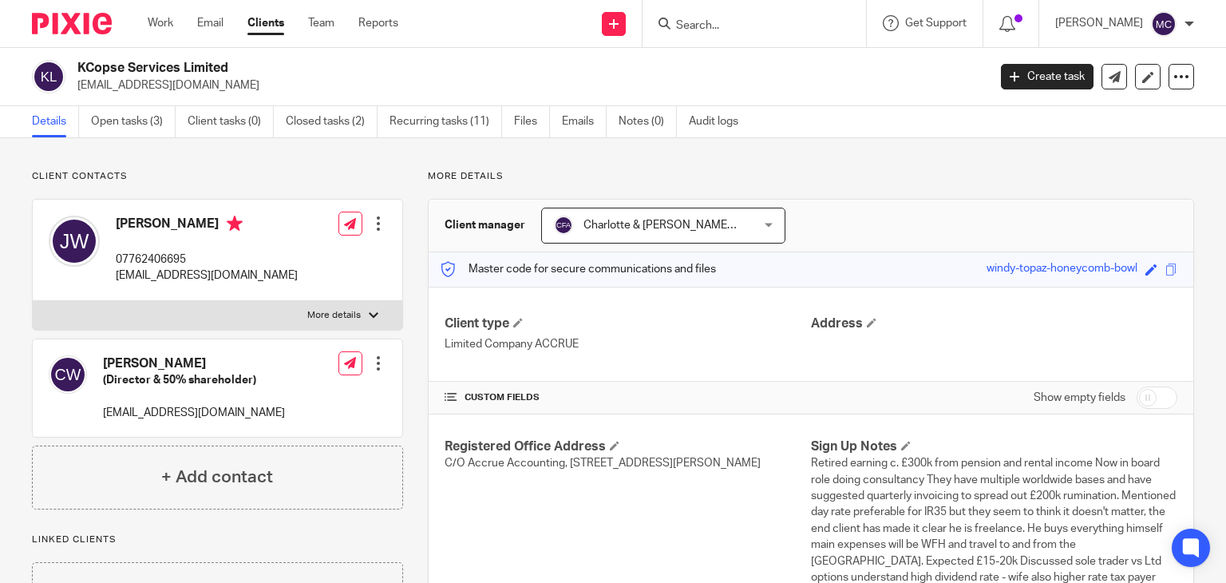
click at [347, 313] on p "More details" at bounding box center [333, 315] width 53 height 13
click at [33, 301] on input "More details" at bounding box center [32, 300] width 1 height 1
checkbox input "true"
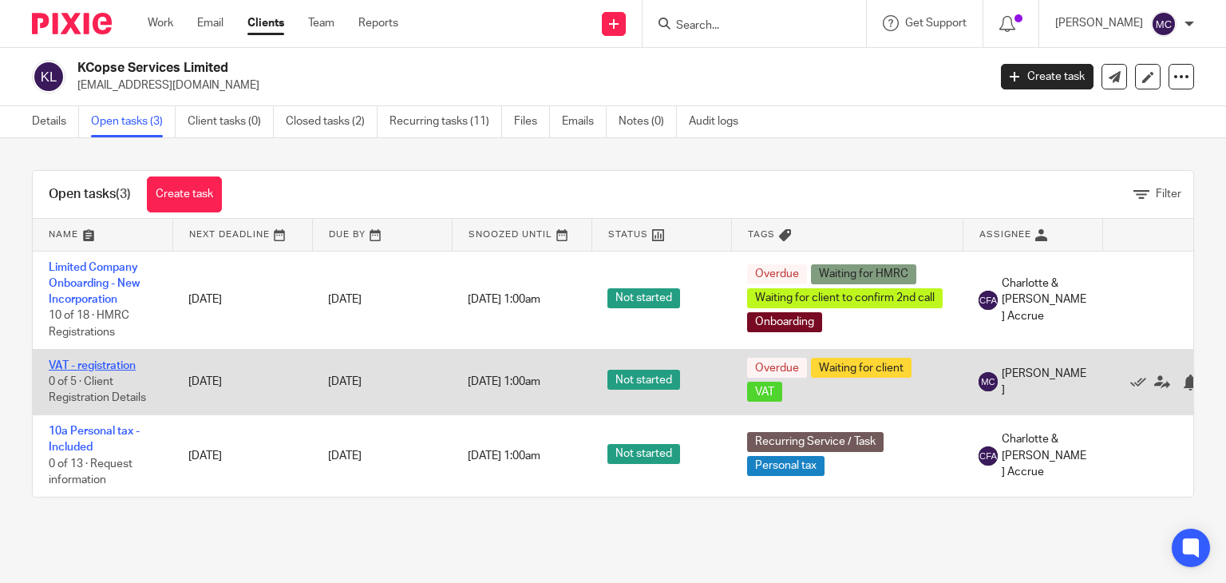
click at [84, 362] on link "VAT - registration" at bounding box center [92, 365] width 87 height 11
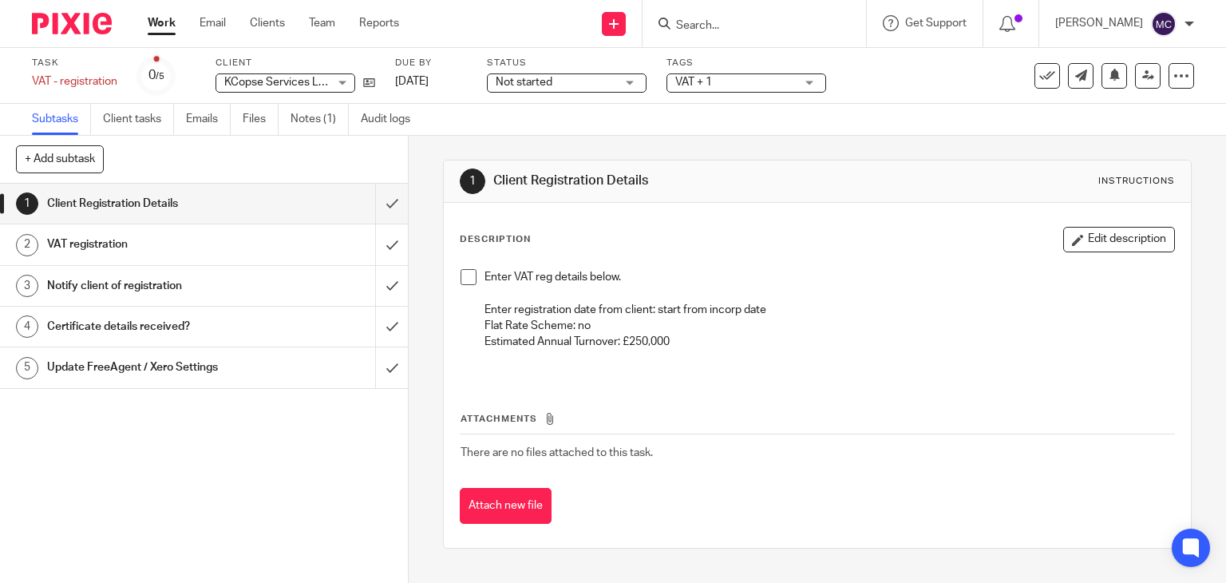
click at [615, 79] on span "Not started" at bounding box center [556, 82] width 120 height 17
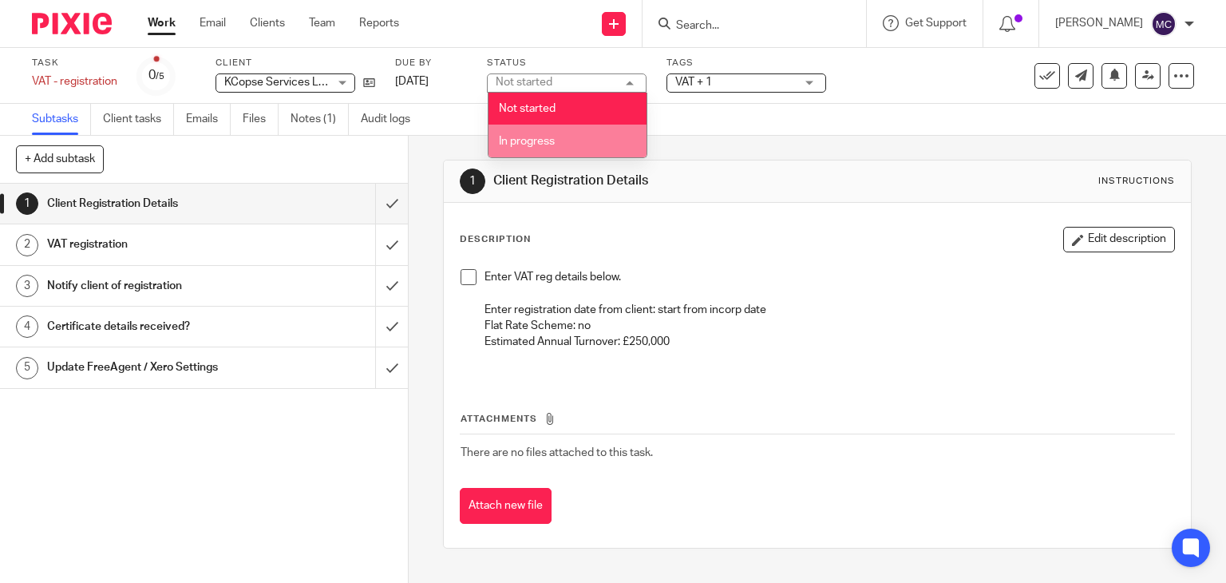
click at [587, 135] on li "In progress" at bounding box center [567, 141] width 158 height 33
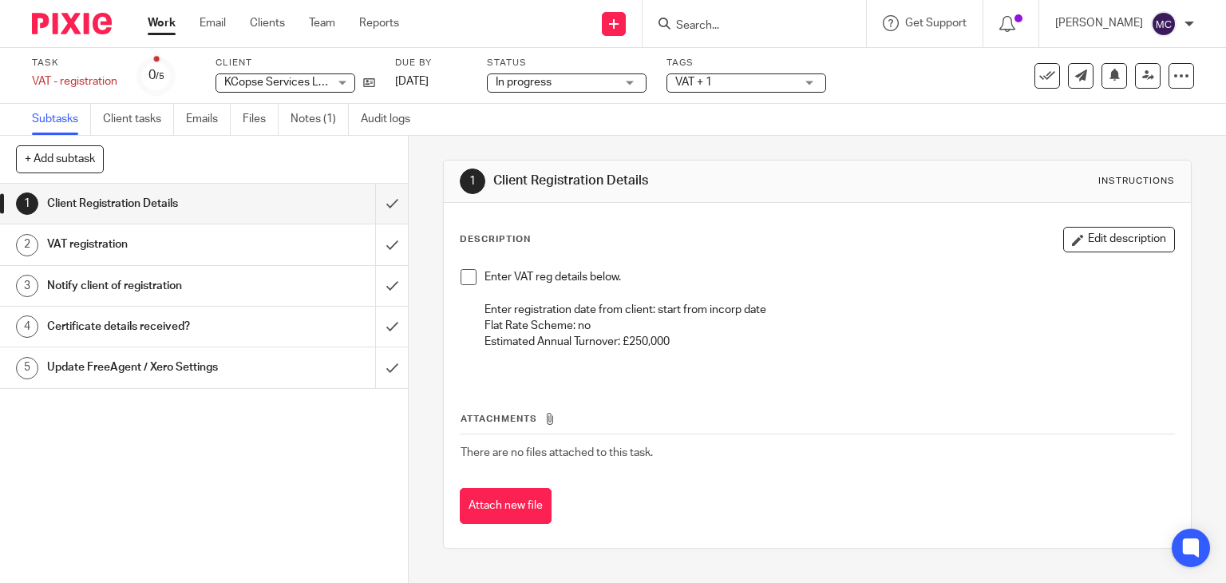
click at [782, 70] on div "Tags VAT + 1 Admin Tasks Advisory / Proactive Annual accounts Bookkeeping Bookk…" at bounding box center [746, 76] width 160 height 38
click at [779, 75] on span "VAT + 1" at bounding box center [735, 82] width 120 height 17
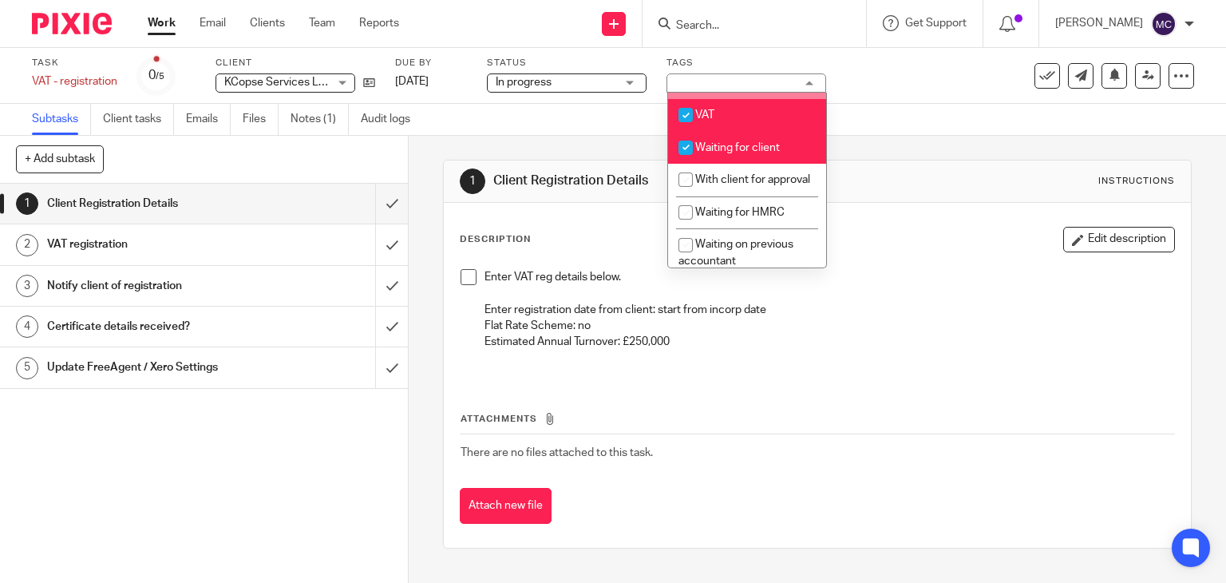
scroll to position [958, 0]
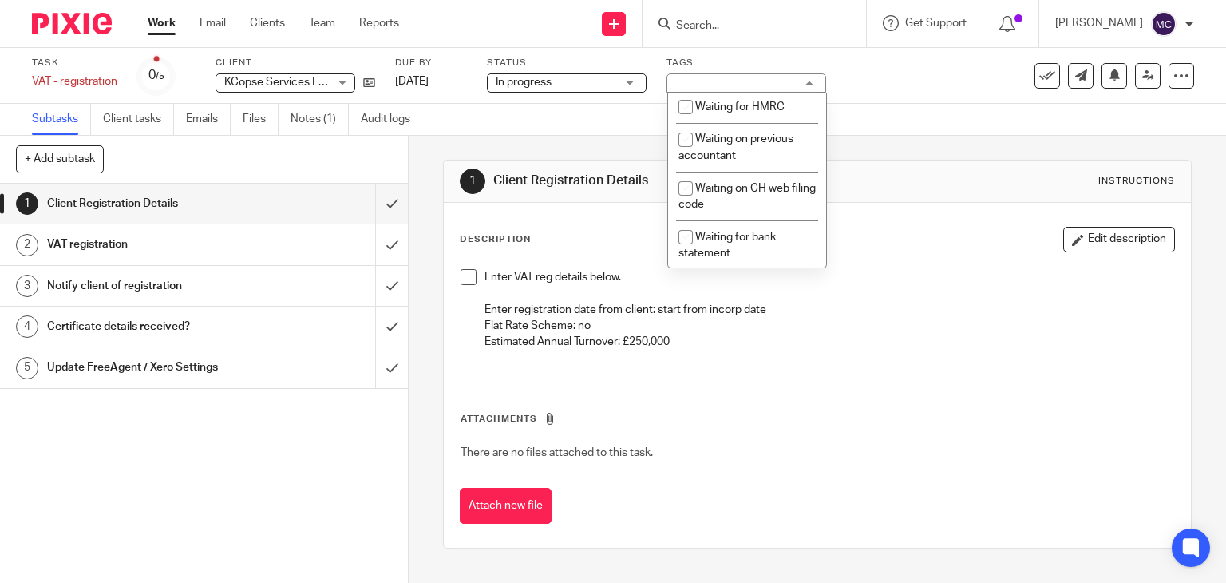
click at [741, 91] on li "With client for approval" at bounding box center [747, 74] width 158 height 33
checkbox input "false"
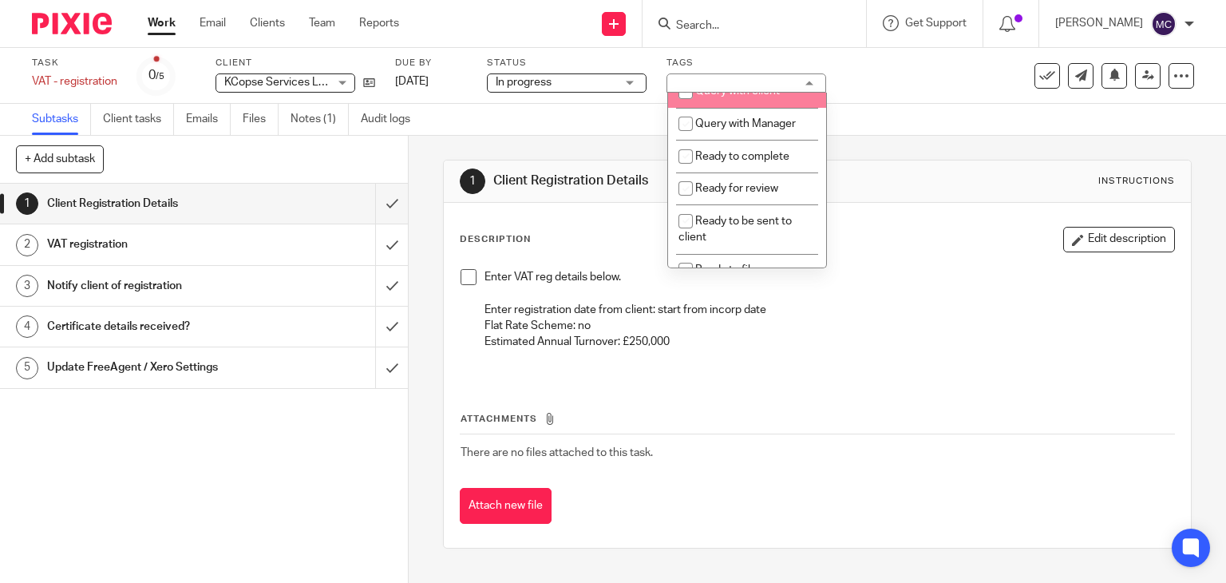
scroll to position [542, 0]
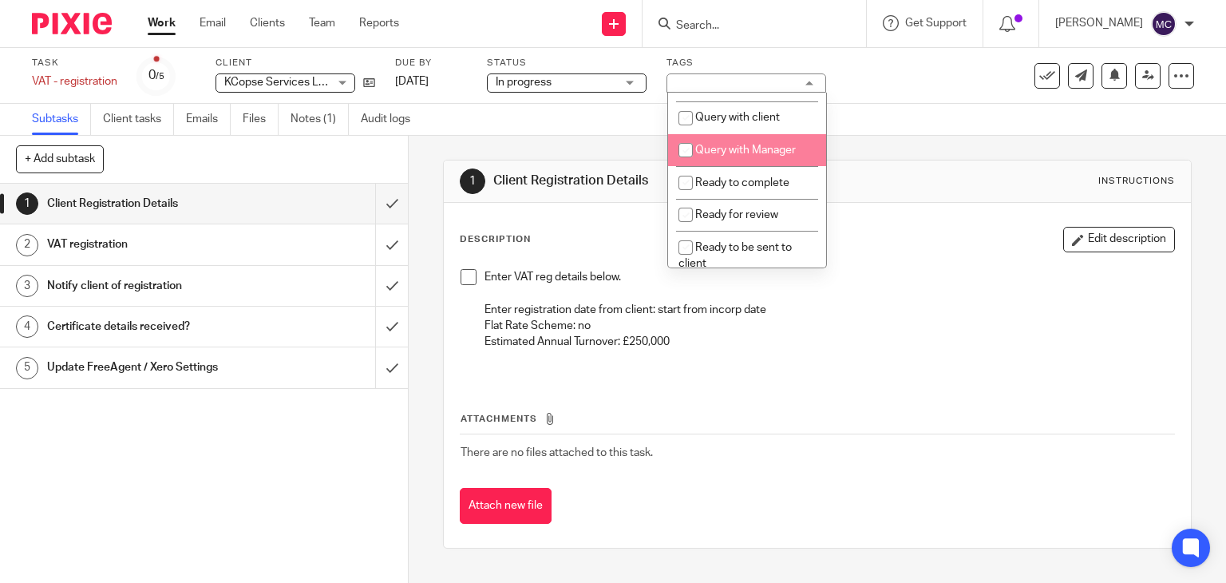
click at [742, 157] on li "Query with Manager" at bounding box center [747, 150] width 158 height 33
checkbox input "true"
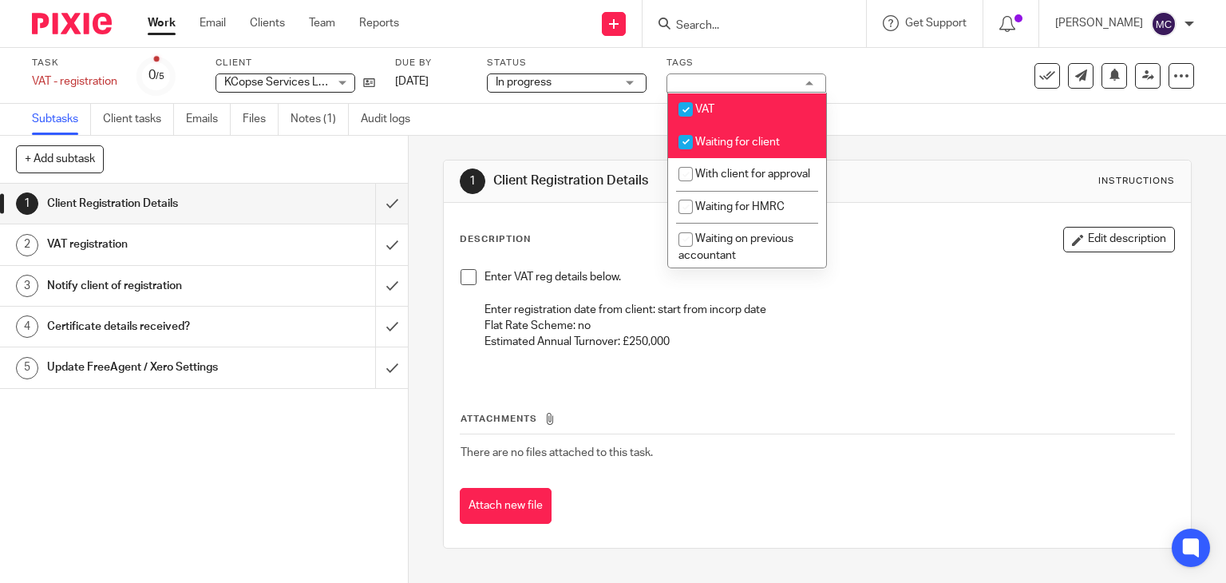
scroll to position [861, 0]
click at [905, 267] on div "Enter VAT reg details below. Enter registration date from client: start from in…" at bounding box center [818, 319] width 730 height 117
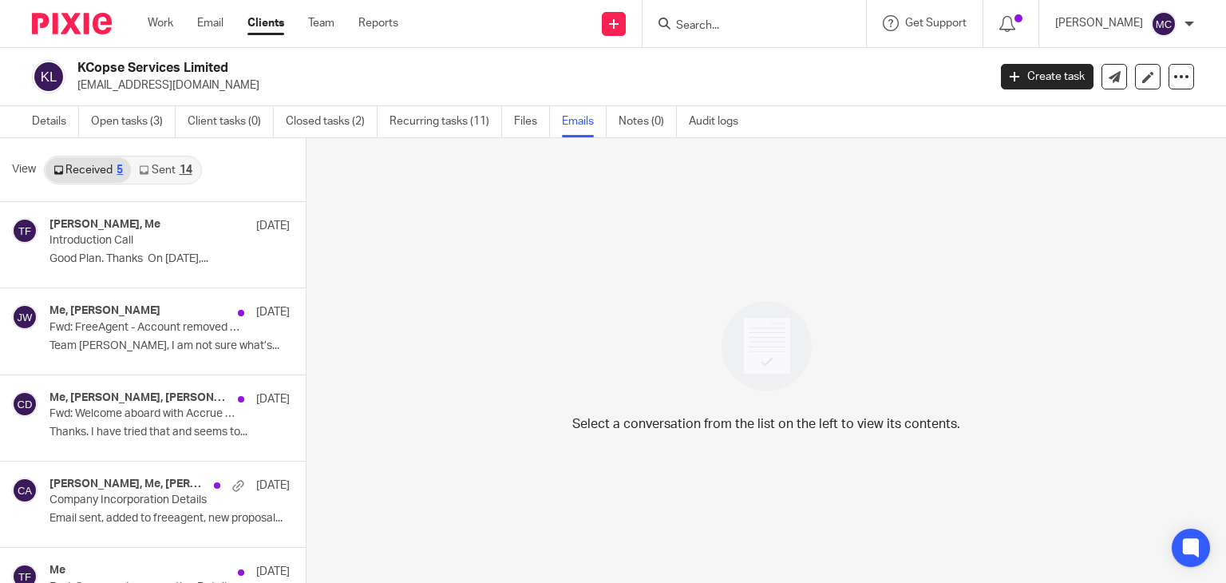
click at [166, 180] on link "Sent 14" at bounding box center [165, 170] width 69 height 26
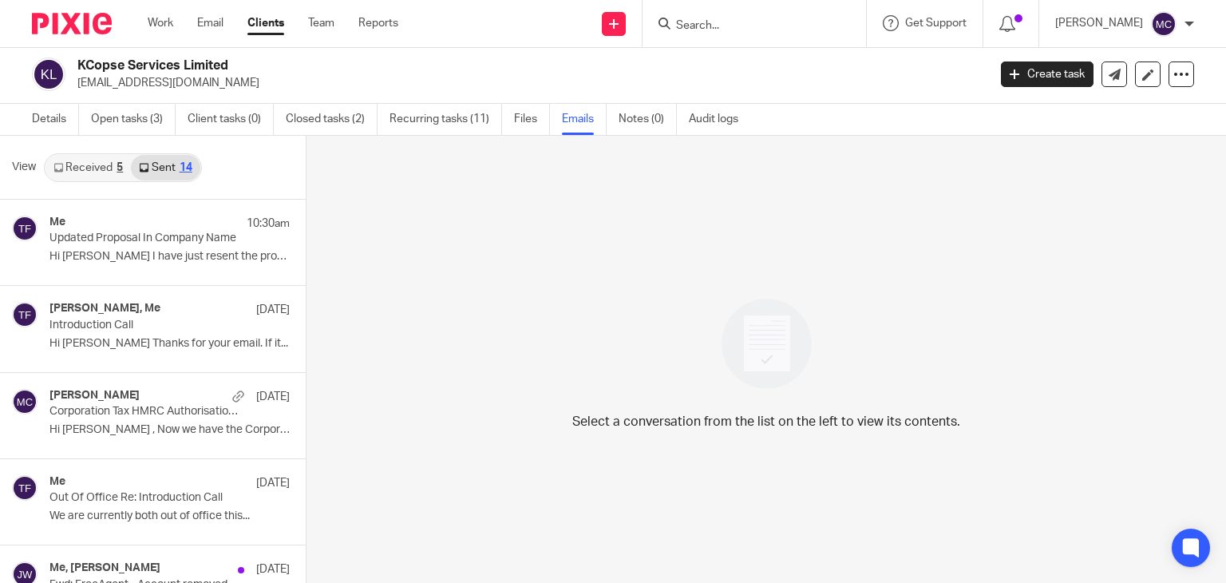
click at [86, 164] on link "Received 5" at bounding box center [87, 168] width 85 height 26
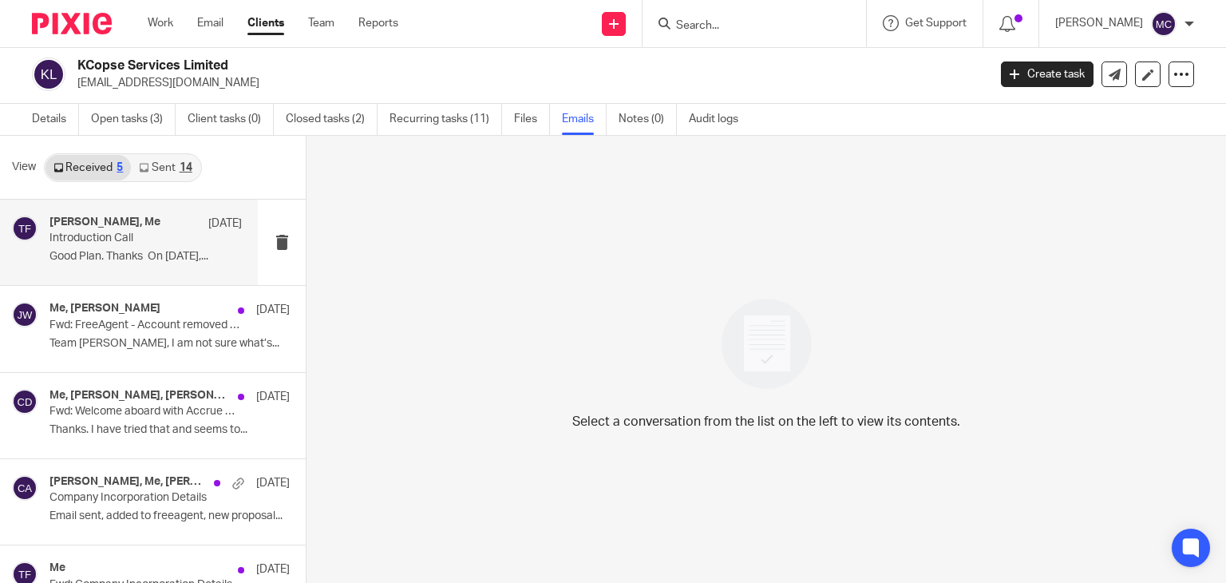
click at [114, 247] on div "John Wyatt, Me 29 Jul Introduction Call Good Plan. Thanks On Jul 29,..." at bounding box center [145, 242] width 192 height 53
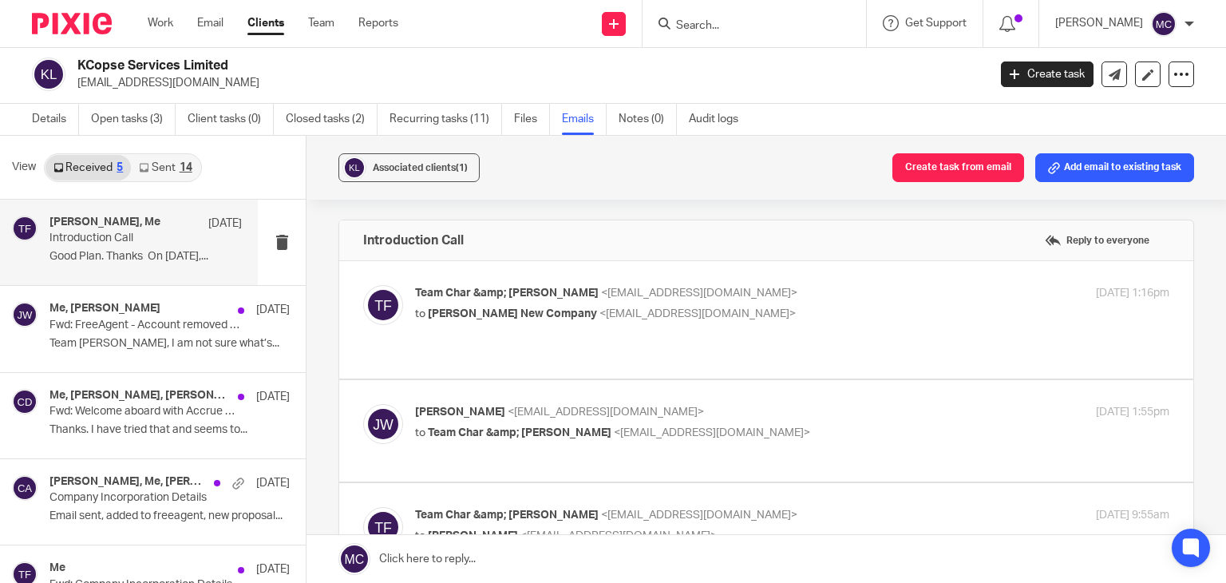
scroll to position [0, 0]
click at [709, 324] on div "Team Char &amp; Finn <team@accrueaccounting.co.uk> to John Wyatt New Company <j…" at bounding box center [766, 319] width 806 height 69
click at [742, 306] on p "to John Wyatt New Company <johnhenrywyatt@hotmail.com>" at bounding box center [666, 314] width 503 height 17
checkbox input "true"
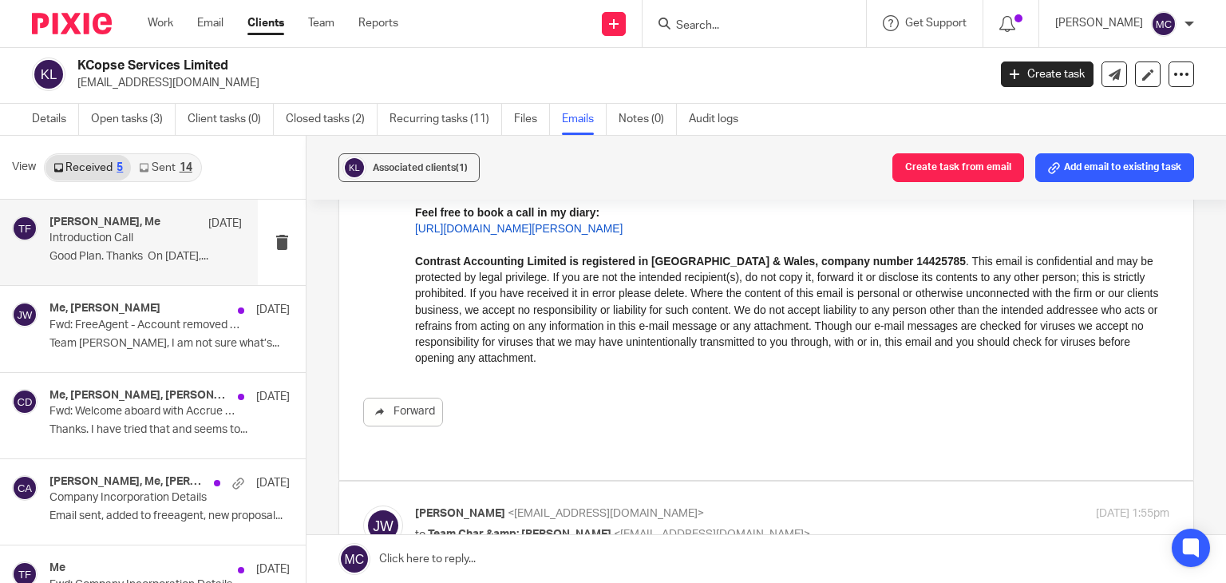
scroll to position [639, 0]
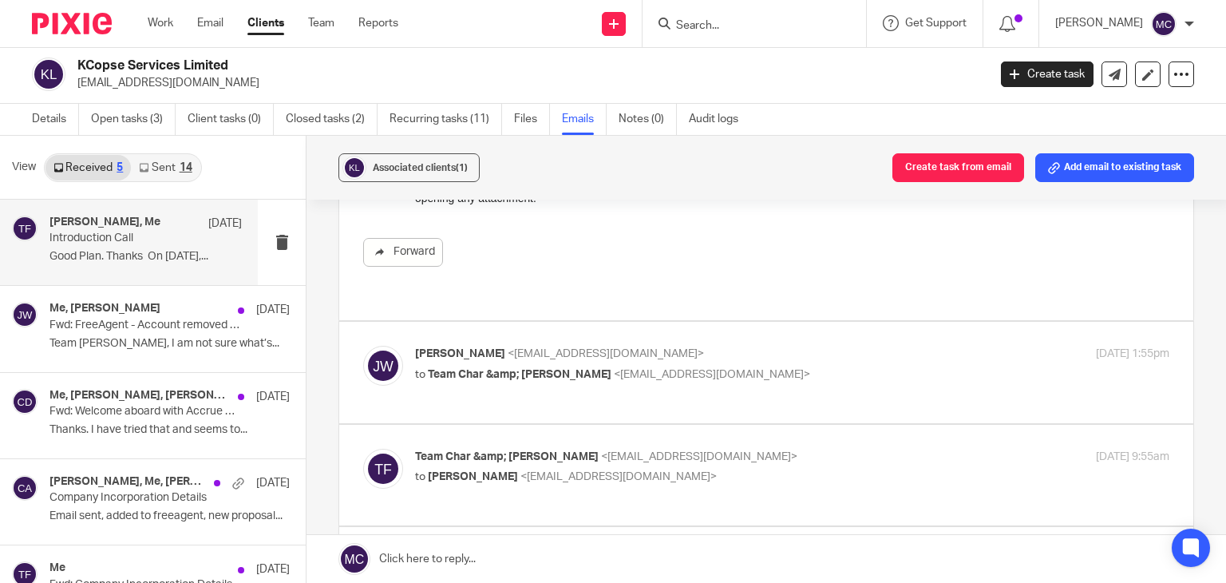
click at [772, 339] on label at bounding box center [766, 372] width 854 height 101
click at [363, 345] on input "checkbox" at bounding box center [362, 345] width 1 height 1
checkbox input "true"
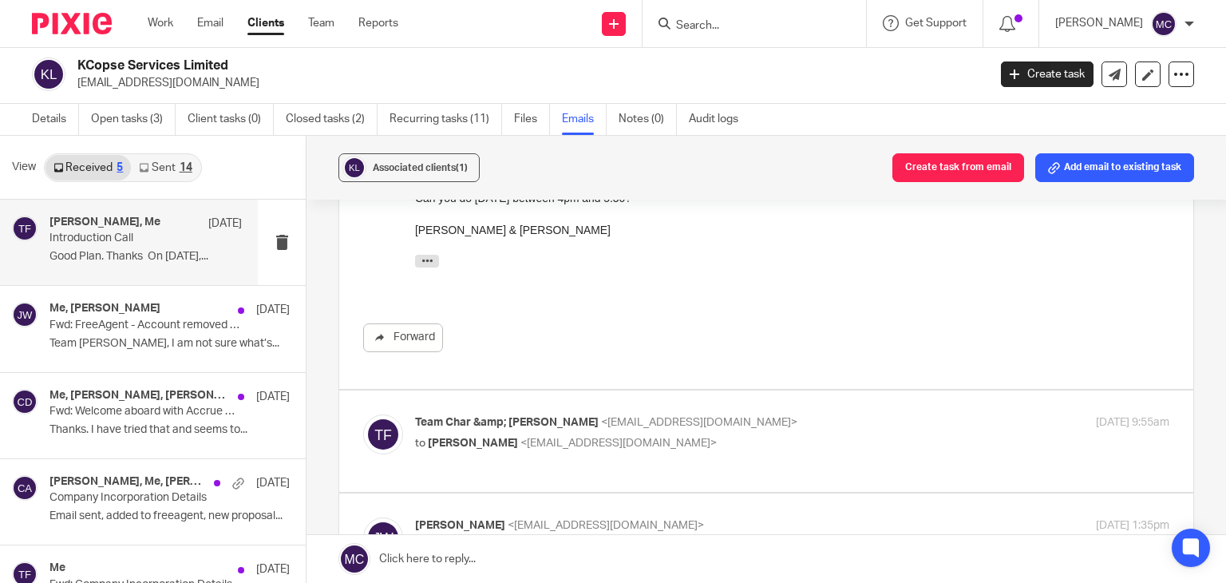
scroll to position [958, 0]
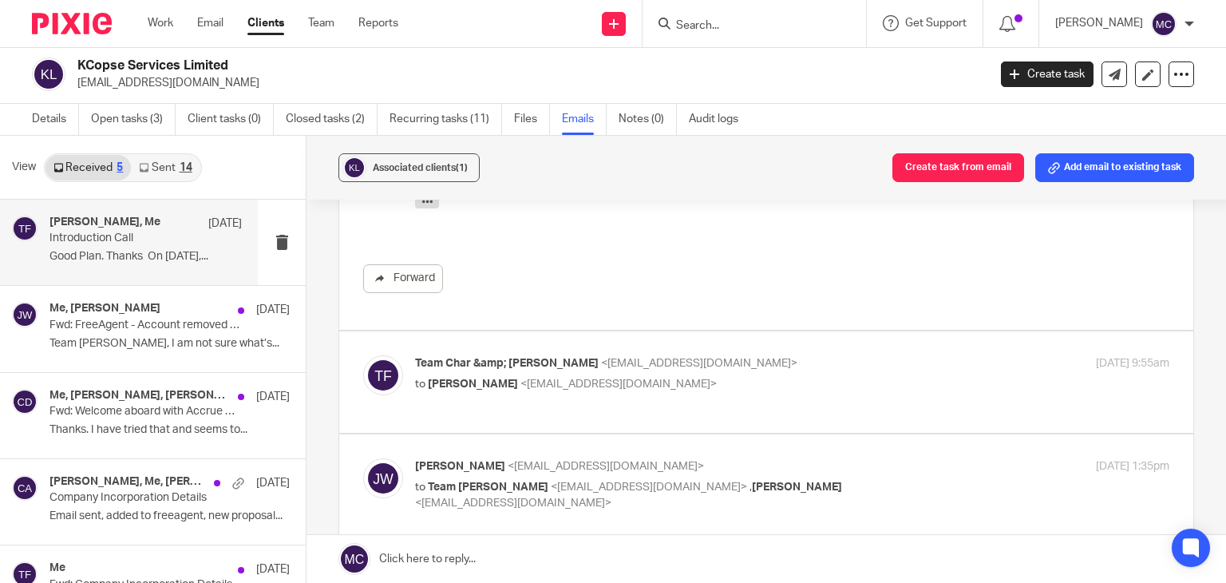
click at [708, 371] on div "Team Char &amp; Finn <team@accrueaccounting.co.uk> to John Wyatt <johnhenrywyat…" at bounding box center [666, 373] width 503 height 37
checkbox input "true"
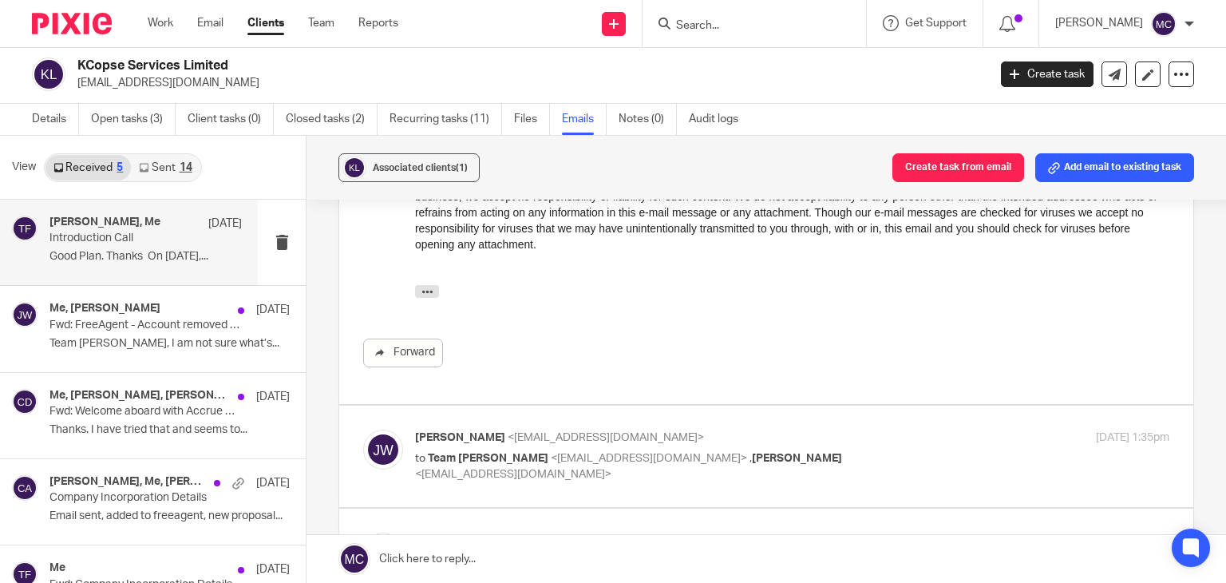
scroll to position [1596, 0]
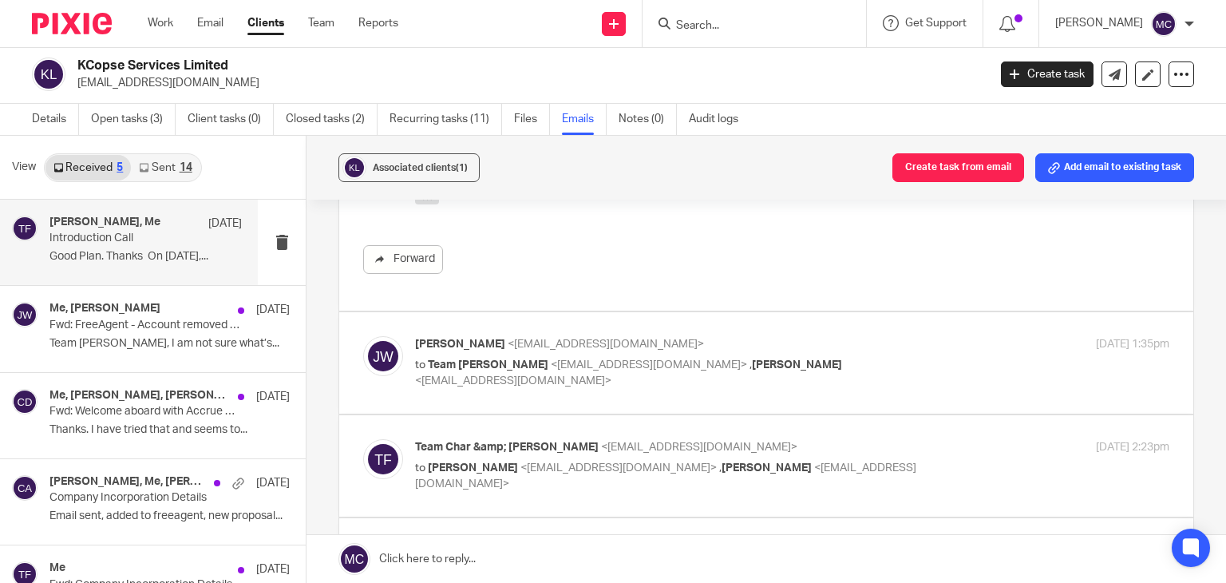
click at [708, 371] on p "to Team Char Finn <team@accrueaccounting.co.uk> , caroline wyatt <wyattcaroline…" at bounding box center [666, 373] width 503 height 33
checkbox input "true"
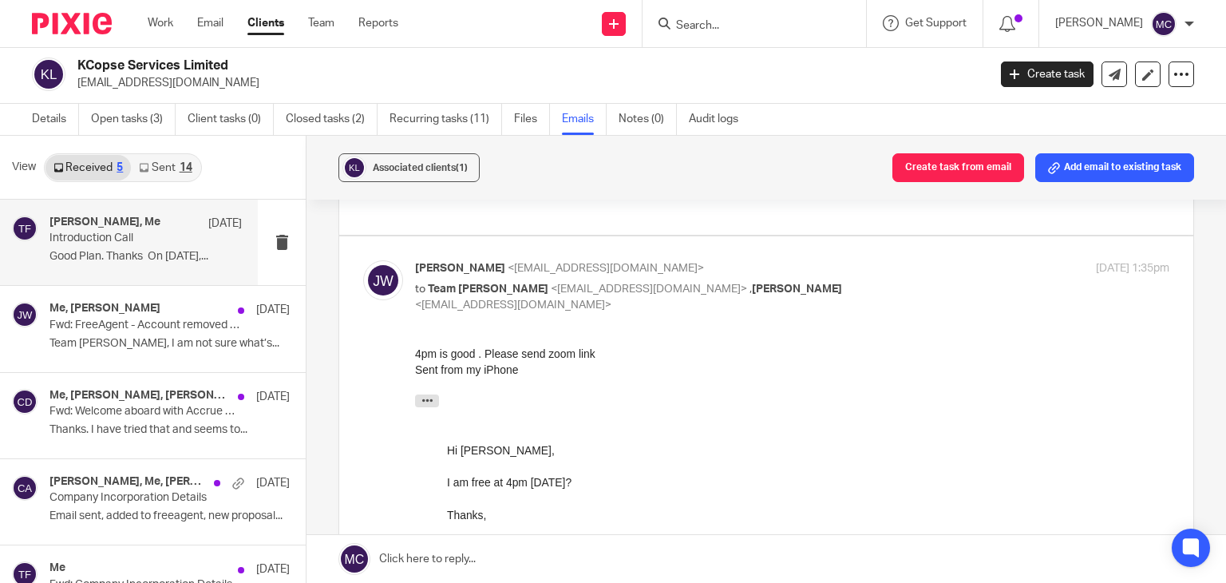
scroll to position [1676, 0]
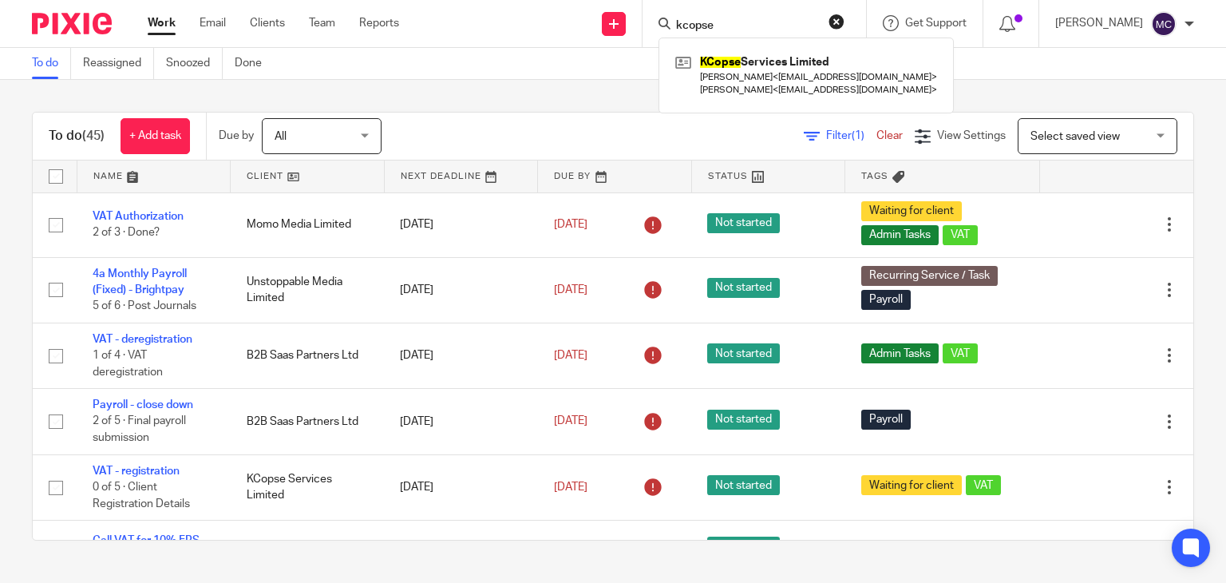
click at [563, 84] on div "To do (45) + Add task Due by All All [DATE] [DATE] This week Next week This mon…" at bounding box center [613, 326] width 1226 height 492
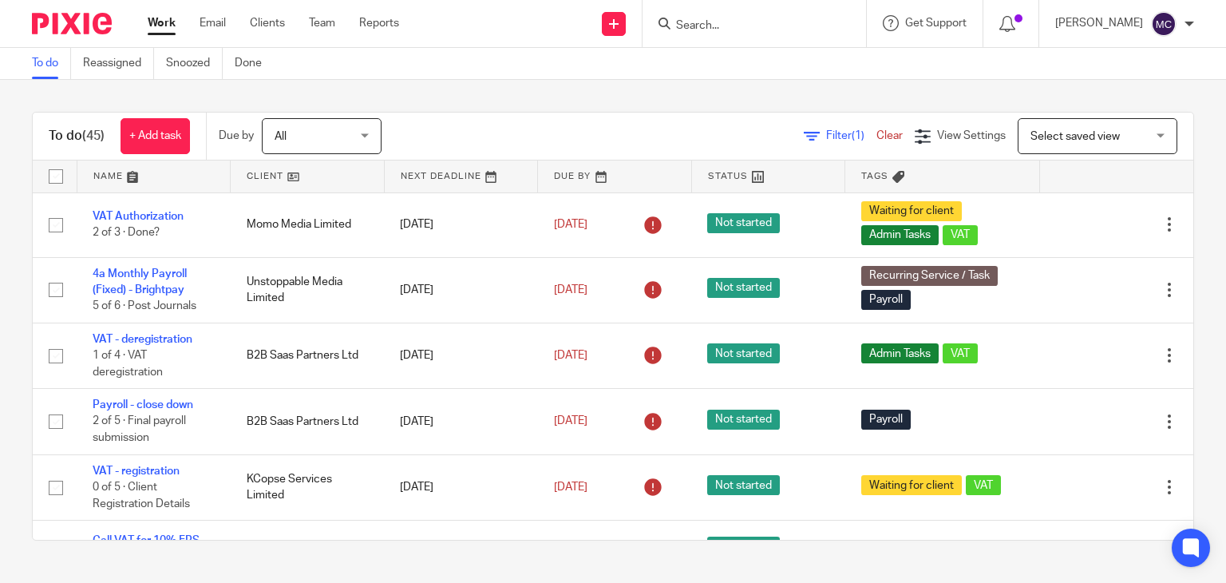
click at [801, 26] on input "Search" at bounding box center [746, 26] width 144 height 14
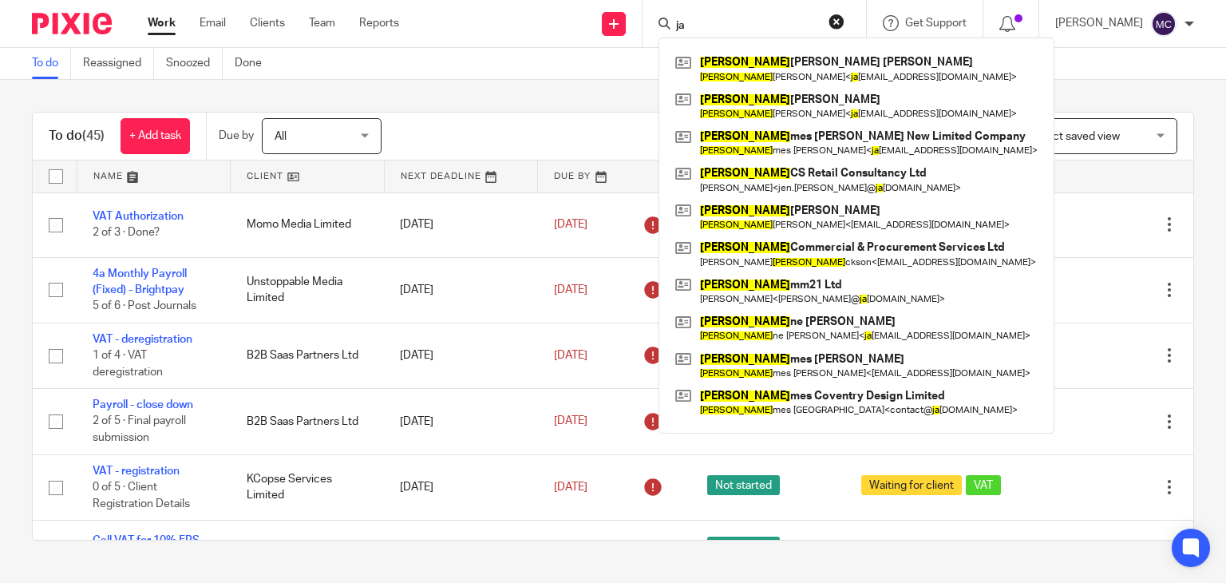
type input "j"
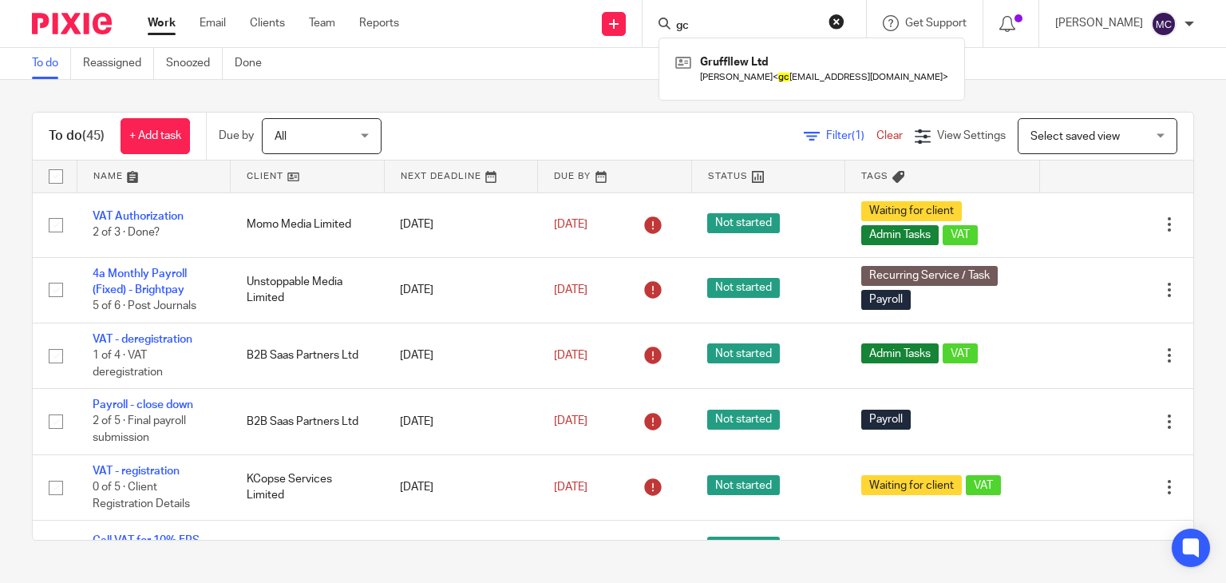
type input "g"
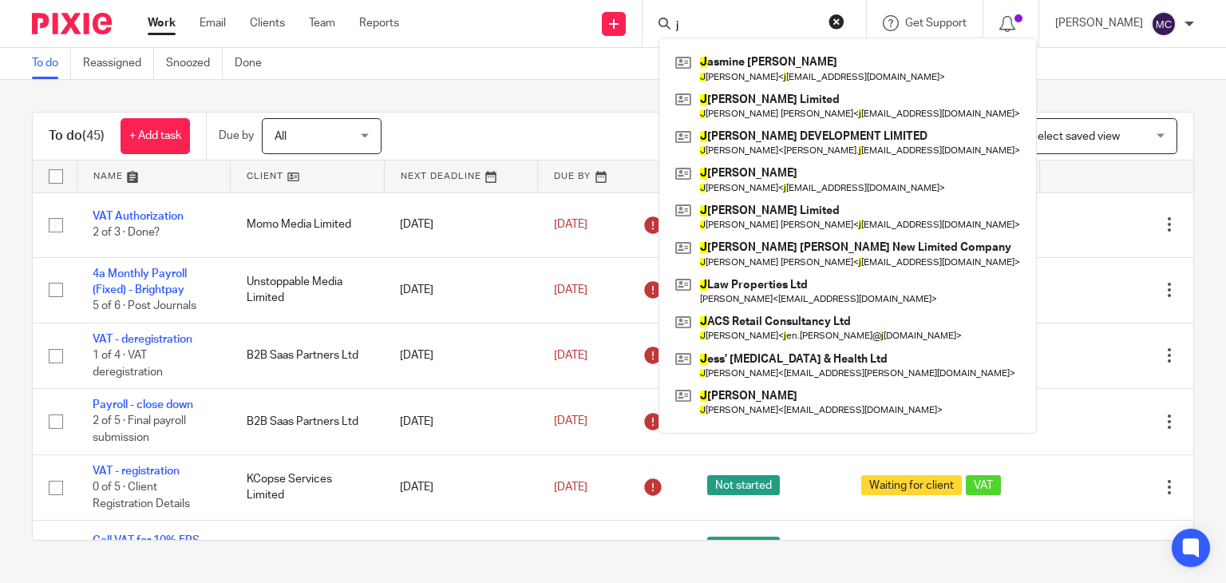
type input "j"
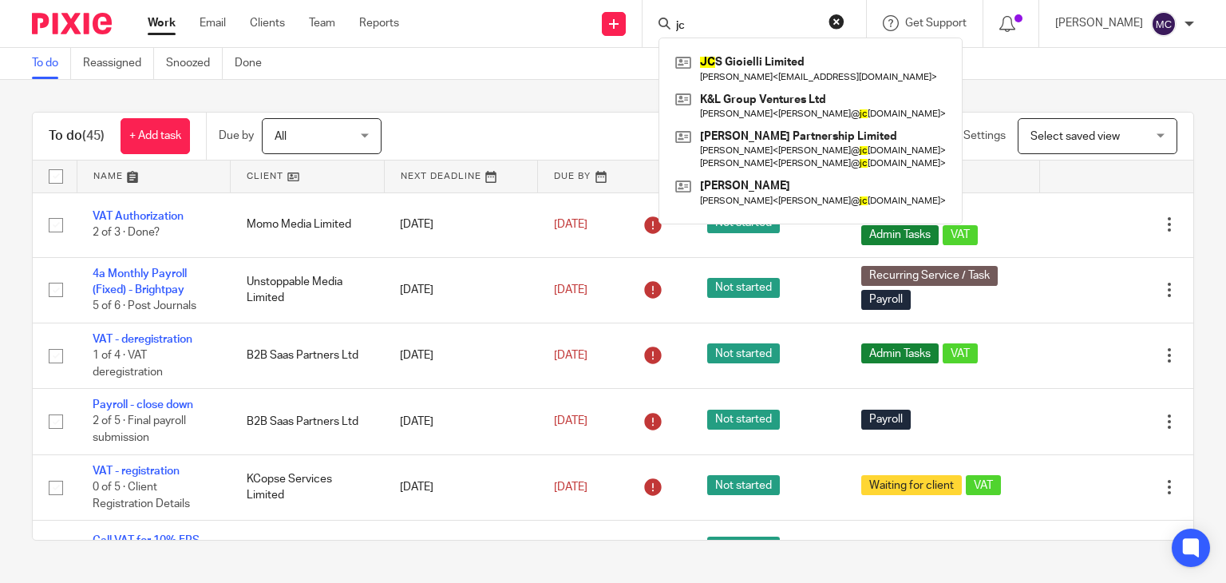
type input "jc"
click at [614, 85] on div "To do (45) + Add task Due by All All Today Tomorrow This week Next week This mo…" at bounding box center [613, 326] width 1226 height 492
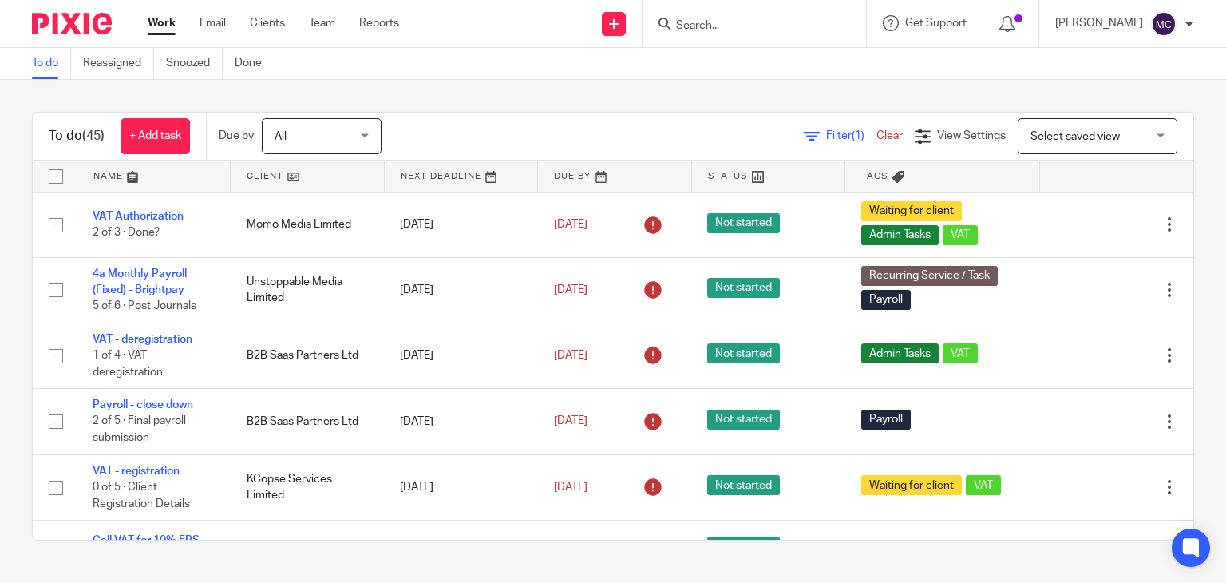
click at [709, 26] on input "Search" at bounding box center [746, 26] width 144 height 14
type input "j"
click at [700, 25] on input "Search" at bounding box center [746, 26] width 144 height 14
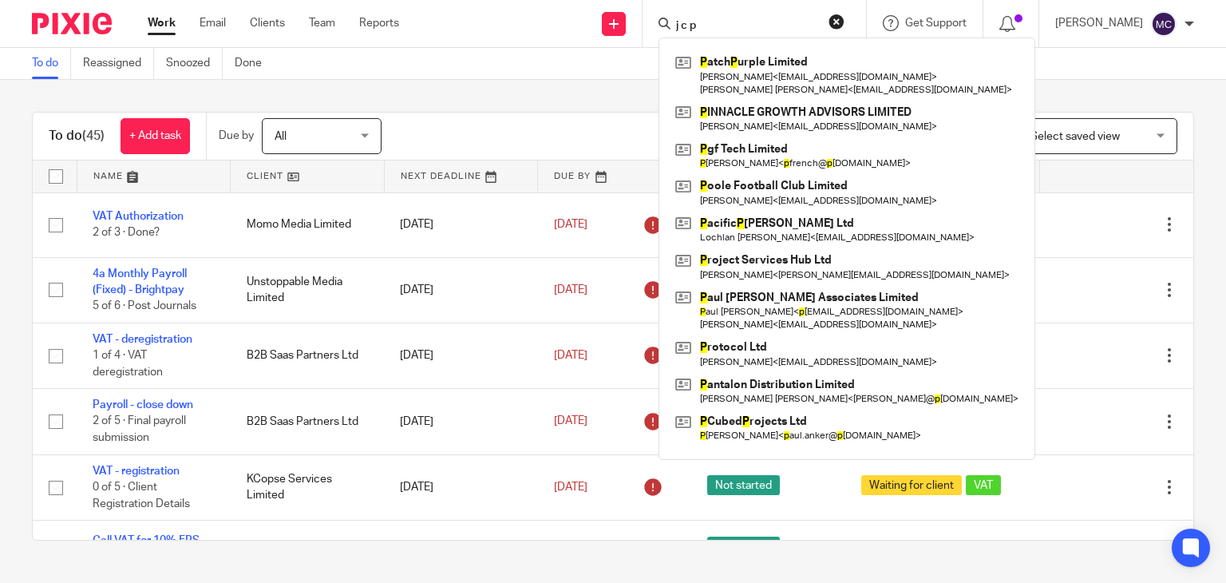
click at [711, 22] on input "j c p" at bounding box center [746, 26] width 144 height 14
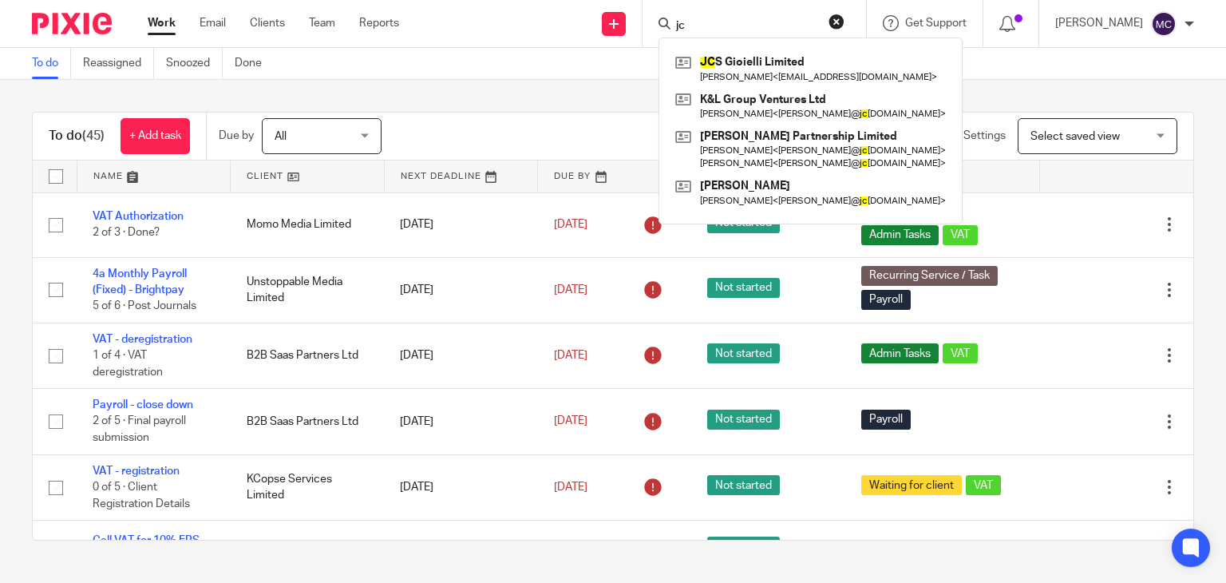
type input "j"
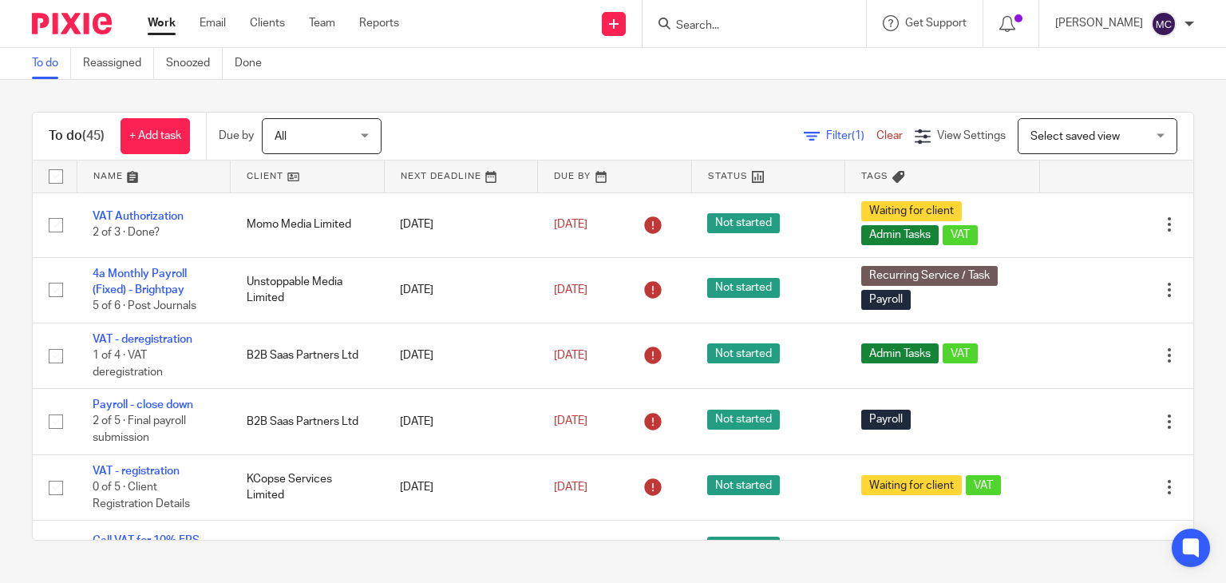
click at [750, 26] on input "Search" at bounding box center [746, 26] width 144 height 14
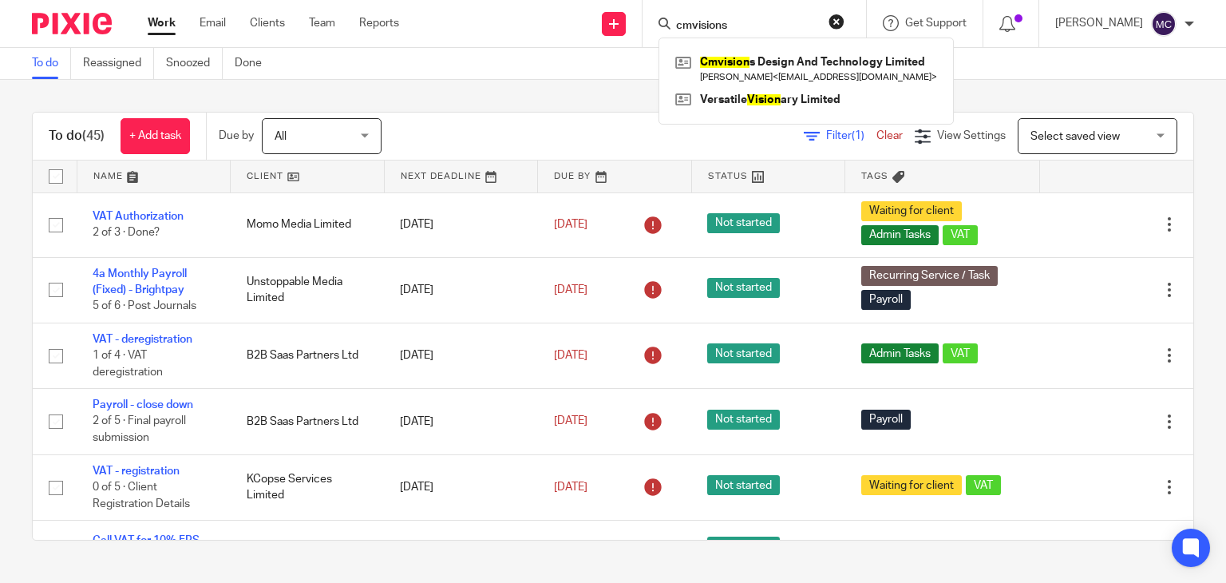
type input "cmvisions"
click button "submit" at bounding box center [0, 0] width 0 height 0
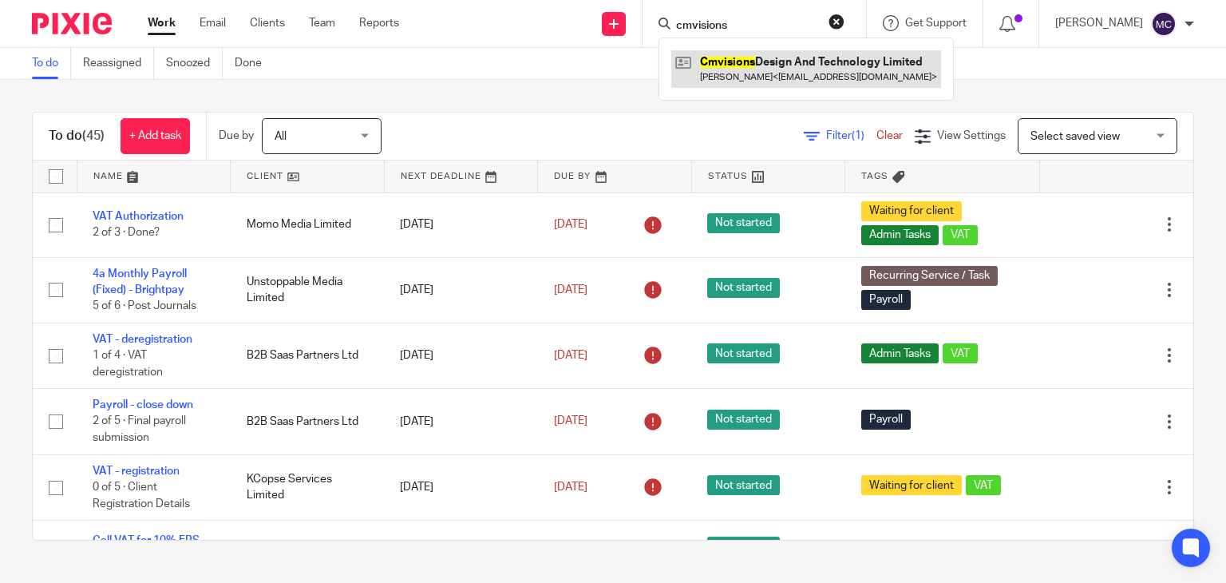
click at [755, 68] on link at bounding box center [806, 68] width 270 height 37
